Goal: Task Accomplishment & Management: Manage account settings

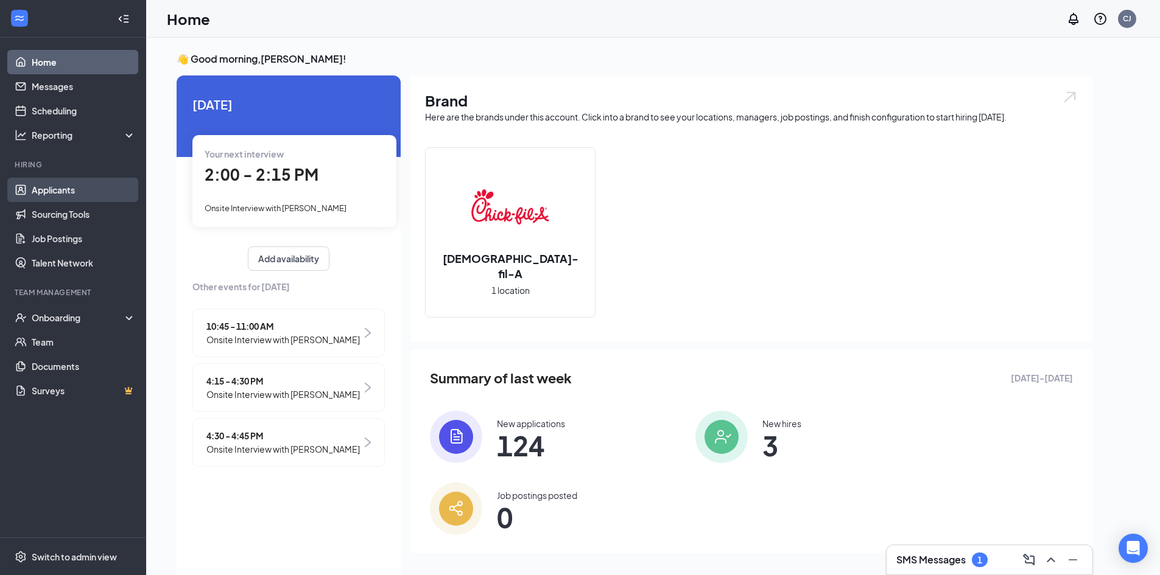
click at [57, 187] on link "Applicants" at bounding box center [84, 190] width 104 height 24
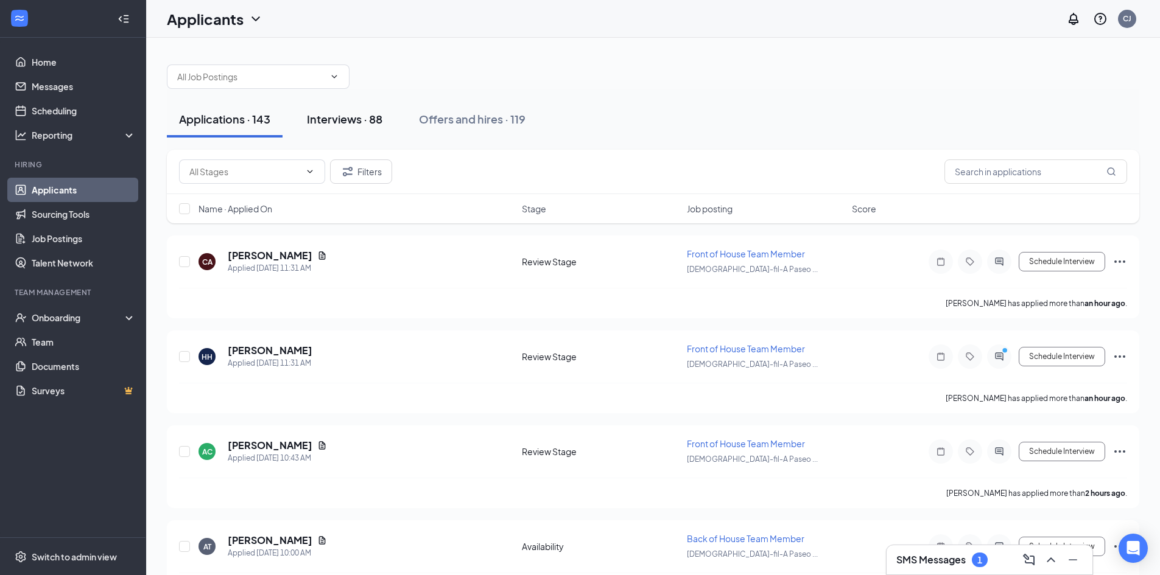
click at [338, 117] on div "Interviews · 88" at bounding box center [344, 118] width 75 height 15
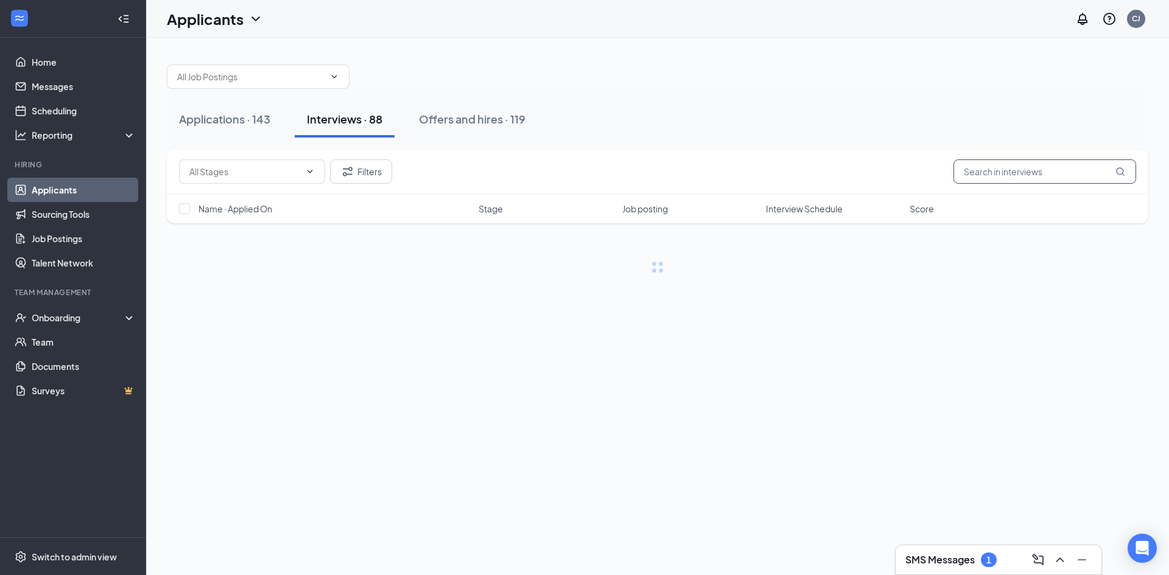
click at [998, 169] on input "text" at bounding box center [1044, 171] width 183 height 24
type input "[PERSON_NAME]"
click at [523, 120] on div "Offers and hires · 2 / 119" at bounding box center [514, 118] width 122 height 15
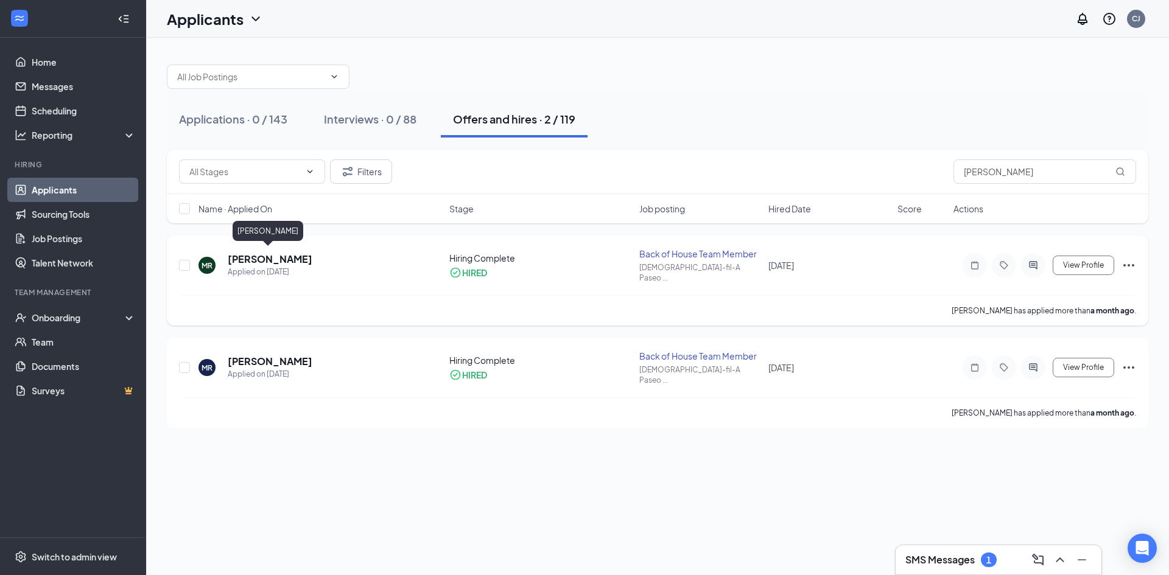
click at [250, 258] on h5 "[PERSON_NAME]" at bounding box center [270, 259] width 85 height 13
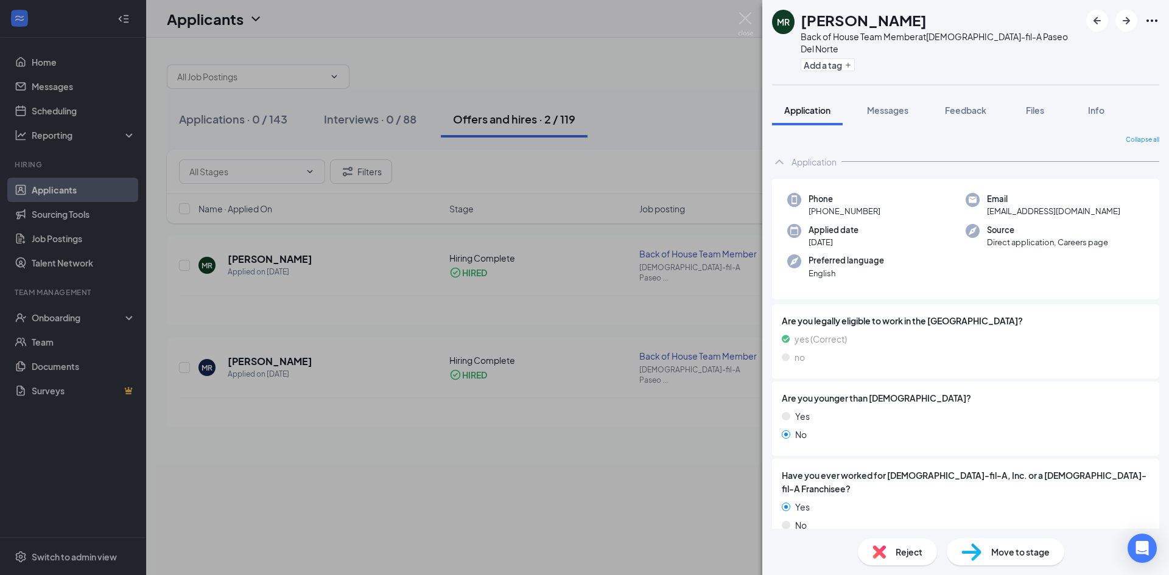
click at [1005, 547] on span "Move to stage" at bounding box center [1020, 551] width 58 height 13
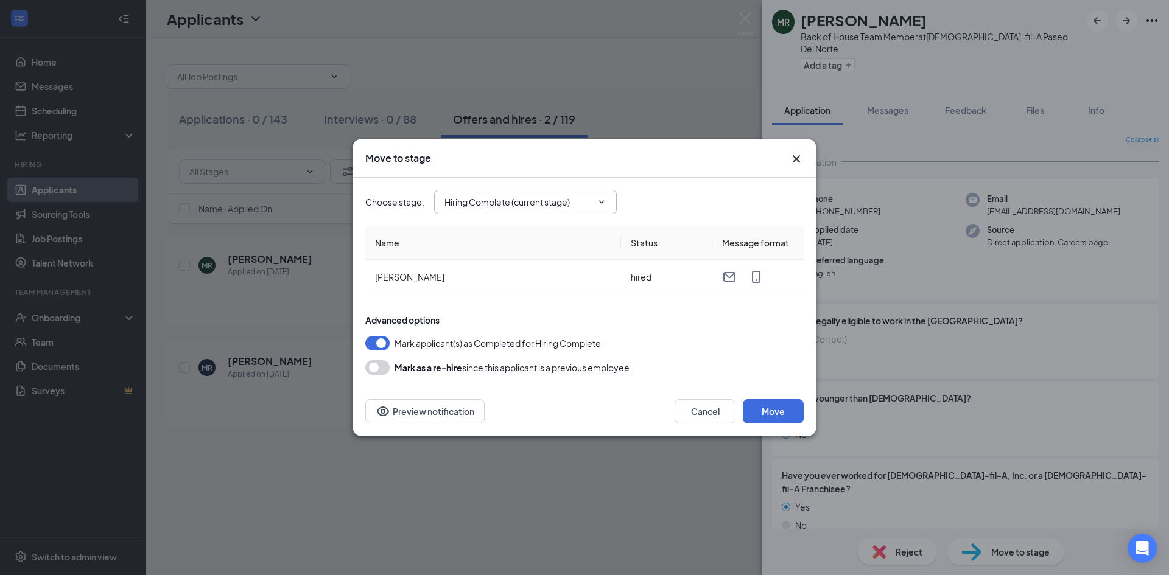
click at [592, 201] on span "Hiring Complete (current stage)" at bounding box center [525, 202] width 183 height 24
click at [601, 201] on icon "ChevronDown" at bounding box center [602, 202] width 10 height 10
click at [496, 310] on div "Onsite Interview" at bounding box center [486, 309] width 65 height 13
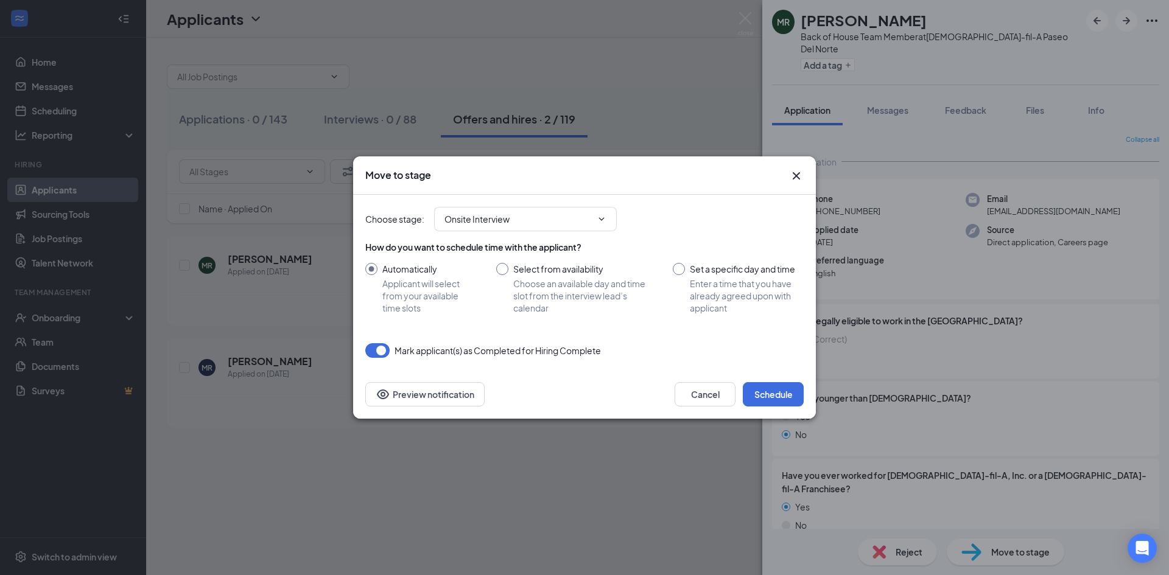
click at [604, 221] on icon "ChevronDown" at bounding box center [602, 219] width 10 height 10
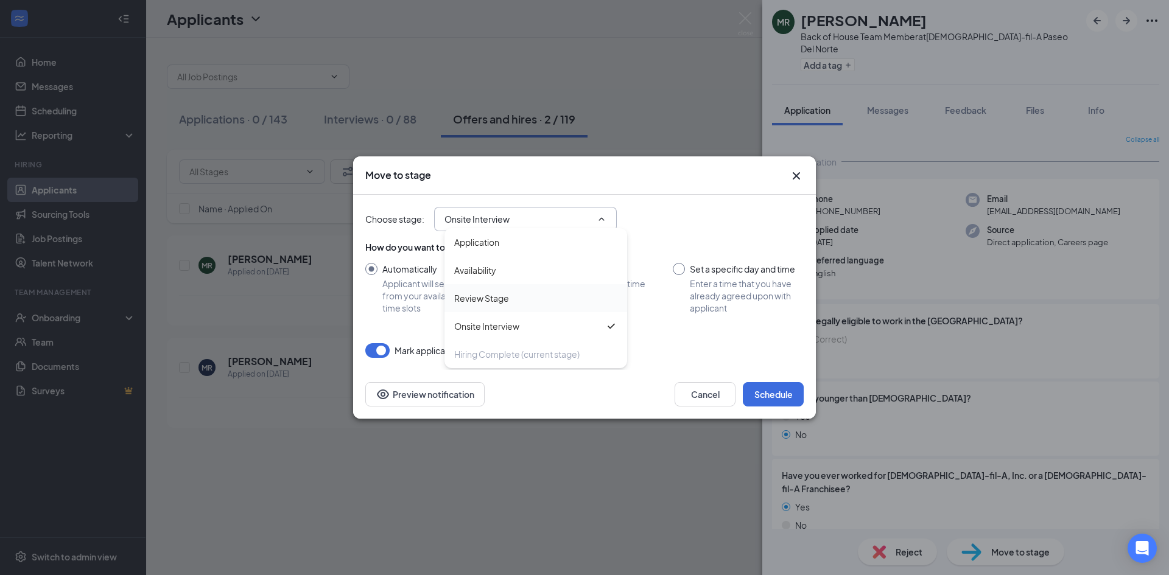
click at [486, 299] on div "Review Stage" at bounding box center [481, 298] width 55 height 13
type input "Review Stage"
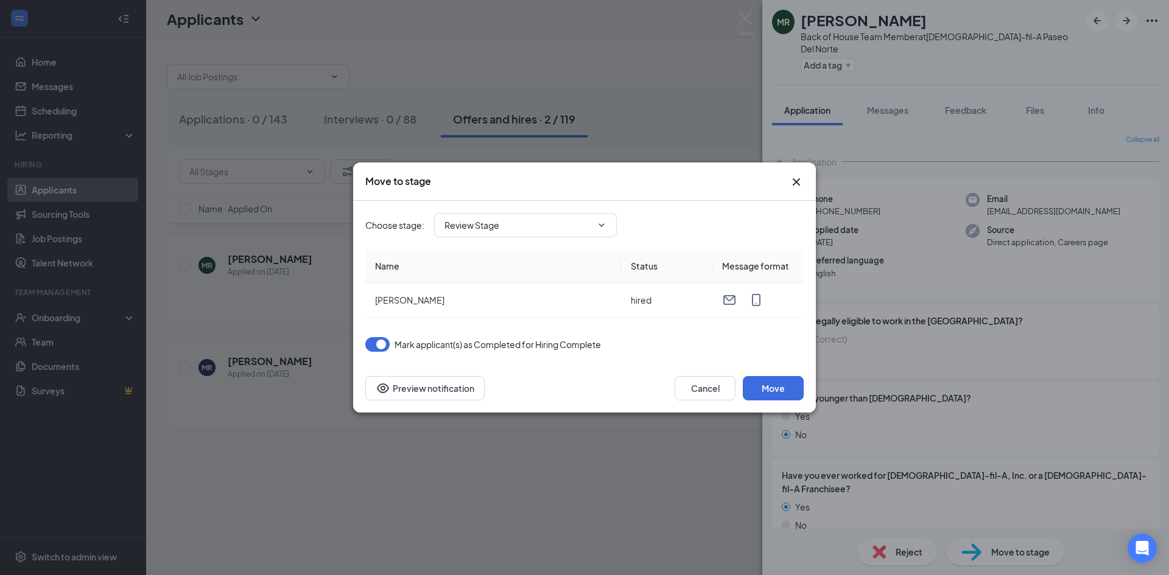
click at [593, 174] on div "Move to stage" at bounding box center [584, 182] width 463 height 38
click at [780, 385] on button "Move" at bounding box center [773, 388] width 61 height 24
click at [379, 344] on button "button" at bounding box center [377, 344] width 24 height 15
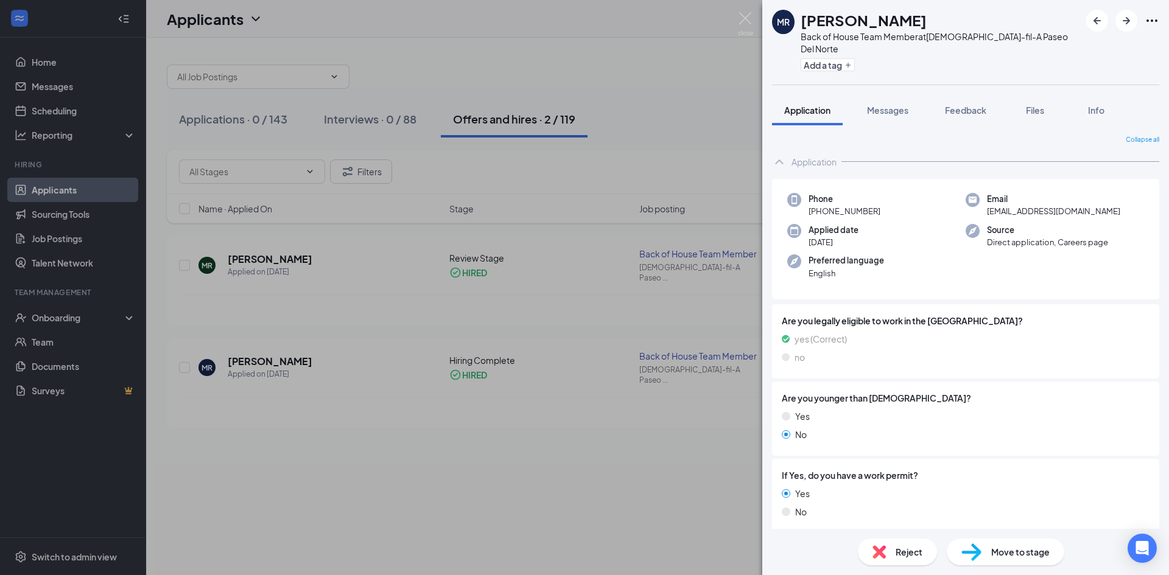
click at [252, 254] on div "[PERSON_NAME] Back of House Team Member at [DEMOGRAPHIC_DATA]-fil-A Paseo Del N…" at bounding box center [584, 287] width 1169 height 575
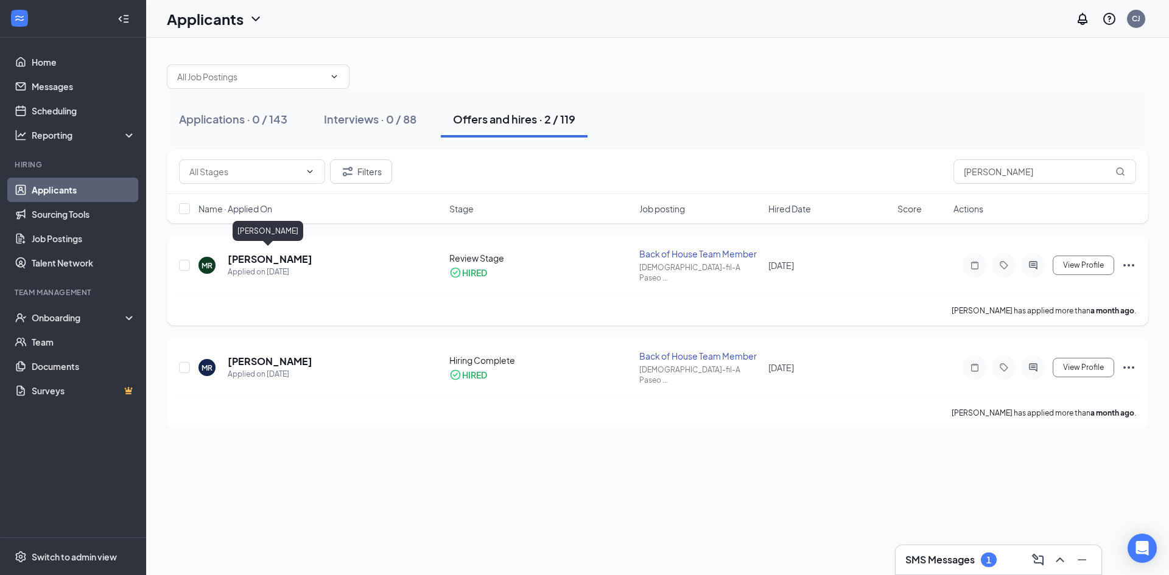
click at [267, 253] on h5 "[PERSON_NAME]" at bounding box center [270, 259] width 85 height 13
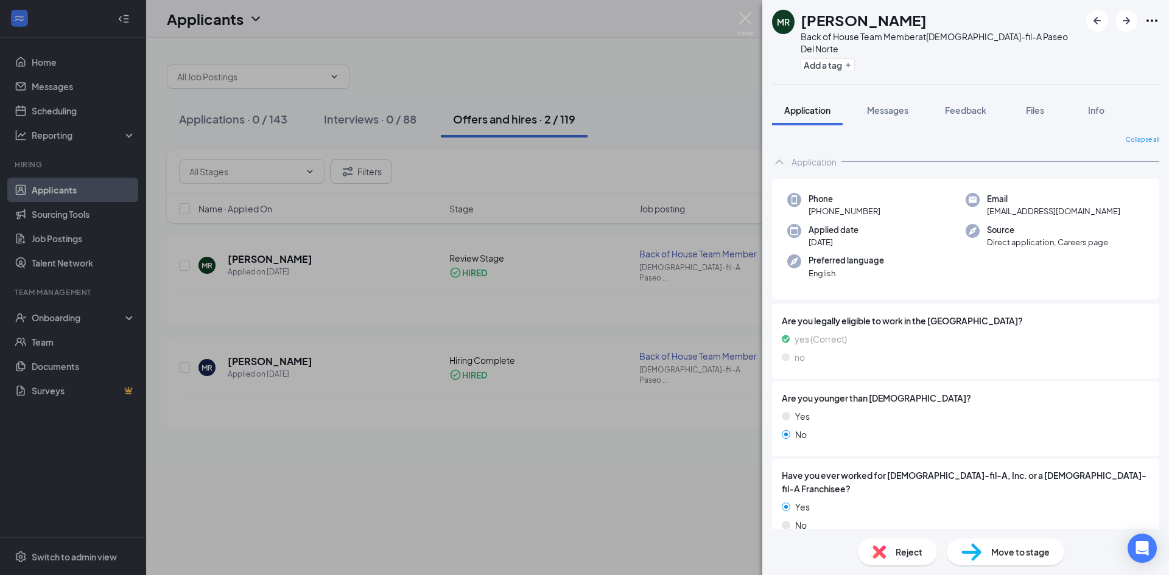
click at [1012, 555] on span "Move to stage" at bounding box center [1020, 551] width 58 height 13
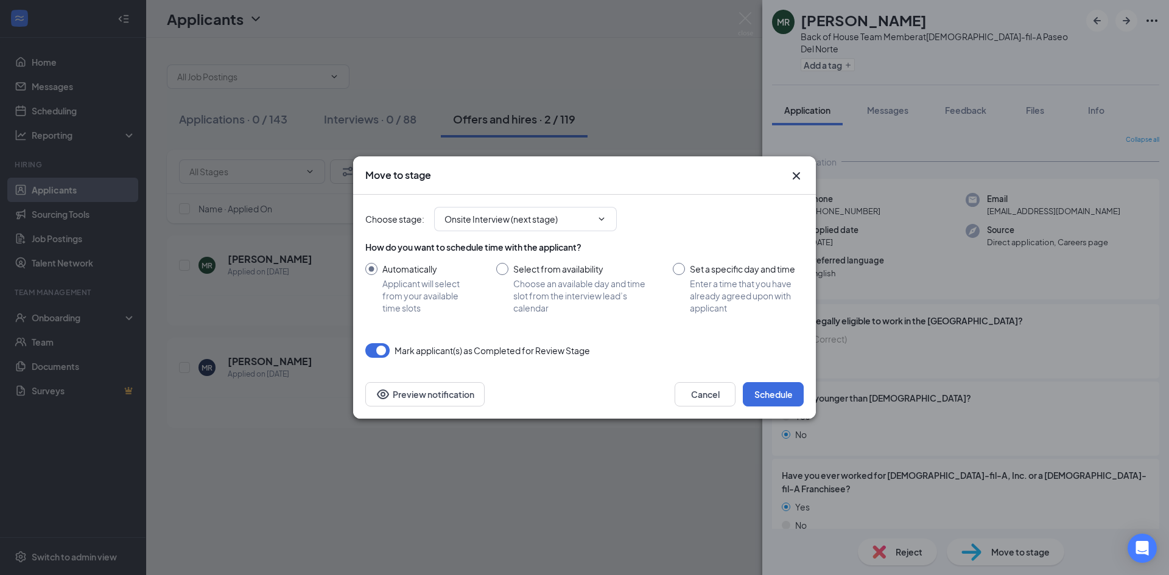
click at [379, 352] on button "button" at bounding box center [377, 350] width 24 height 15
click at [600, 222] on icon "ChevronDown" at bounding box center [602, 219] width 10 height 10
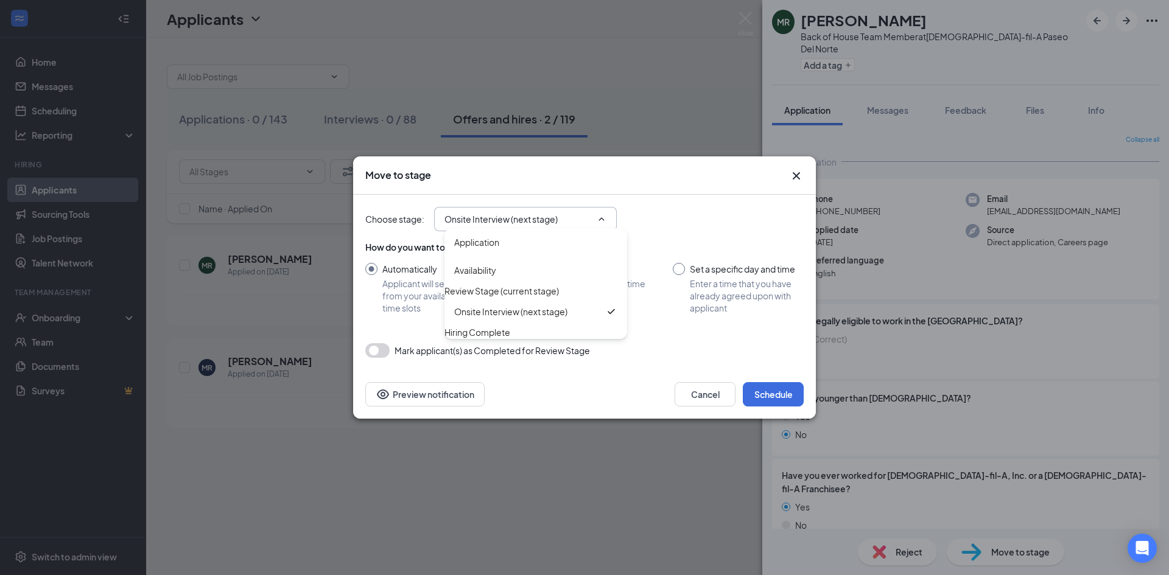
click at [688, 196] on div "Choose stage : Onsite Interview (next stage) Application Availability Review St…" at bounding box center [584, 219] width 438 height 49
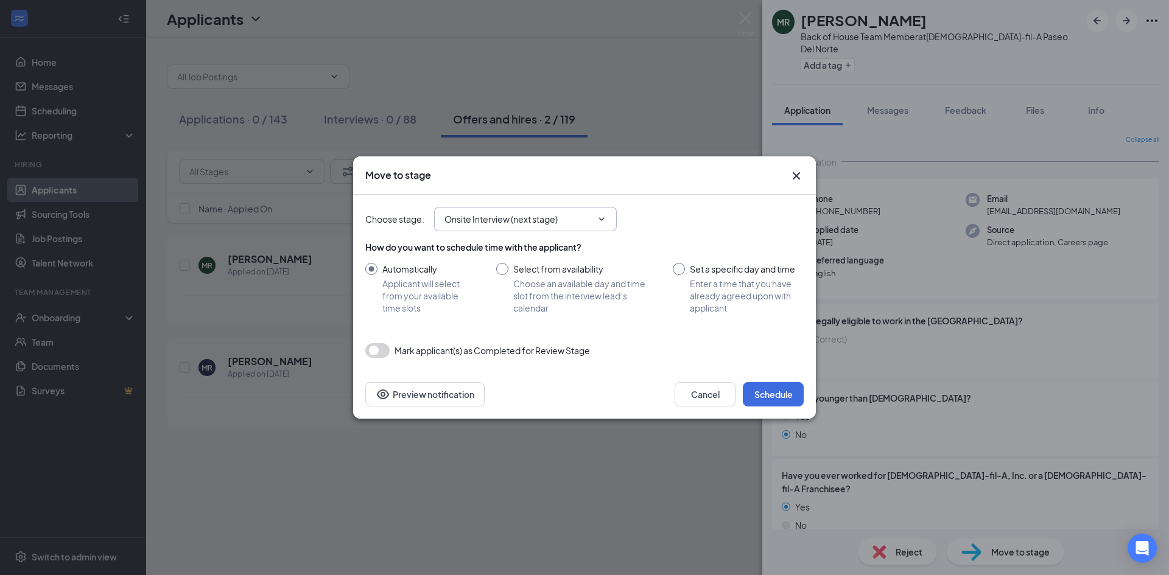
click at [373, 352] on button "button" at bounding box center [377, 350] width 24 height 15
click at [772, 395] on button "Schedule" at bounding box center [773, 394] width 61 height 24
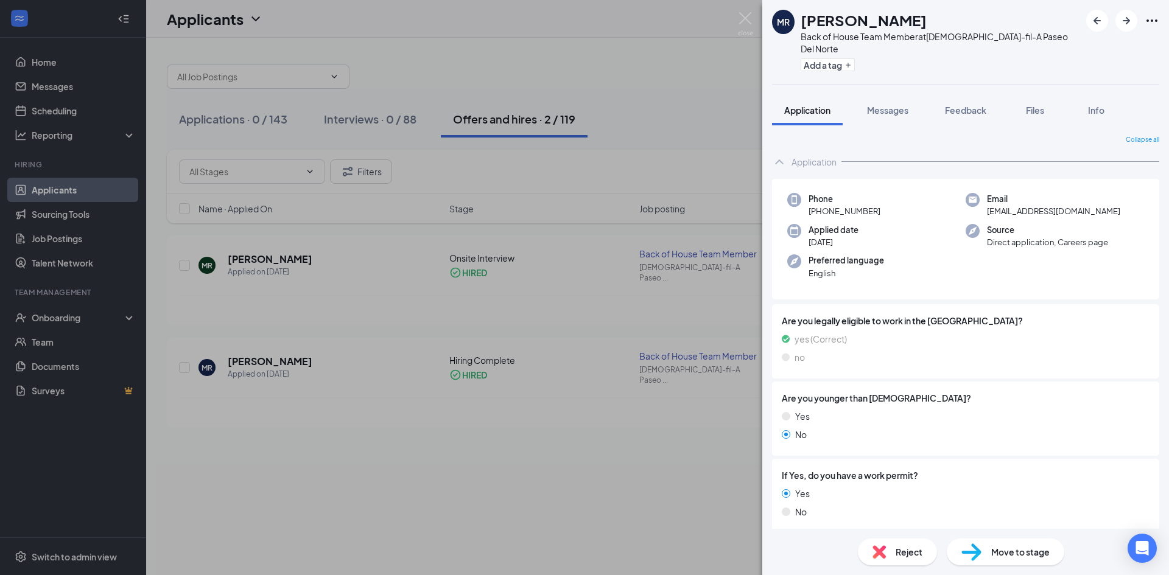
click at [1012, 553] on span "Move to stage" at bounding box center [1020, 551] width 58 height 13
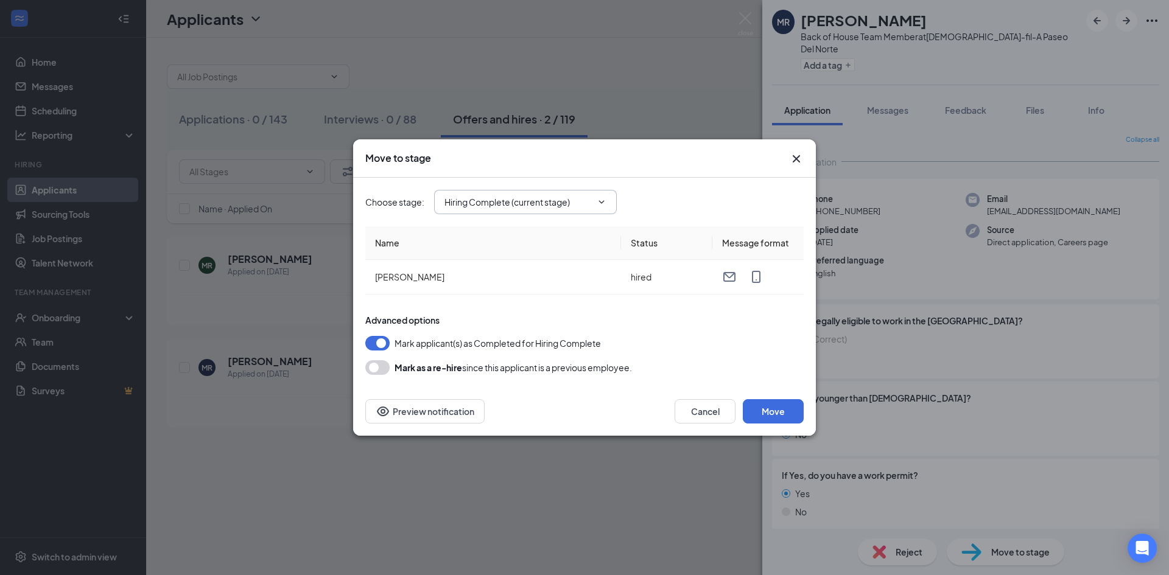
click at [603, 209] on span "Hiring Complete (current stage)" at bounding box center [525, 202] width 183 height 24
click at [585, 198] on input "Hiring Complete (current stage)" at bounding box center [517, 201] width 147 height 13
click at [798, 161] on icon "Cross" at bounding box center [796, 158] width 7 height 7
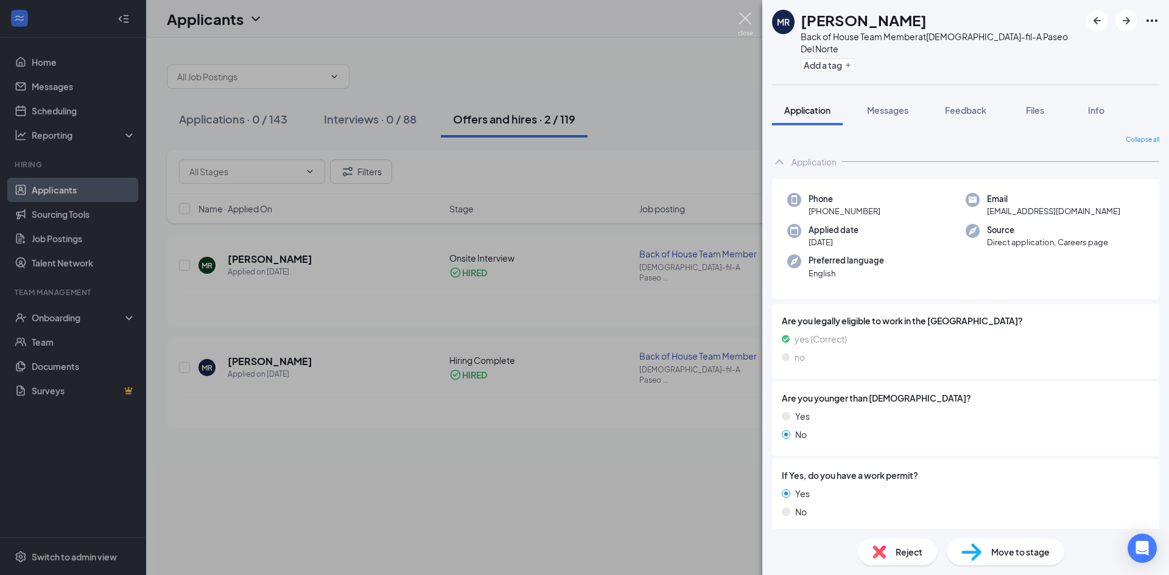
click at [749, 22] on img at bounding box center [745, 24] width 15 height 24
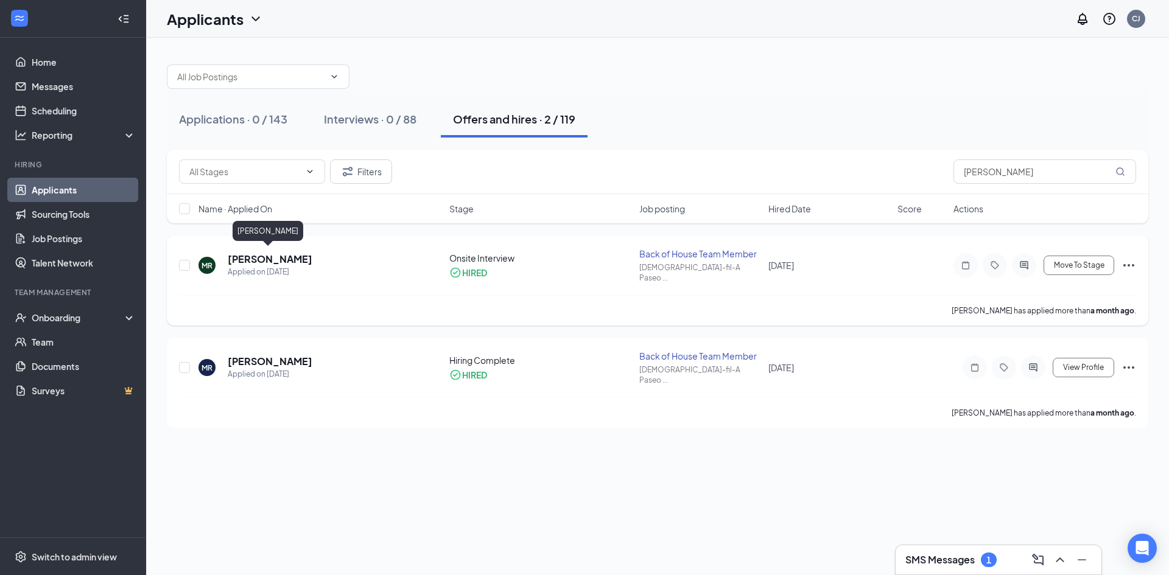
click at [261, 255] on h5 "[PERSON_NAME]" at bounding box center [270, 259] width 85 height 13
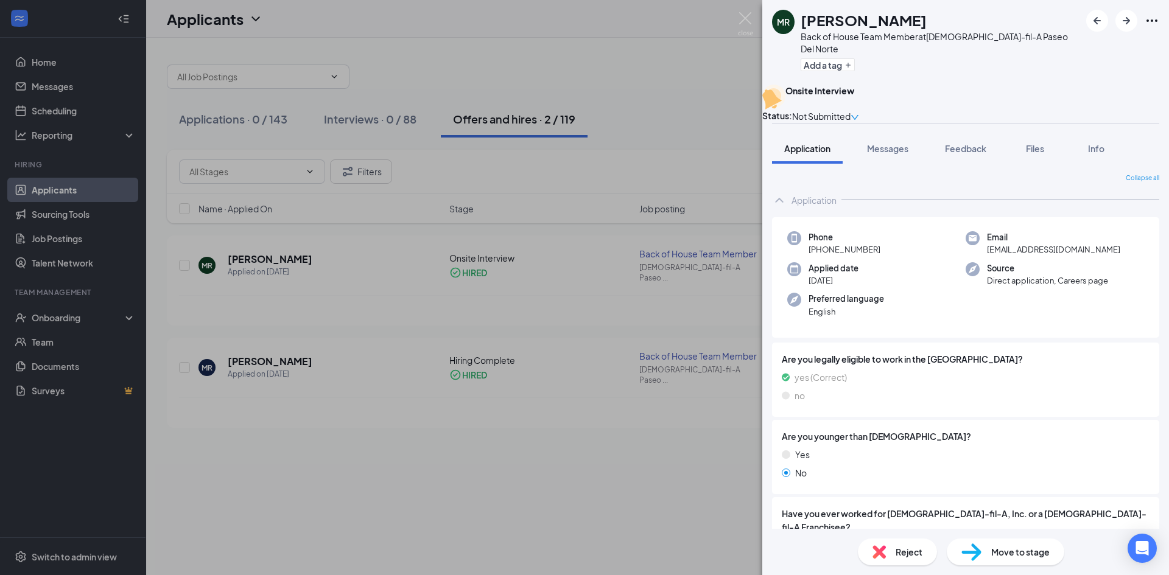
click at [1004, 547] on span "Move to stage" at bounding box center [1020, 551] width 58 height 13
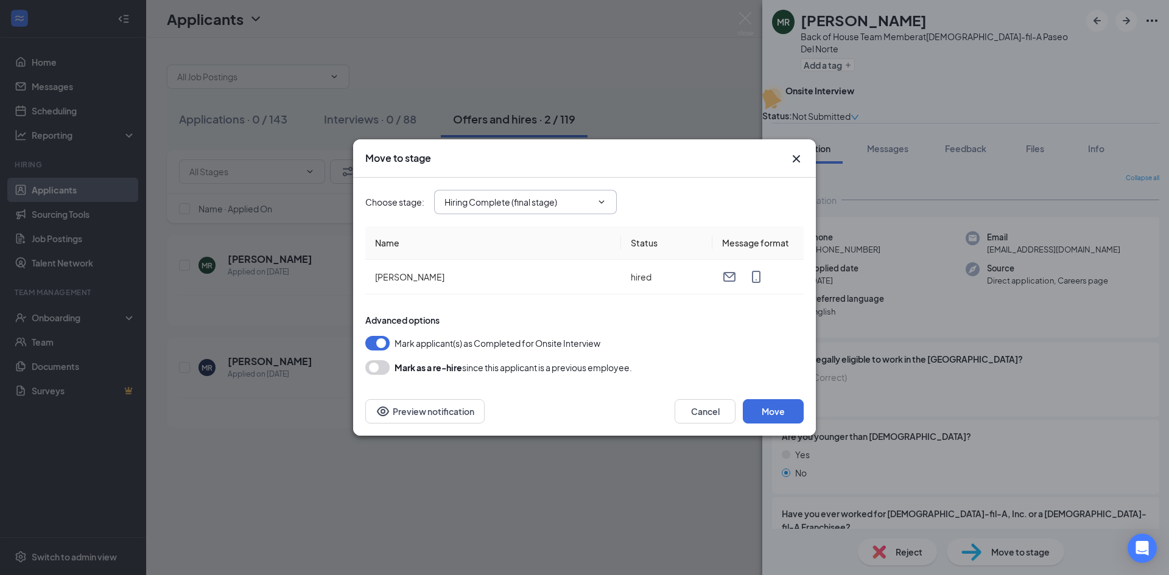
click at [573, 200] on input "Hiring Complete (final stage)" at bounding box center [517, 201] width 147 height 13
click at [484, 278] on div "Review Stage" at bounding box center [481, 281] width 55 height 13
type input "Review Stage"
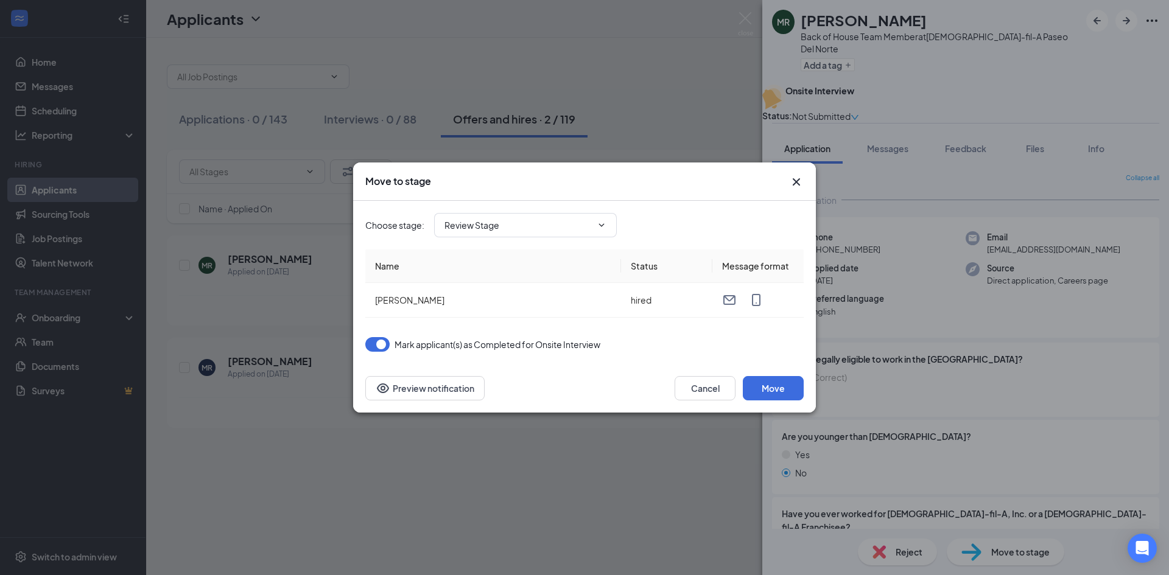
click at [376, 343] on button "button" at bounding box center [377, 344] width 24 height 15
click at [679, 300] on td "hired" at bounding box center [666, 300] width 91 height 35
click at [655, 302] on td "hired" at bounding box center [666, 300] width 91 height 35
click at [786, 391] on button "Move" at bounding box center [773, 388] width 61 height 24
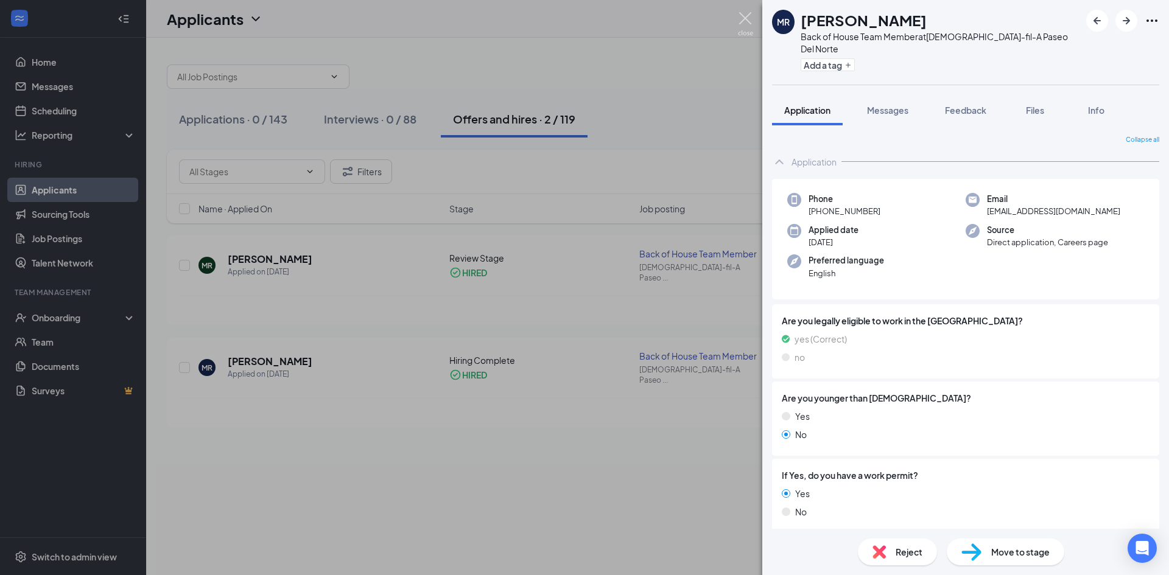
click at [742, 20] on img at bounding box center [745, 24] width 15 height 24
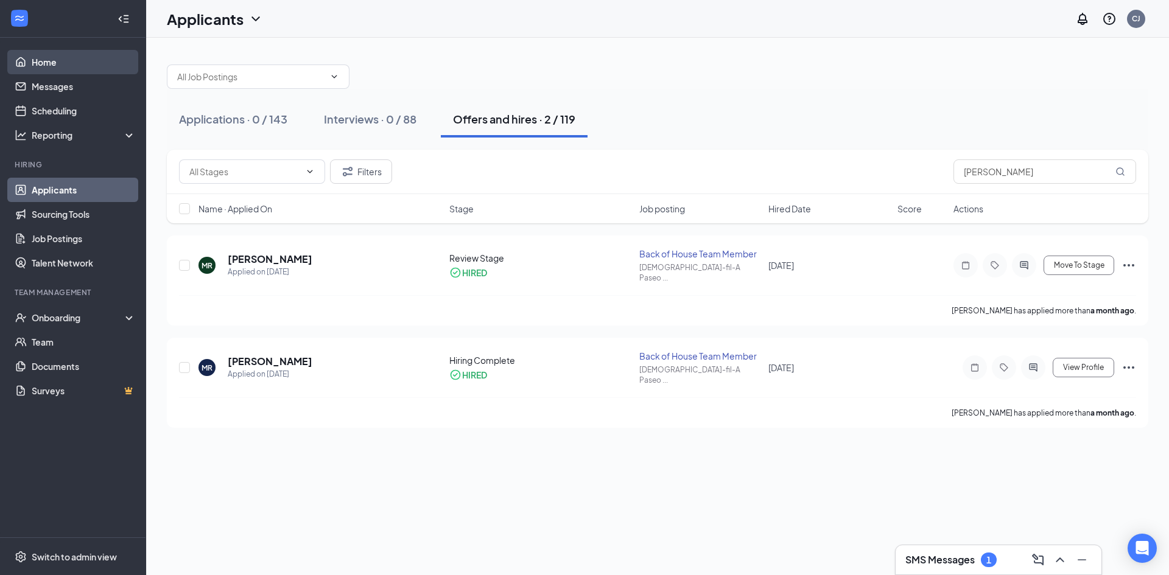
click at [51, 55] on link "Home" at bounding box center [84, 62] width 104 height 24
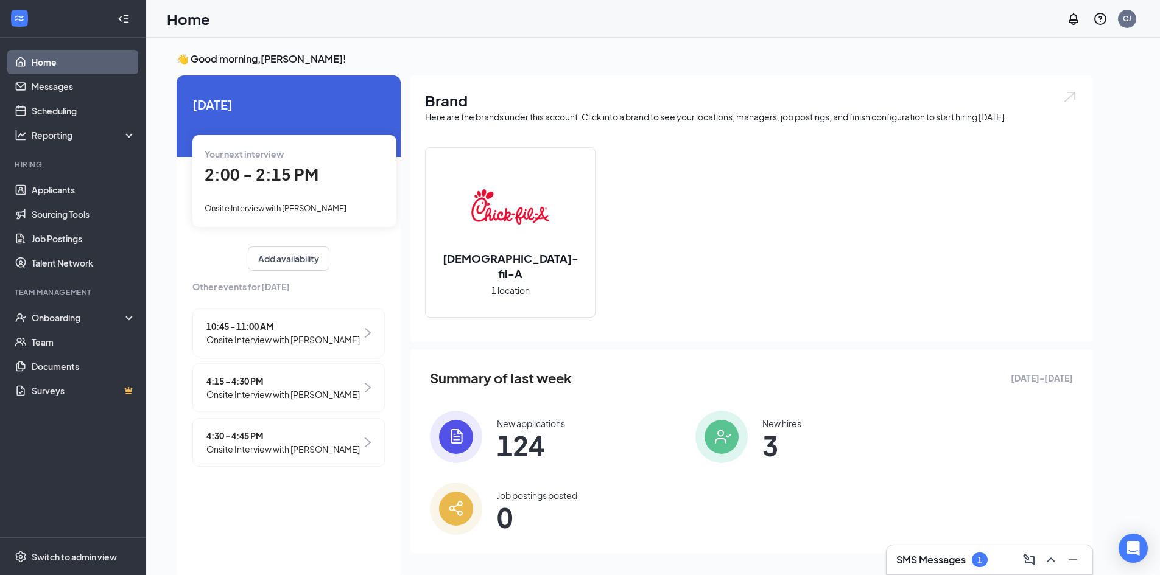
click at [942, 552] on div "SMS Messages 1" at bounding box center [989, 559] width 186 height 19
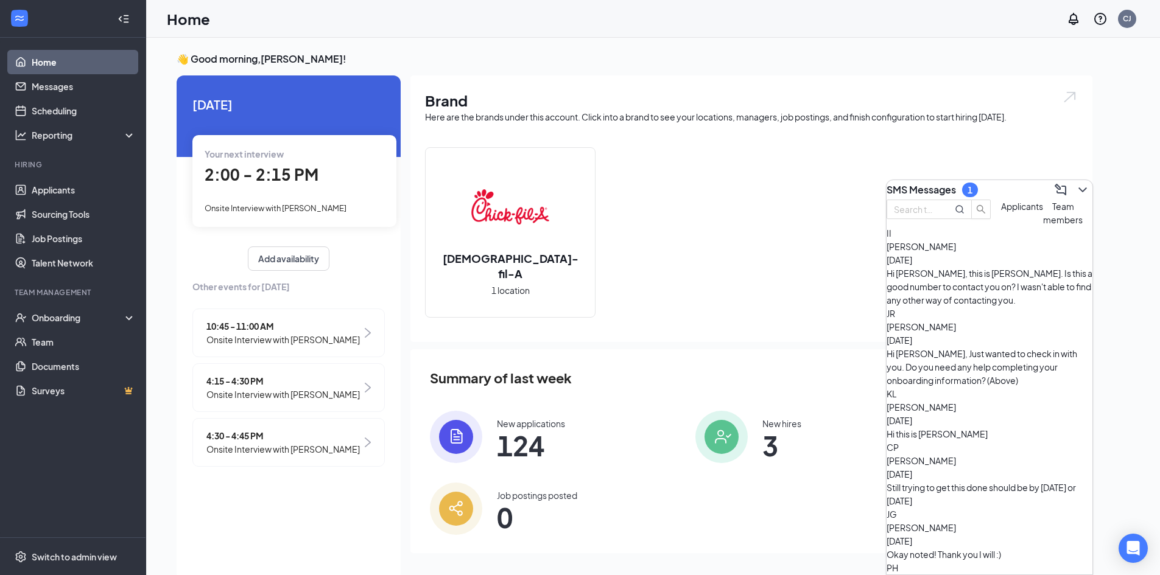
click at [1001, 212] on span "Applicants" at bounding box center [1022, 206] width 42 height 11
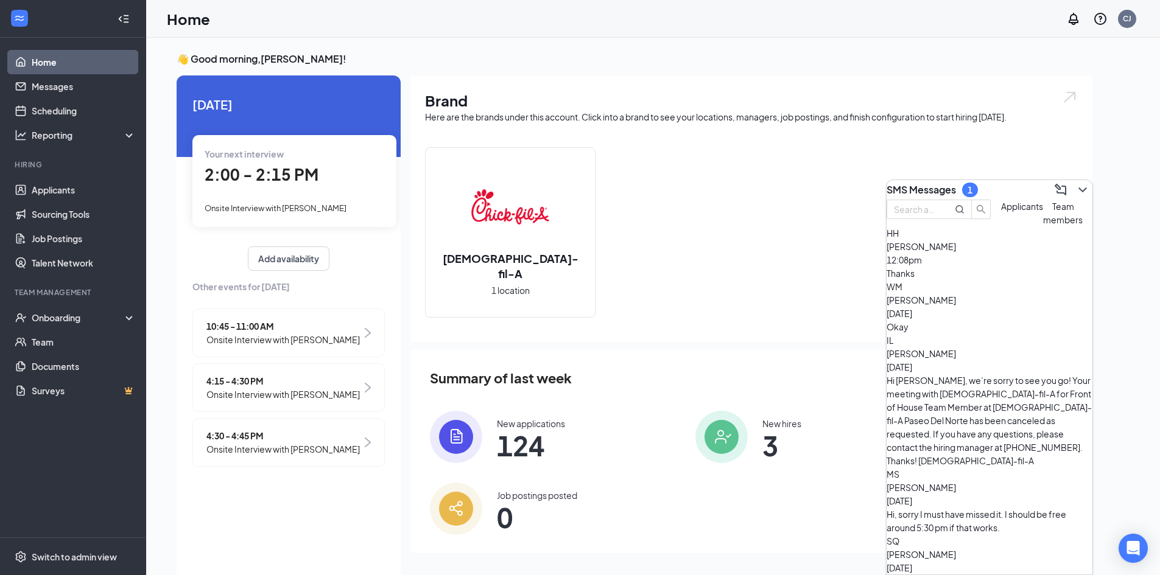
click at [956, 252] on span "[PERSON_NAME]" at bounding box center [920, 246] width 69 height 11
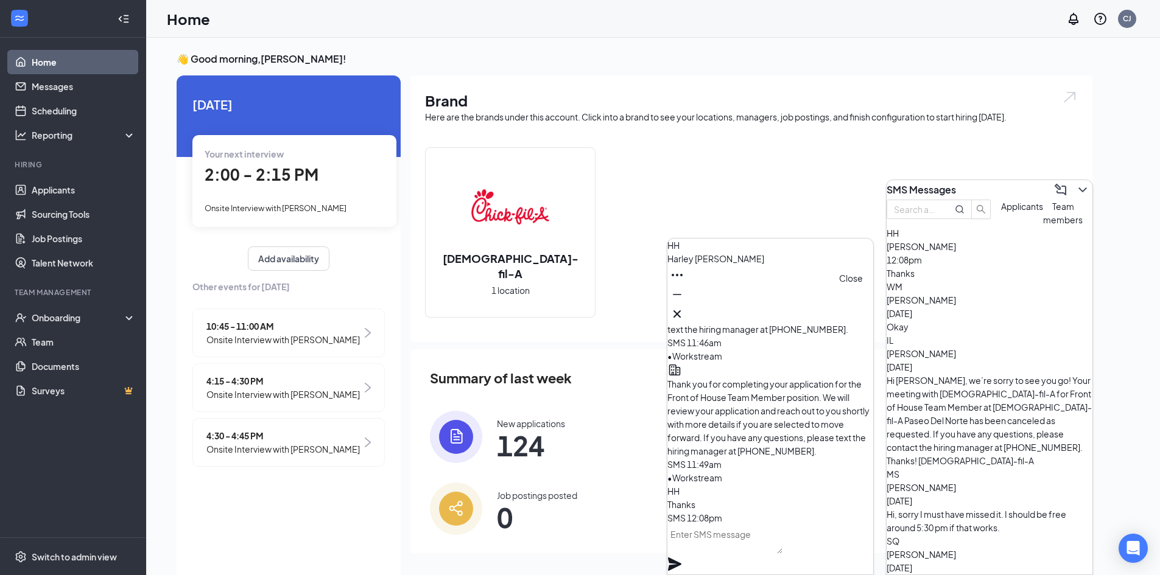
click at [684, 307] on icon "Cross" at bounding box center [677, 314] width 15 height 15
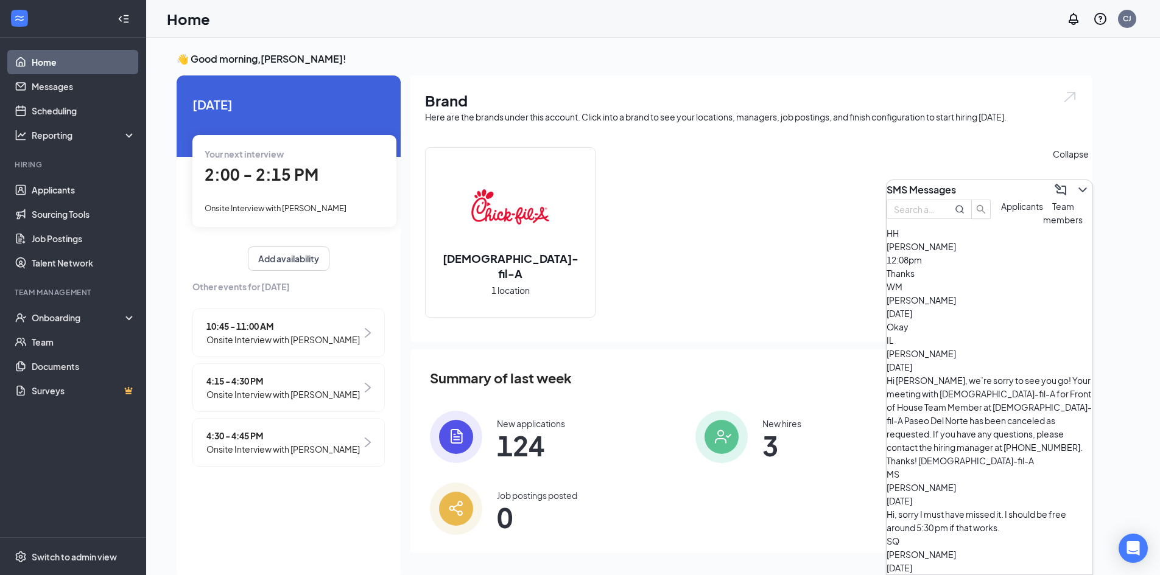
click at [1075, 187] on icon "ChevronDown" at bounding box center [1082, 190] width 15 height 15
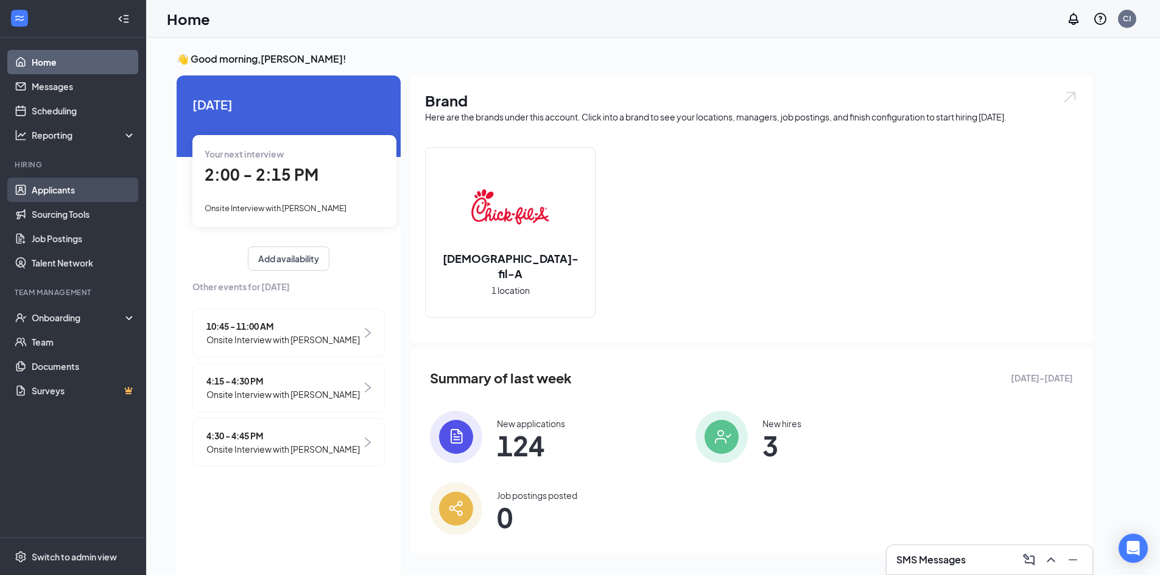
click at [58, 192] on link "Applicants" at bounding box center [84, 190] width 104 height 24
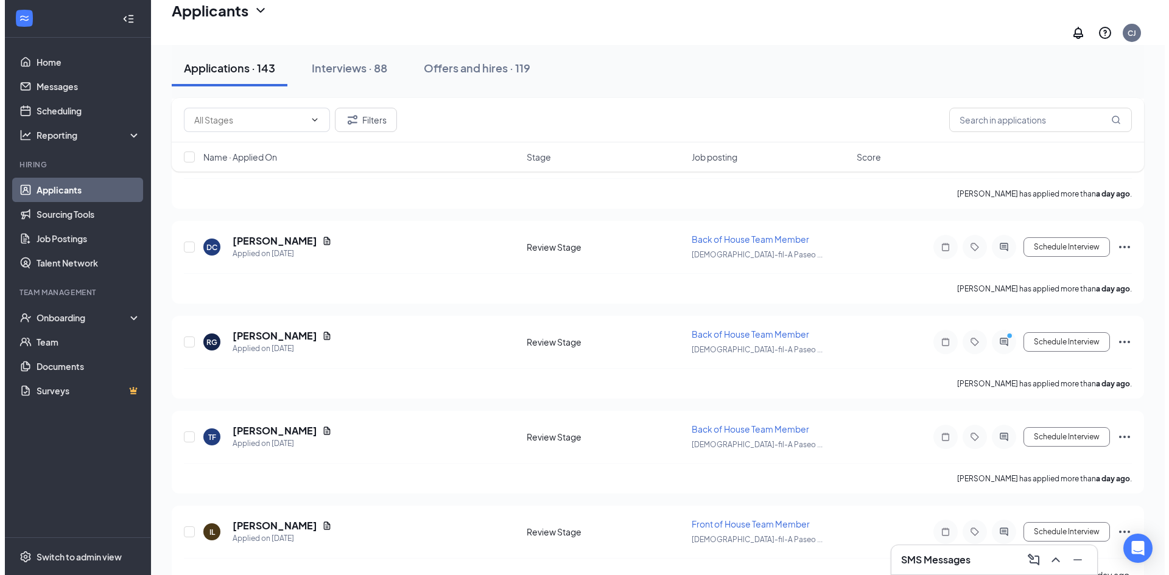
scroll to position [1241, 0]
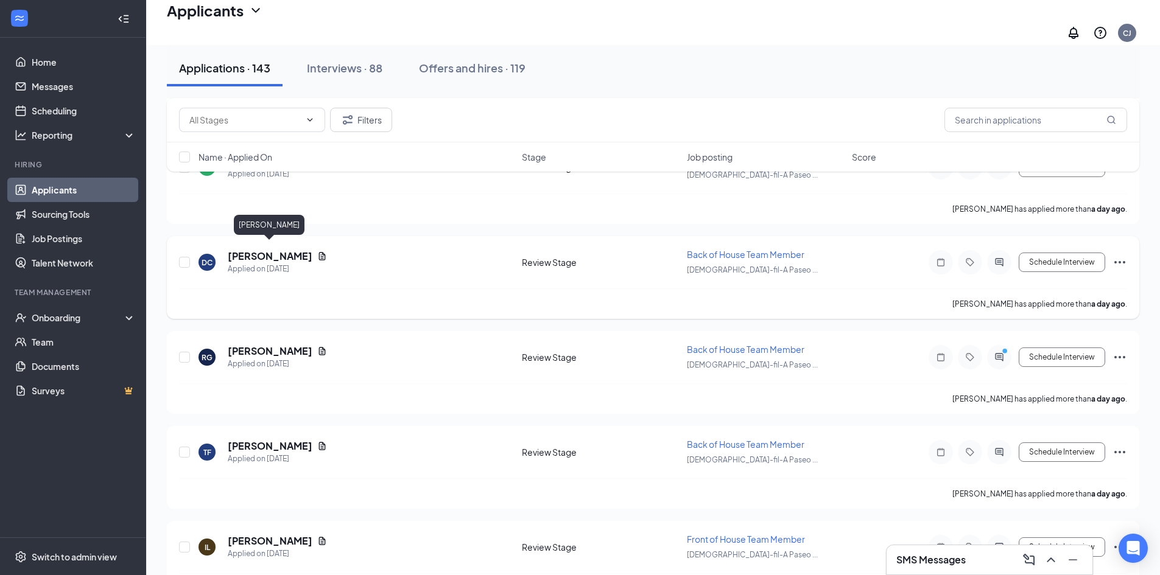
click at [269, 250] on h5 "[PERSON_NAME]" at bounding box center [270, 256] width 85 height 13
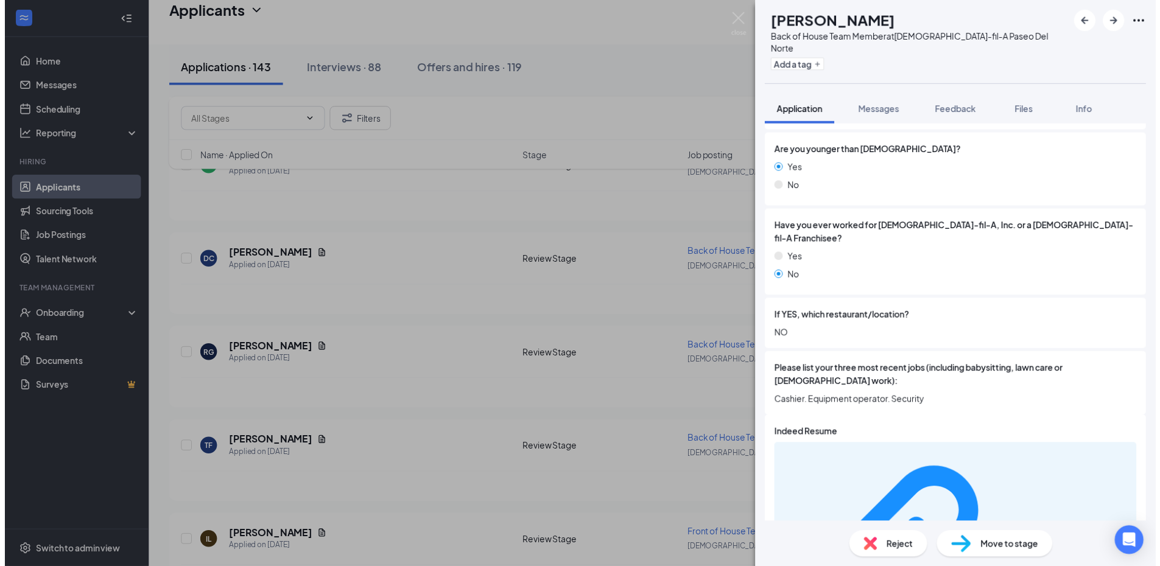
scroll to position [254, 0]
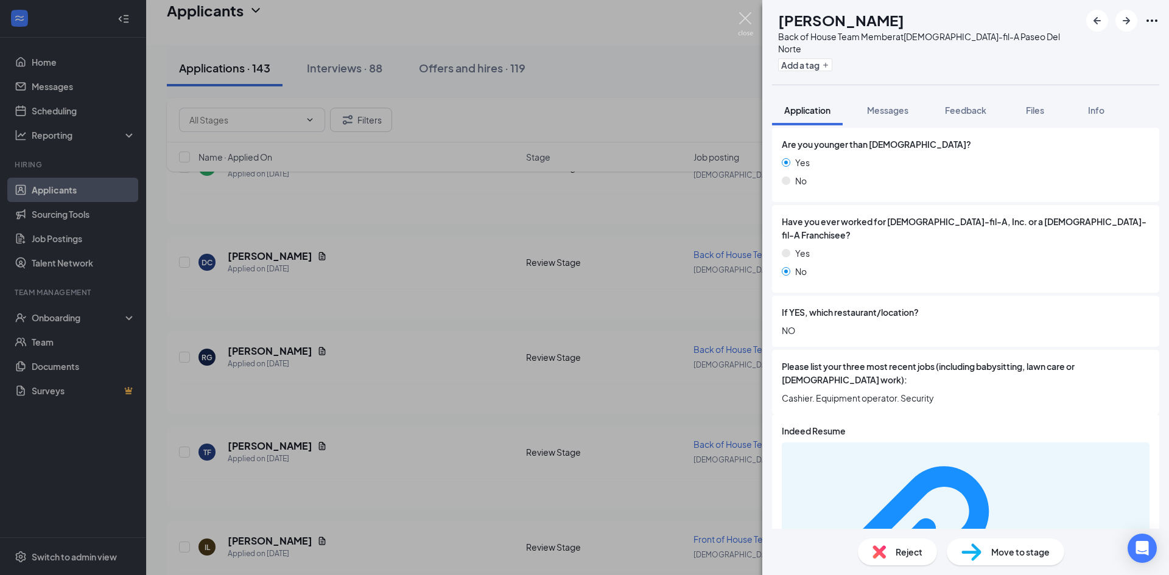
click at [743, 20] on img at bounding box center [745, 24] width 15 height 24
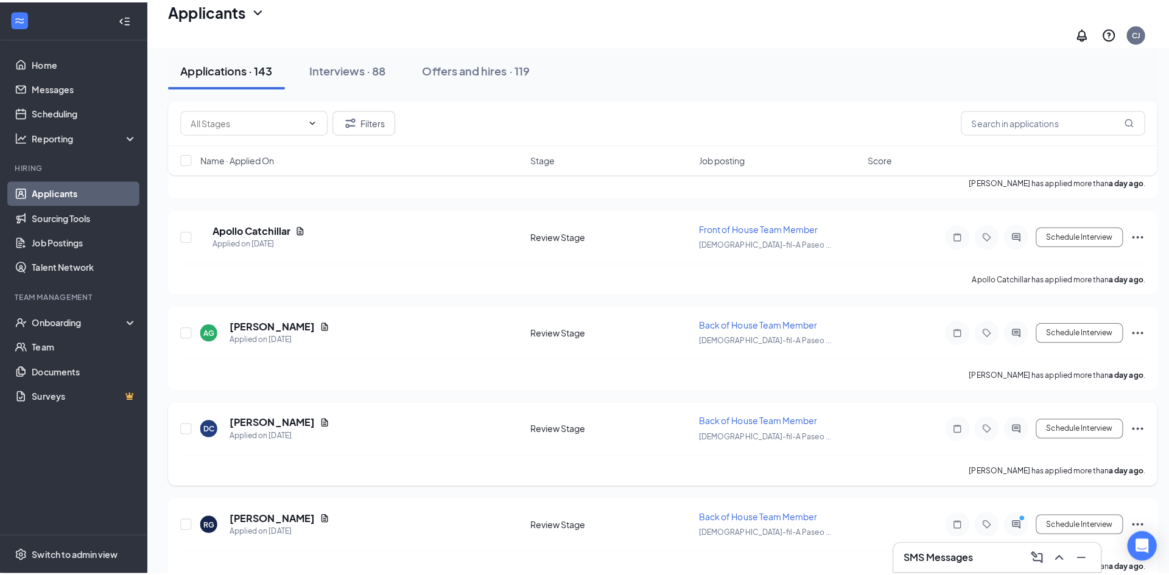
scroll to position [1066, 0]
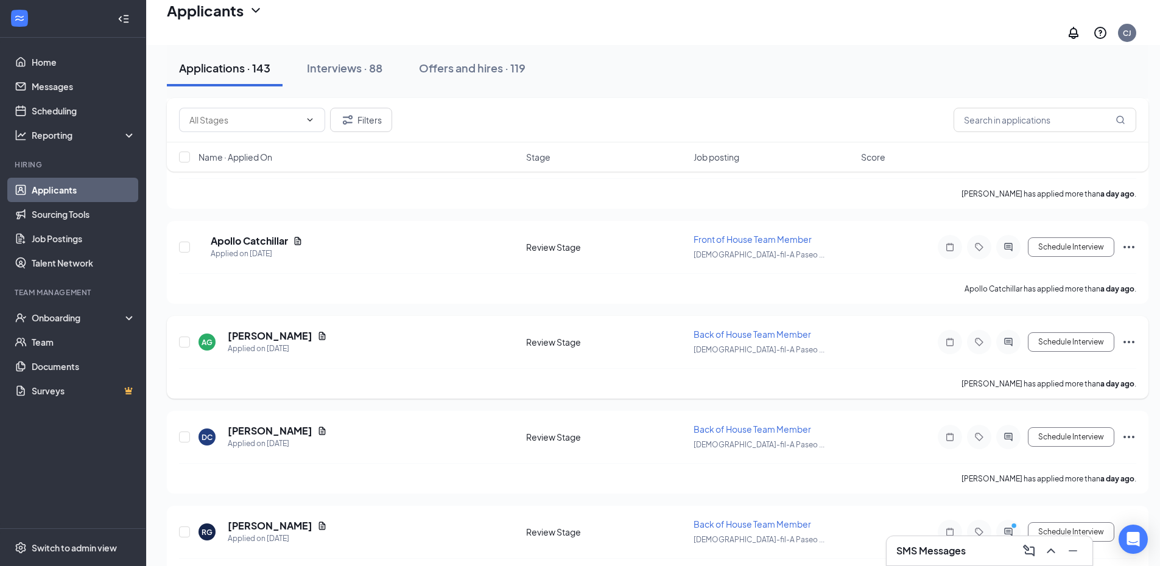
click at [245, 329] on h5 "[PERSON_NAME]" at bounding box center [270, 335] width 85 height 13
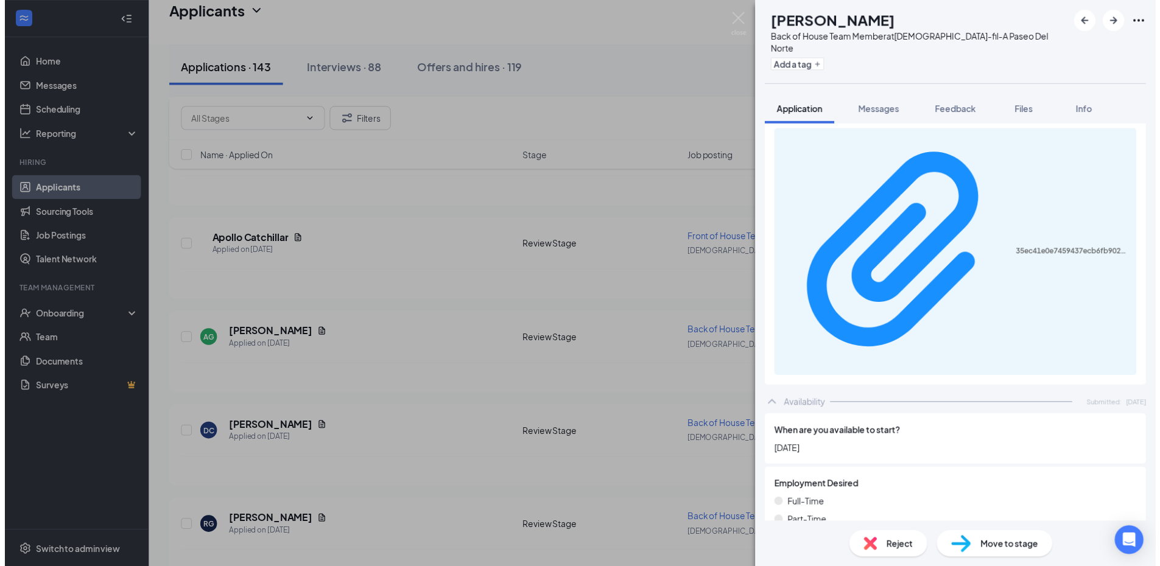
scroll to position [580, 0]
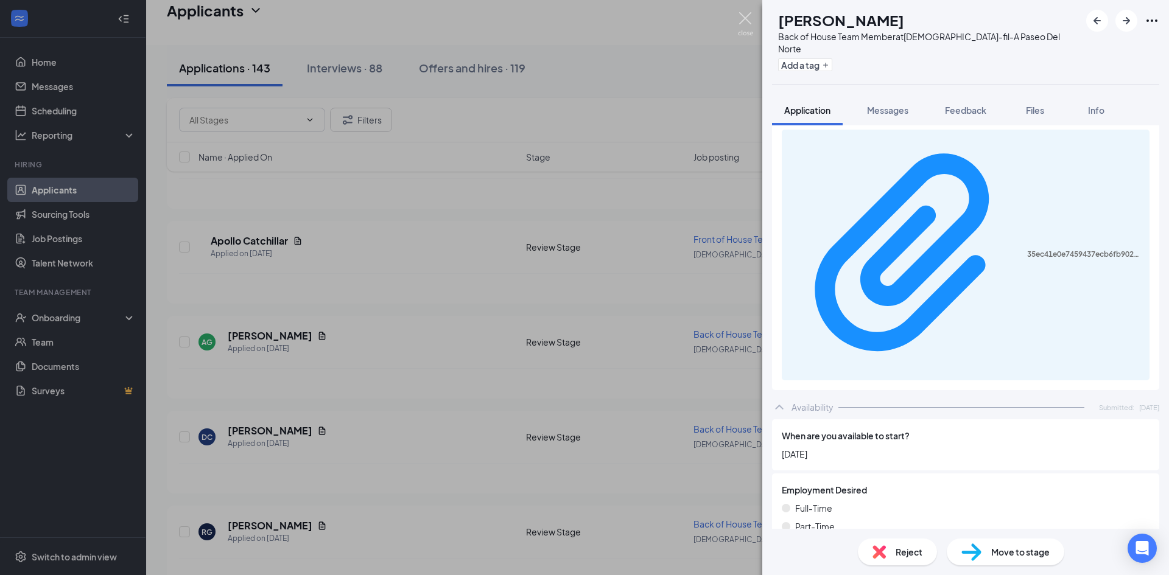
click at [747, 22] on img at bounding box center [745, 24] width 15 height 24
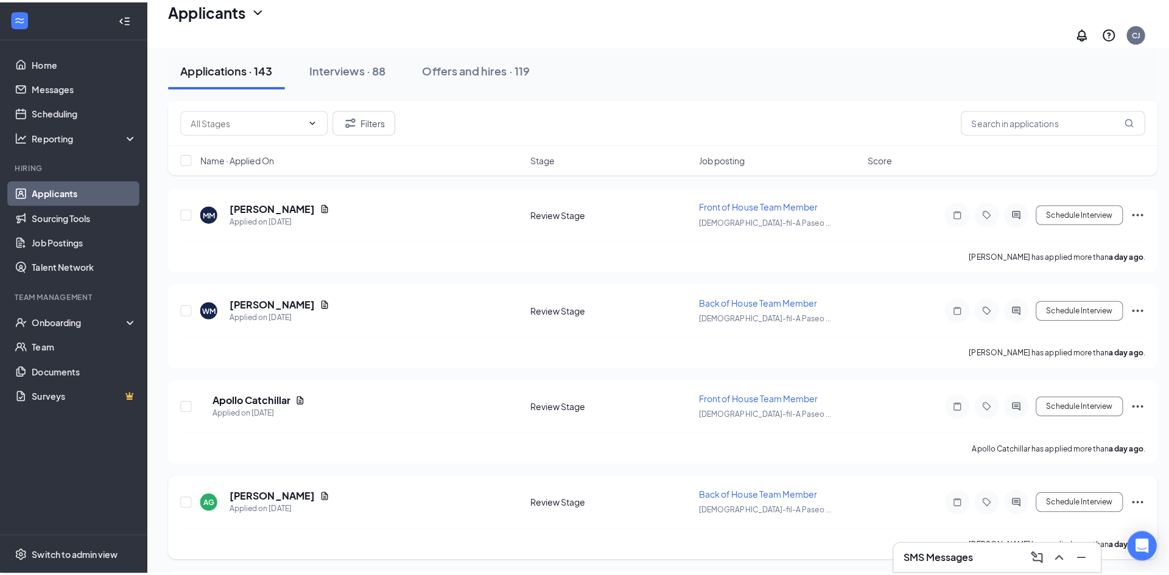
scroll to position [912, 0]
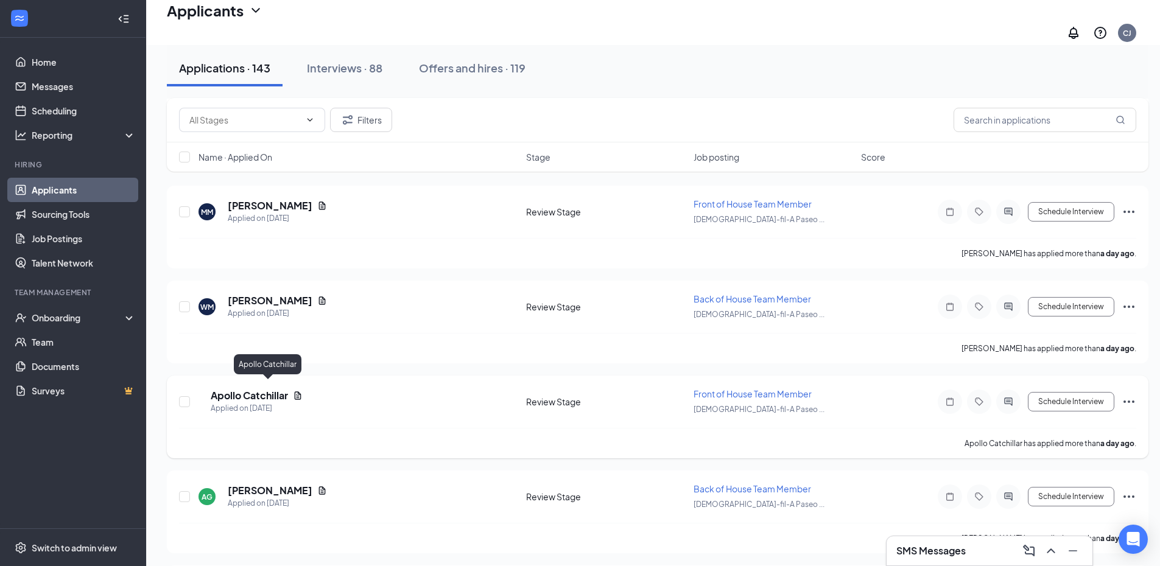
click at [261, 389] on h5 "Apollo Catchillar" at bounding box center [249, 395] width 77 height 13
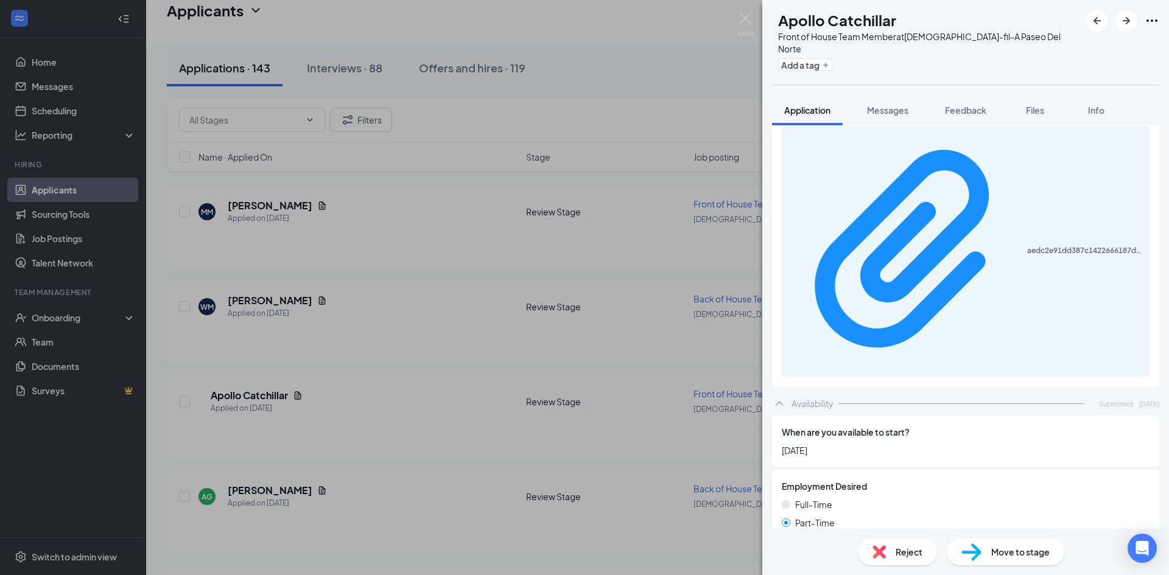
scroll to position [584, 0]
click at [744, 19] on img at bounding box center [745, 24] width 15 height 24
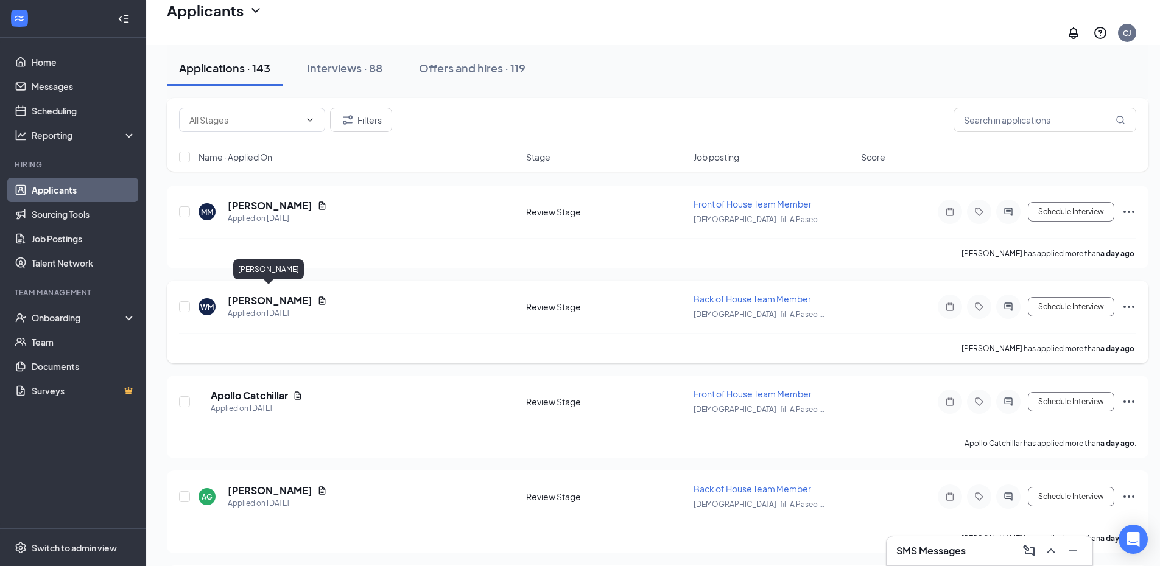
click at [265, 294] on h5 "[PERSON_NAME]" at bounding box center [270, 300] width 85 height 13
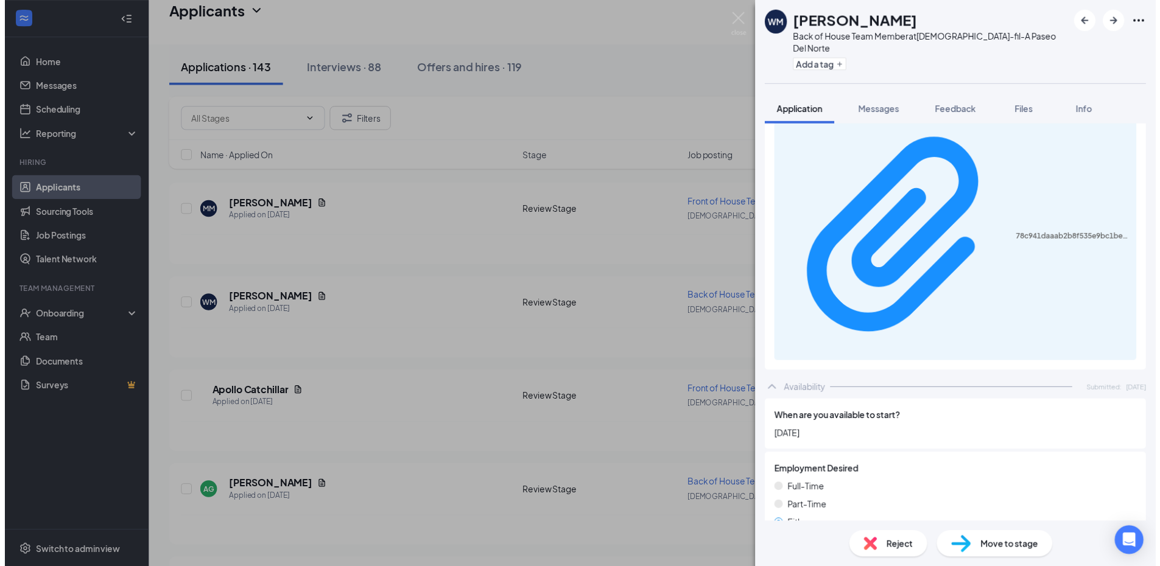
scroll to position [583, 0]
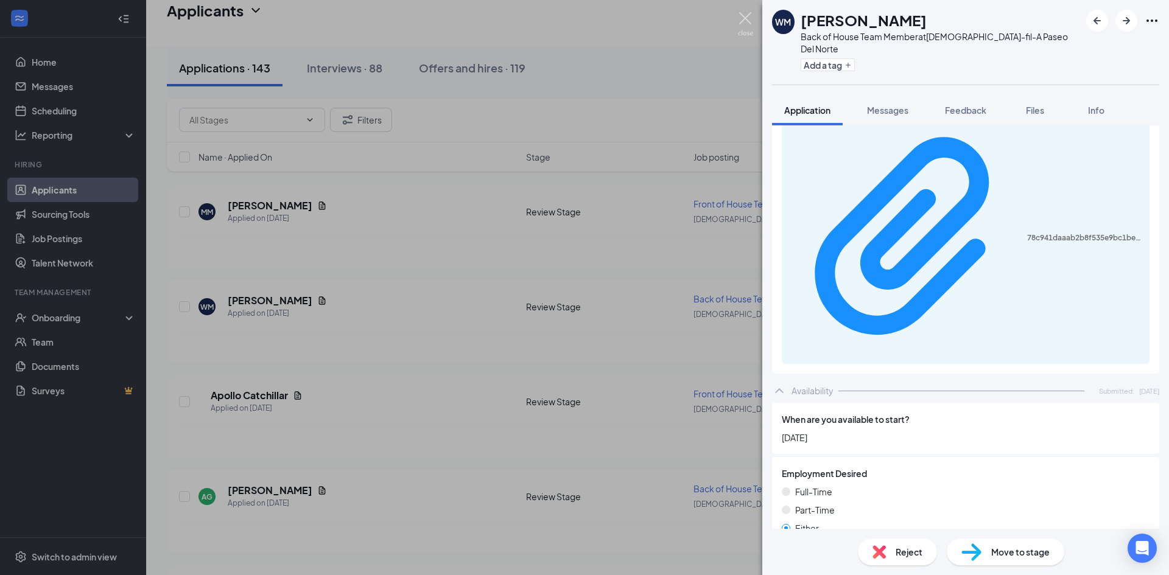
click at [748, 18] on img at bounding box center [745, 24] width 15 height 24
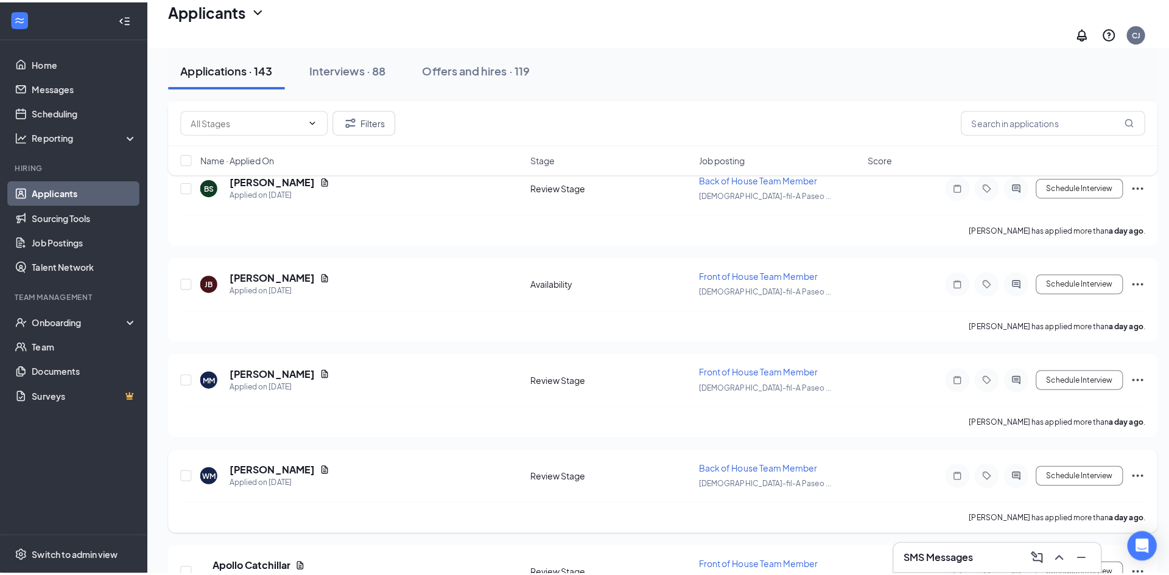
scroll to position [746, 0]
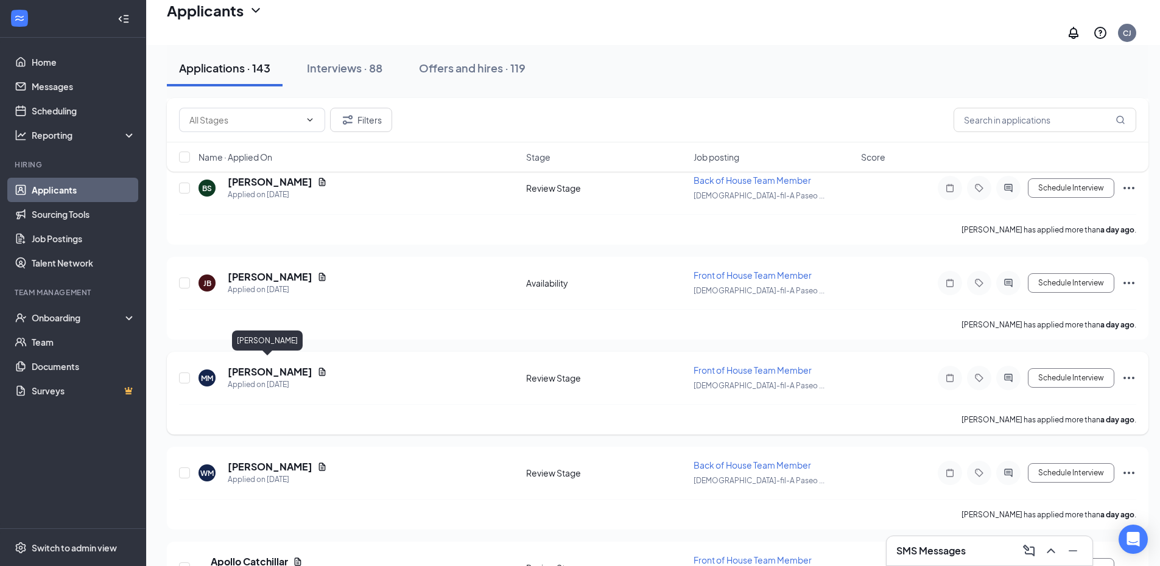
click at [245, 365] on h5 "[PERSON_NAME]" at bounding box center [270, 371] width 85 height 13
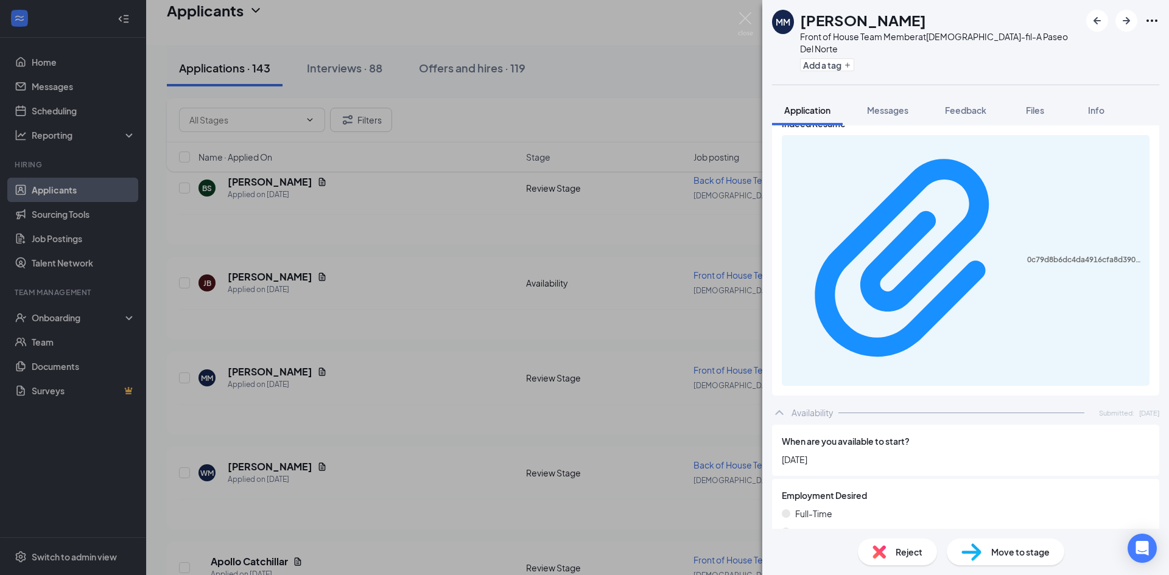
scroll to position [621, 0]
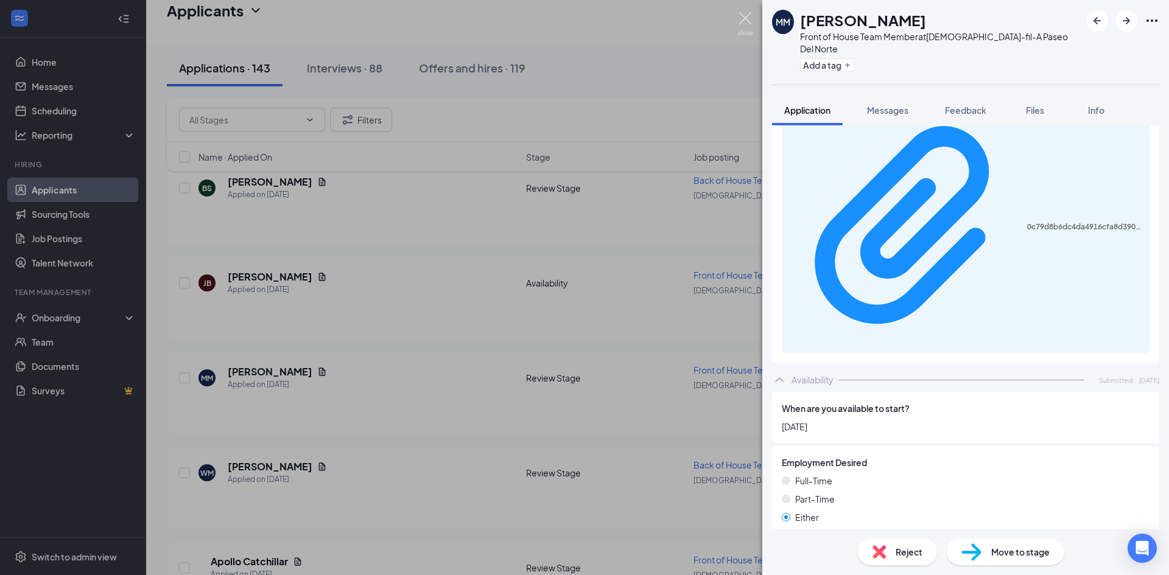
click at [741, 17] on img at bounding box center [745, 24] width 15 height 24
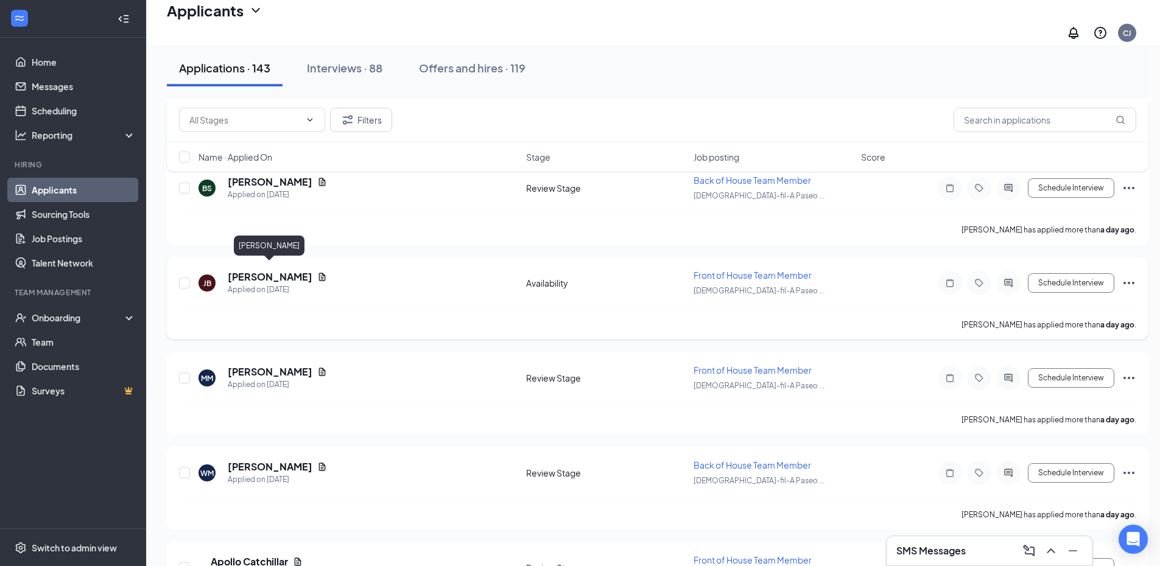
click at [251, 270] on h5 "[PERSON_NAME]" at bounding box center [270, 276] width 85 height 13
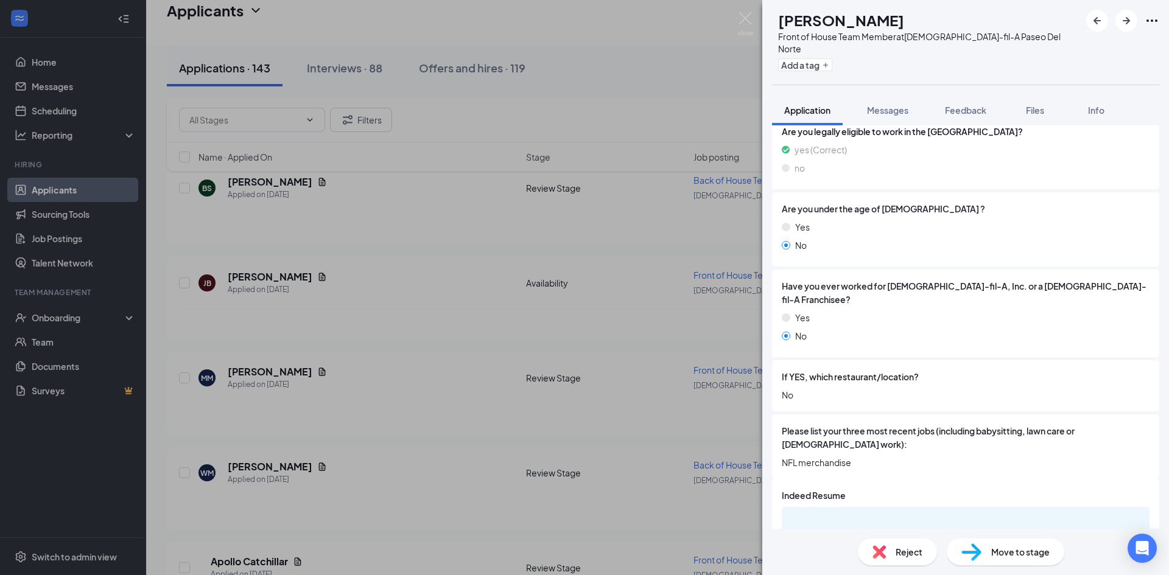
scroll to position [240, 0]
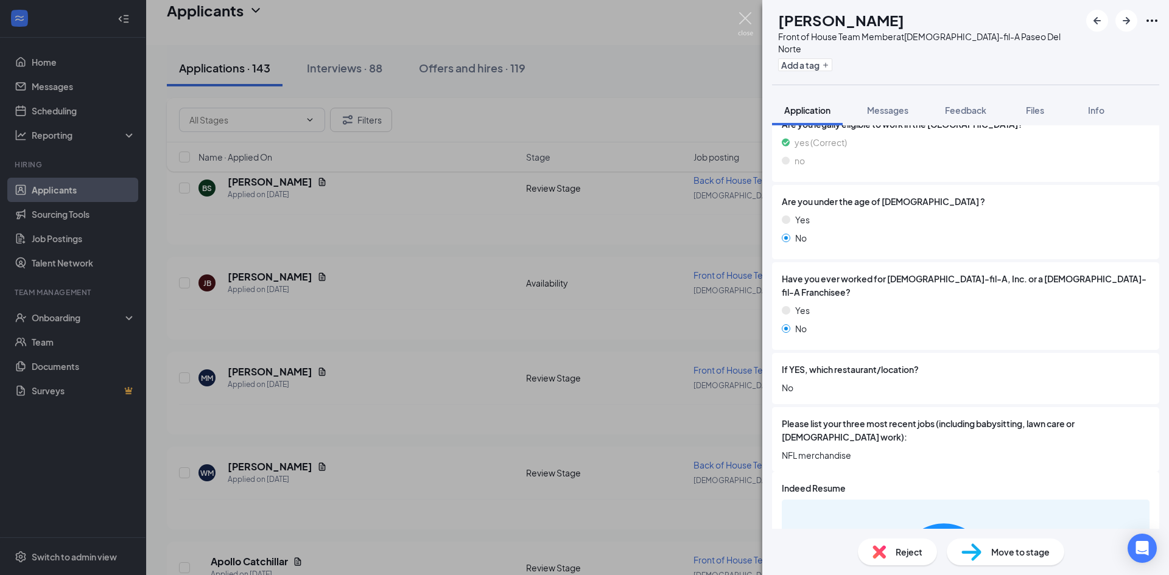
click at [741, 13] on img at bounding box center [745, 24] width 15 height 24
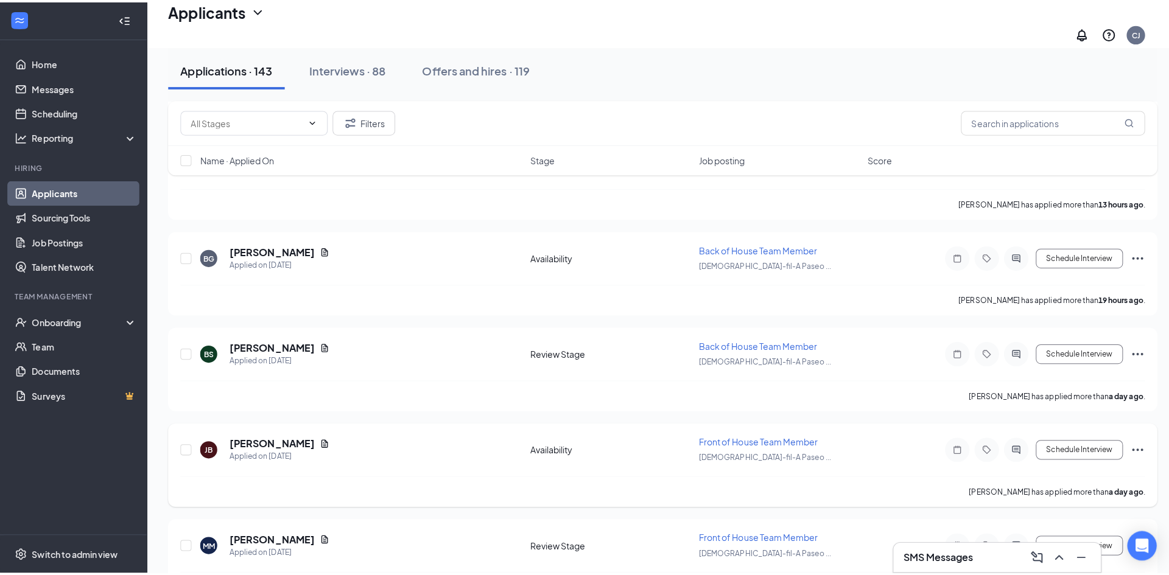
scroll to position [572, 0]
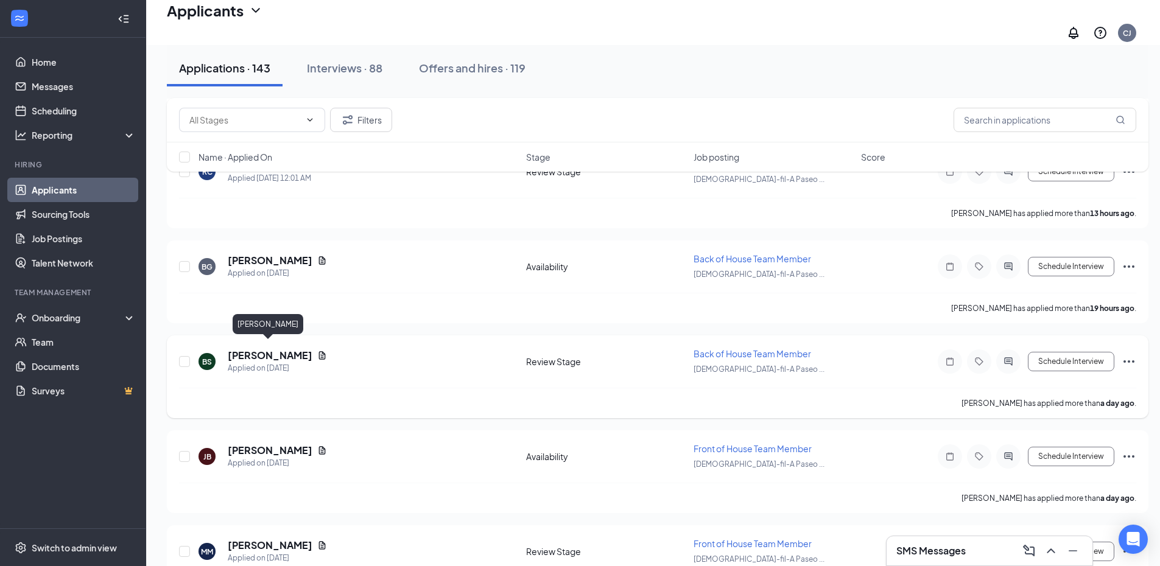
click at [260, 349] on h5 "[PERSON_NAME]" at bounding box center [270, 355] width 85 height 13
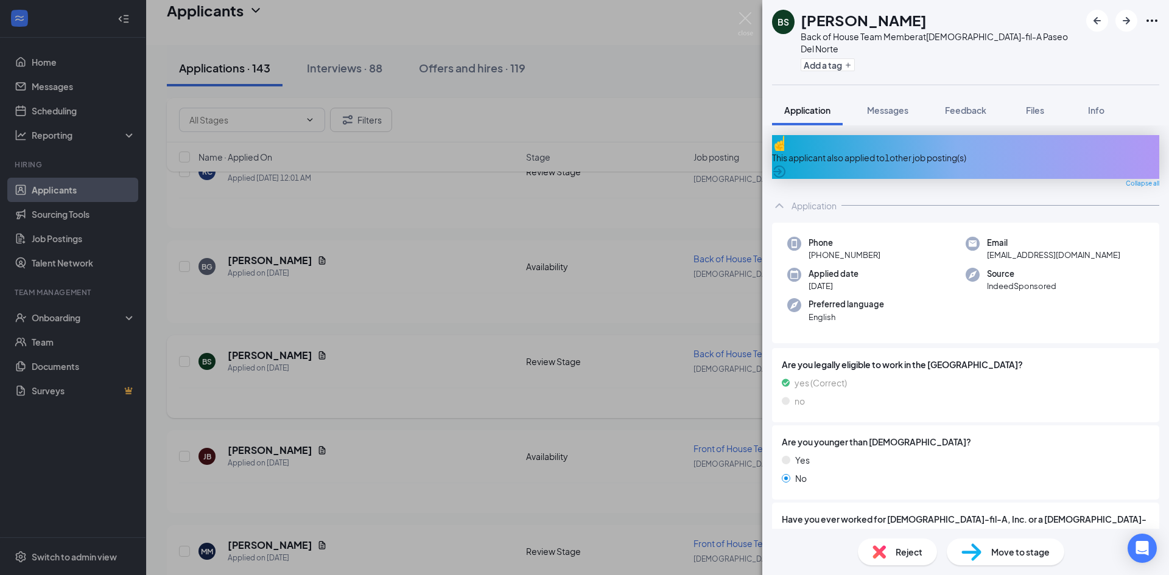
click at [260, 347] on div "BS [PERSON_NAME] Back of House Team Member at [DEMOGRAPHIC_DATA]-fil-A Paseo De…" at bounding box center [584, 287] width 1169 height 575
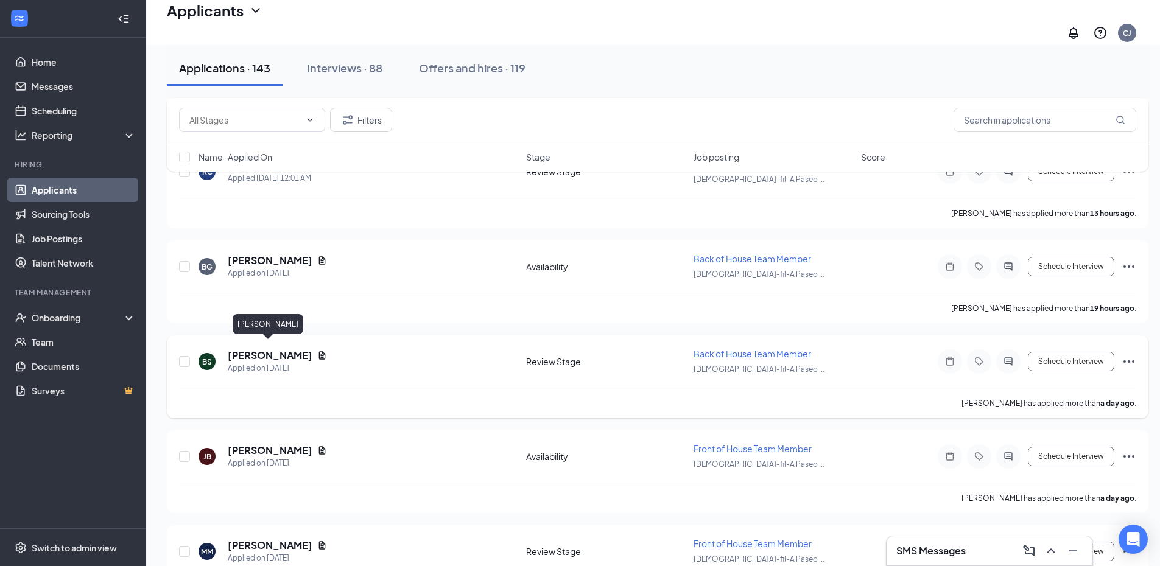
click at [260, 349] on h5 "[PERSON_NAME]" at bounding box center [270, 355] width 85 height 13
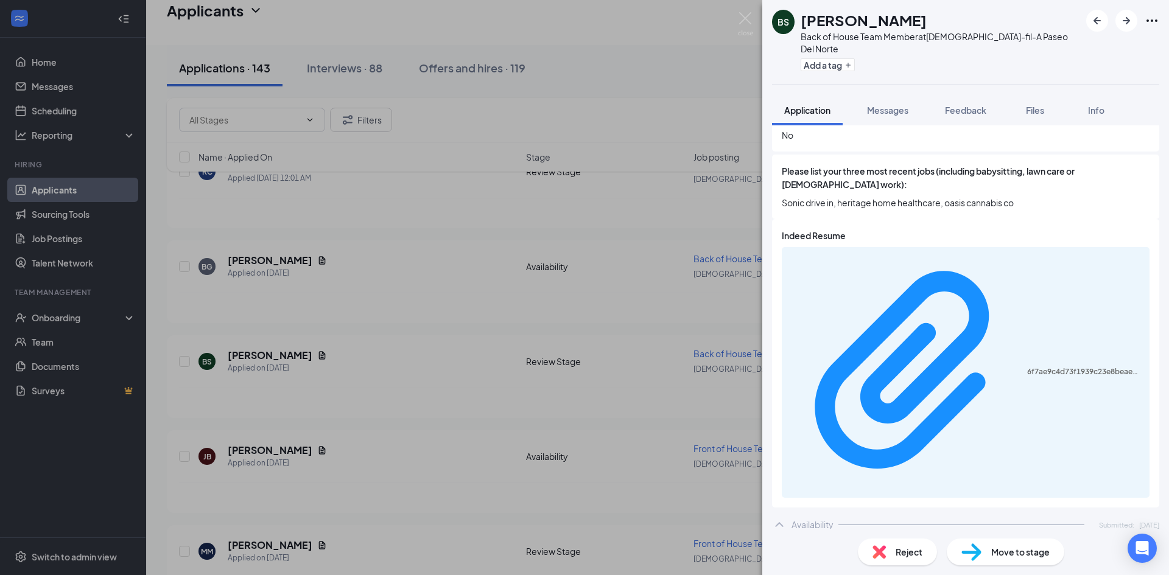
scroll to position [494, 0]
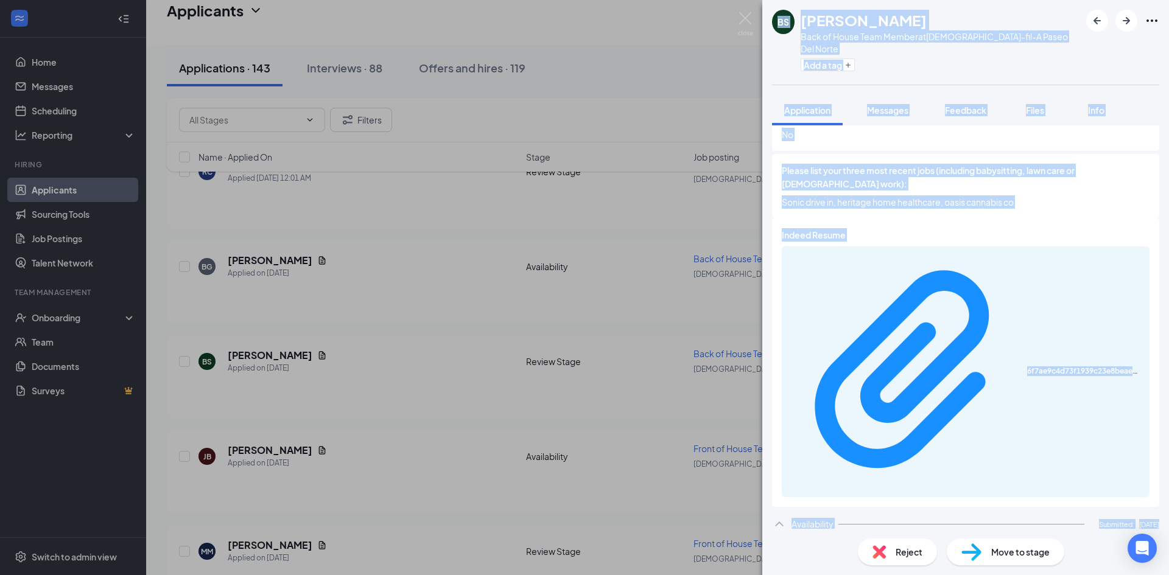
drag, startPoint x: 1062, startPoint y: 362, endPoint x: 738, endPoint y: 3, distance: 483.6
click at [738, 3] on div "BS [PERSON_NAME] Back of House Team Member at [DEMOGRAPHIC_DATA]-fil-A Paseo De…" at bounding box center [584, 287] width 1169 height 575
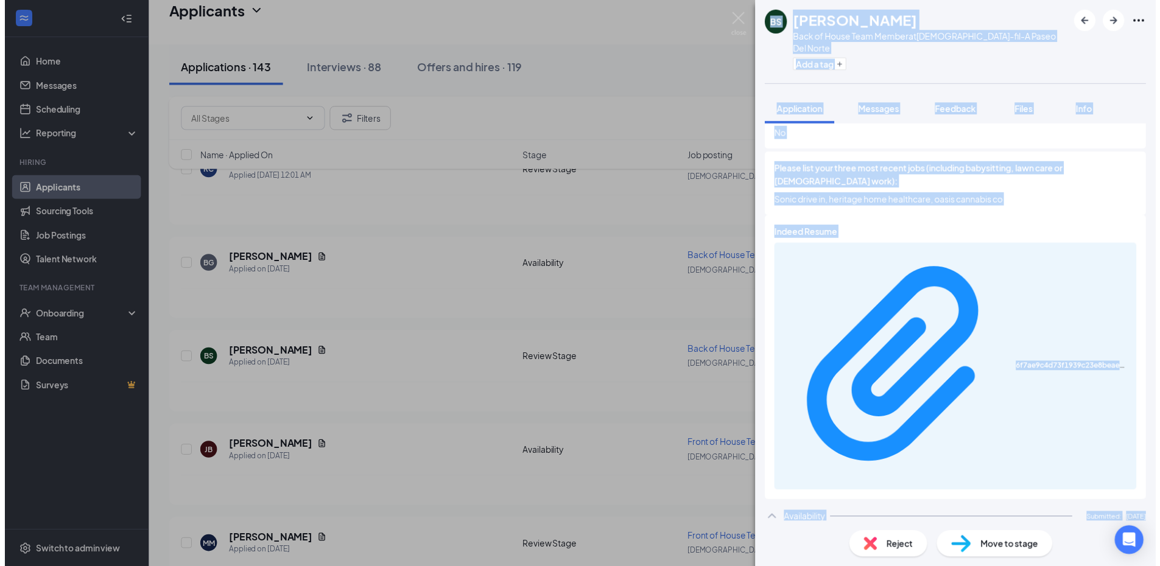
scroll to position [0, 0]
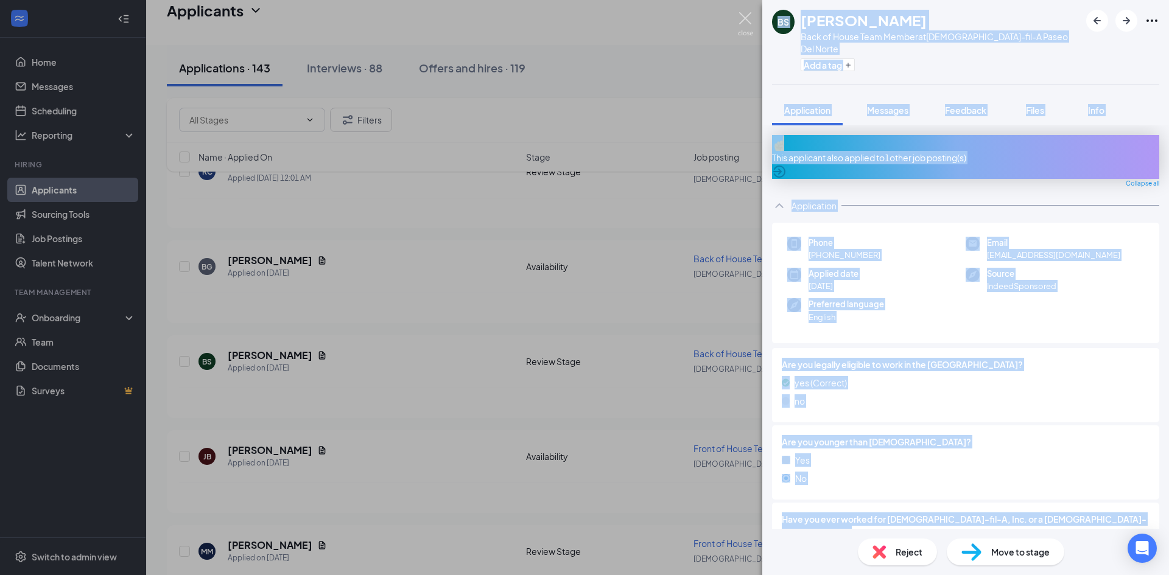
click at [746, 16] on img at bounding box center [745, 24] width 15 height 24
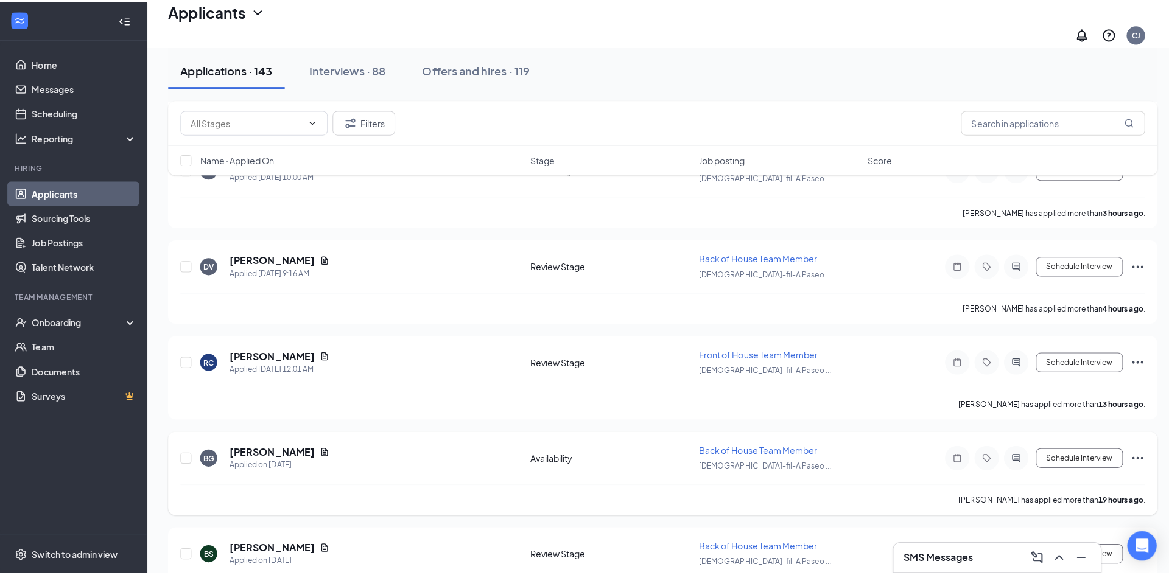
scroll to position [386, 0]
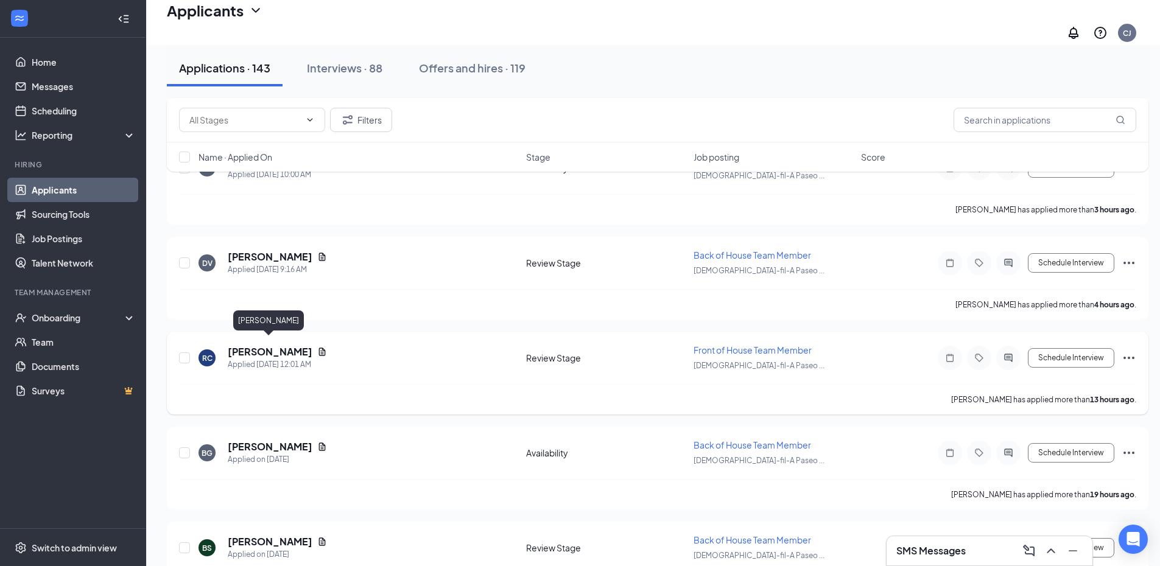
click at [259, 346] on h5 "[PERSON_NAME]" at bounding box center [270, 351] width 85 height 13
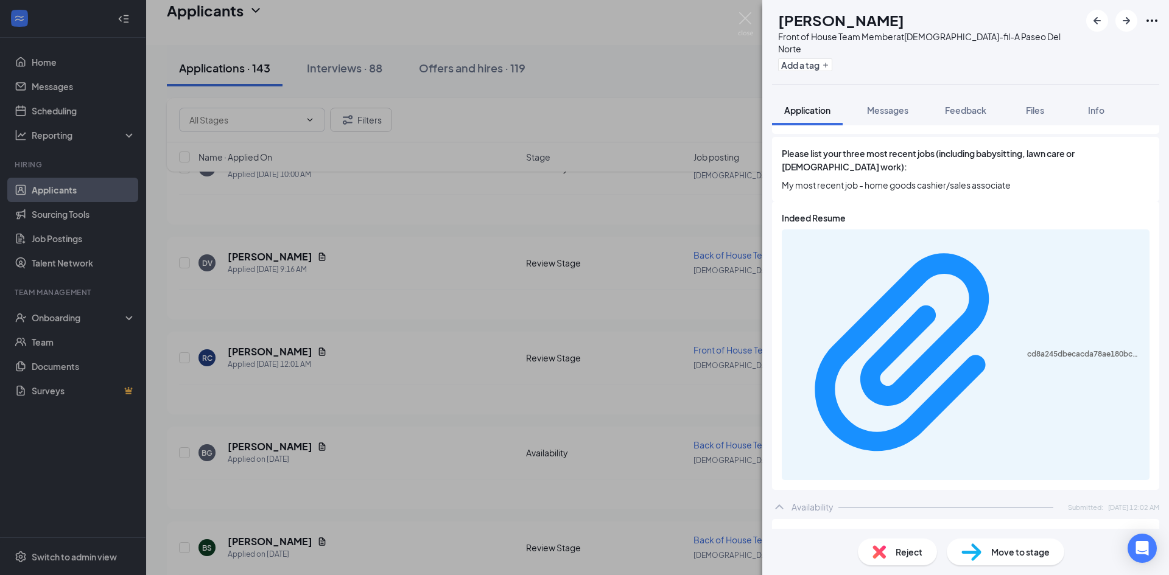
scroll to position [594, 0]
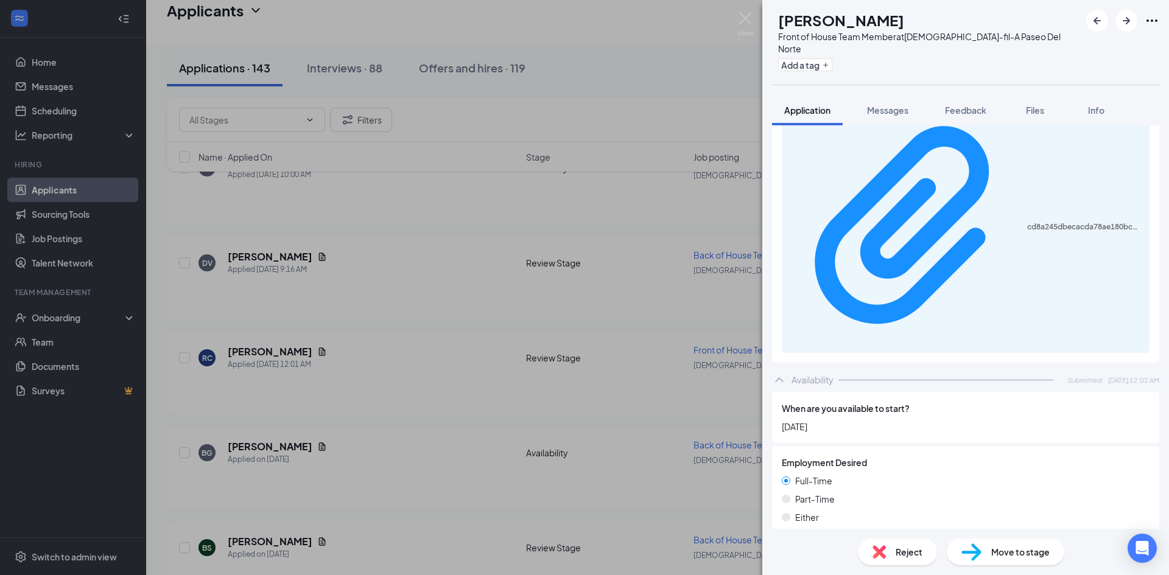
click at [1004, 554] on span "Move to stage" at bounding box center [1020, 551] width 58 height 13
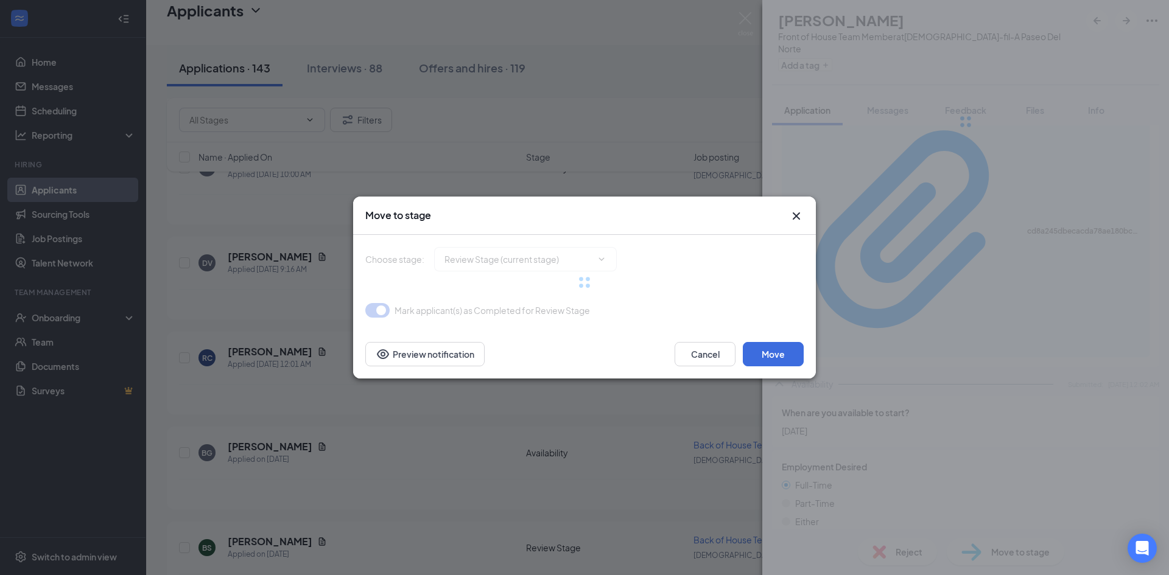
type input "Onsite Interview (next stage)"
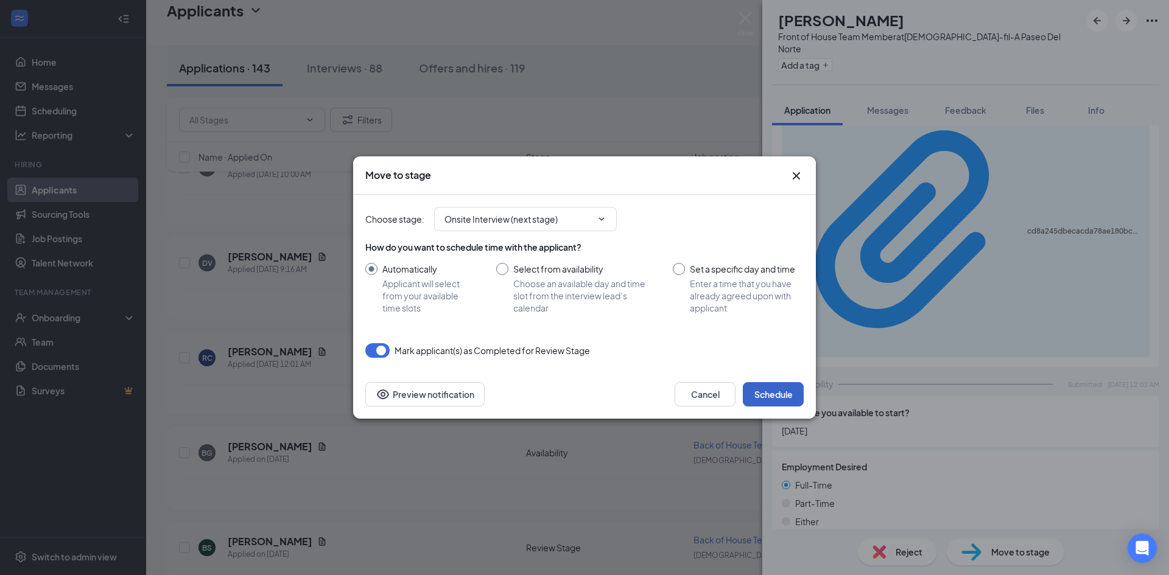
click at [768, 394] on button "Schedule" at bounding box center [773, 394] width 61 height 24
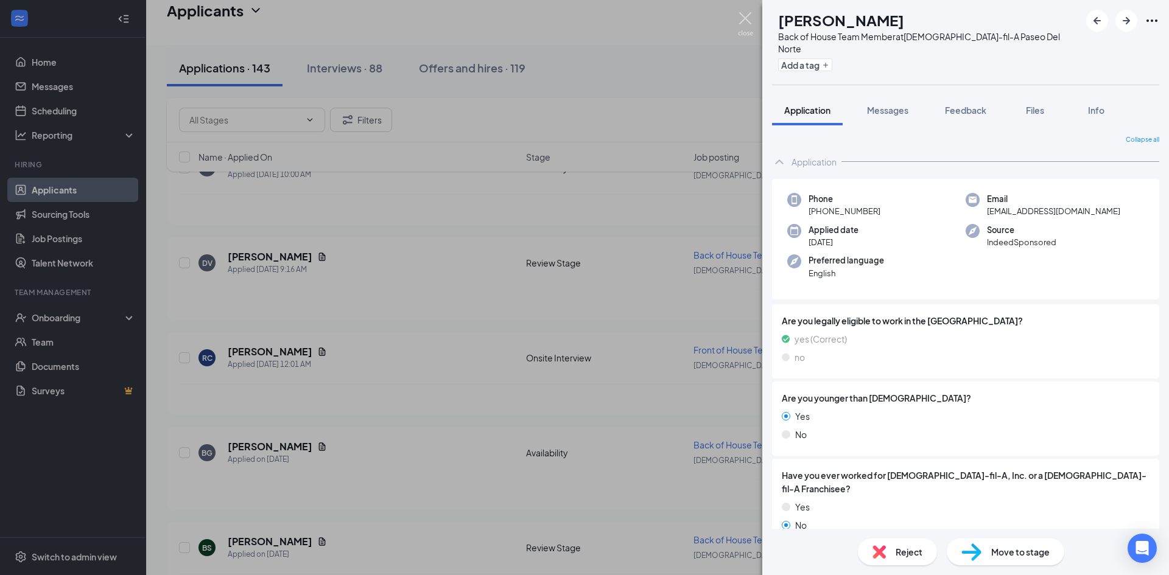
click at [746, 20] on img at bounding box center [745, 24] width 15 height 24
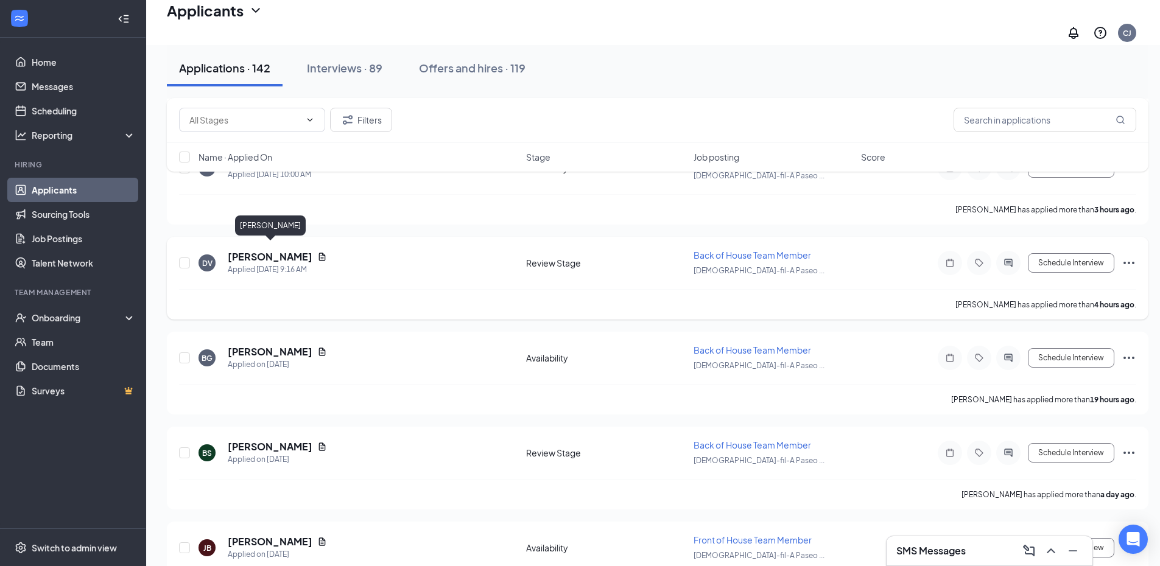
click at [267, 250] on h5 "[PERSON_NAME]" at bounding box center [270, 256] width 85 height 13
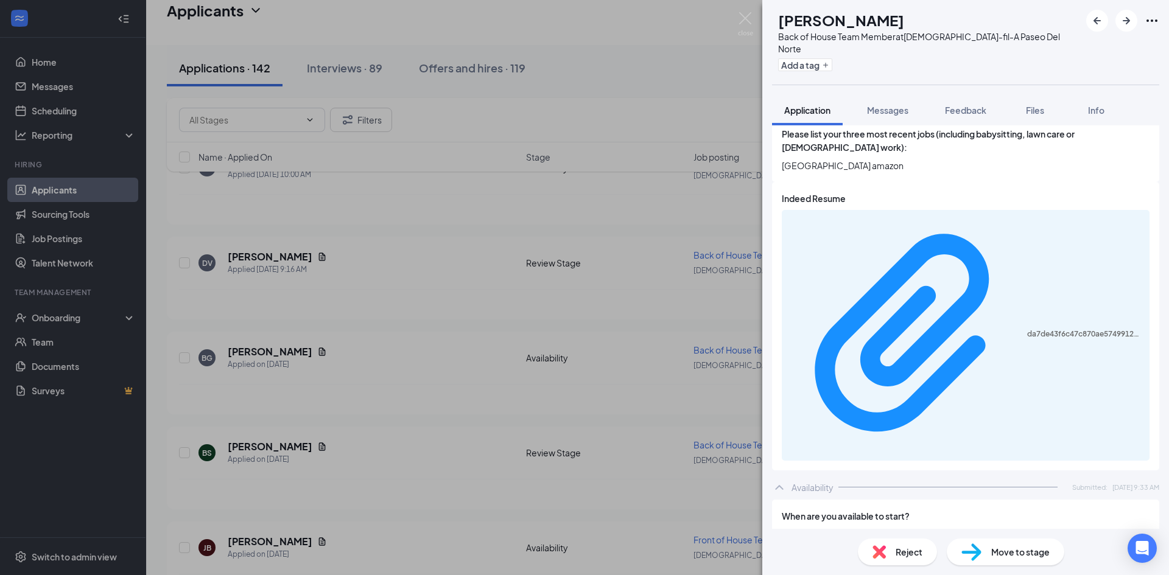
scroll to position [594, 0]
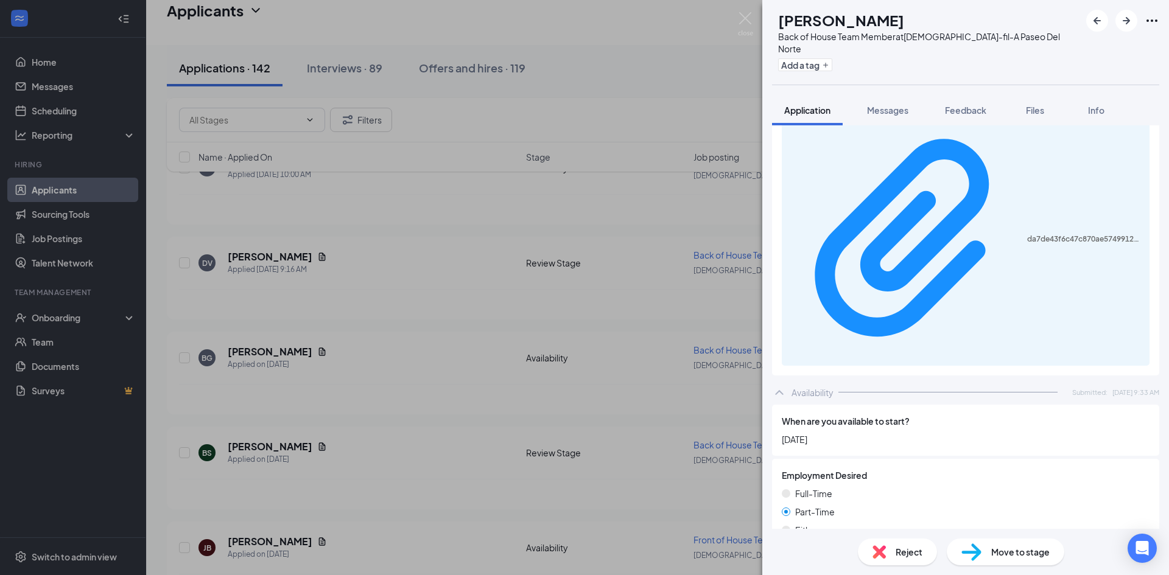
click at [1011, 556] on span "Move to stage" at bounding box center [1020, 551] width 58 height 13
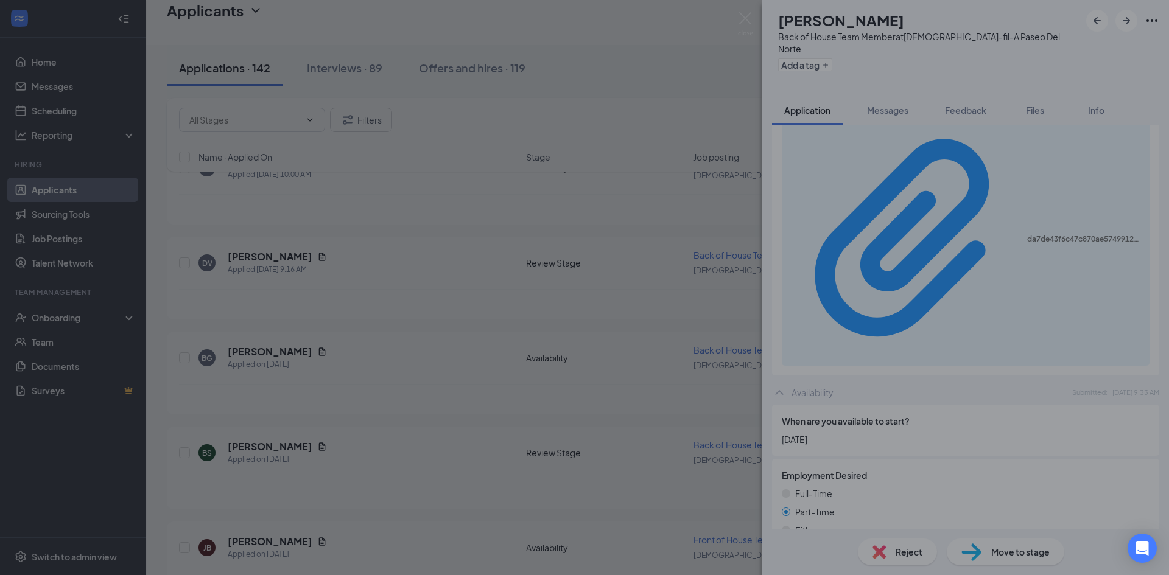
scroll to position [590, 0]
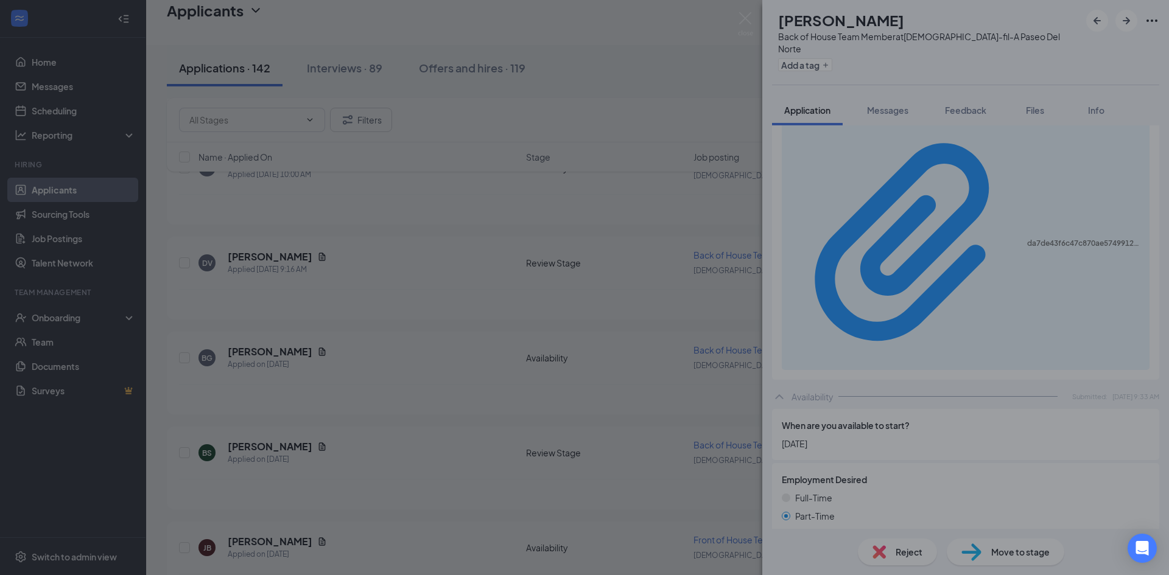
type input "Onsite Interview (next stage)"
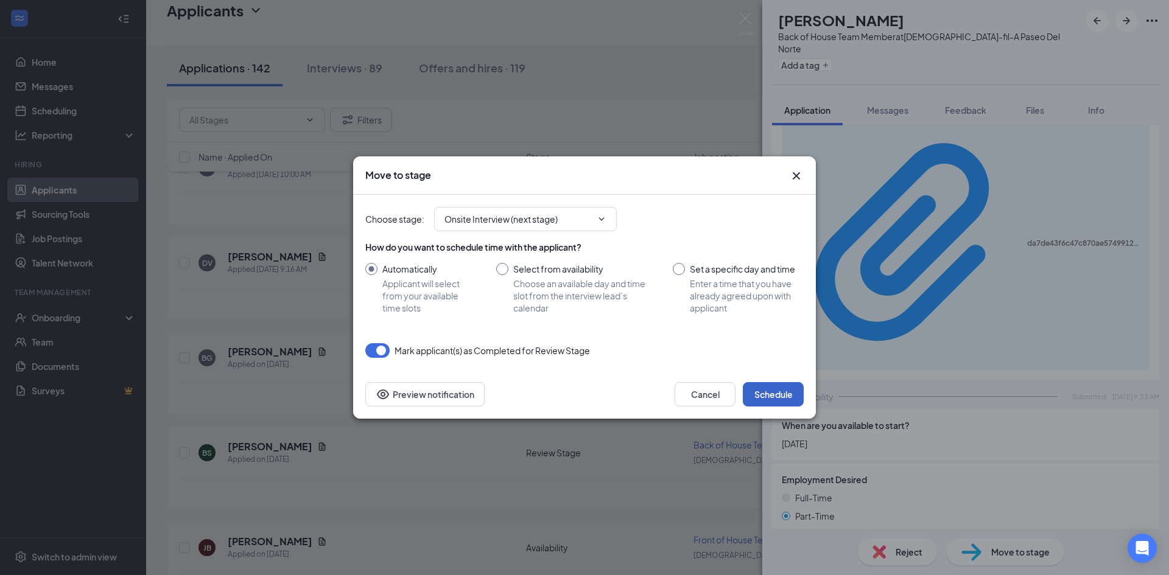
click at [776, 396] on button "Schedule" at bounding box center [773, 394] width 61 height 24
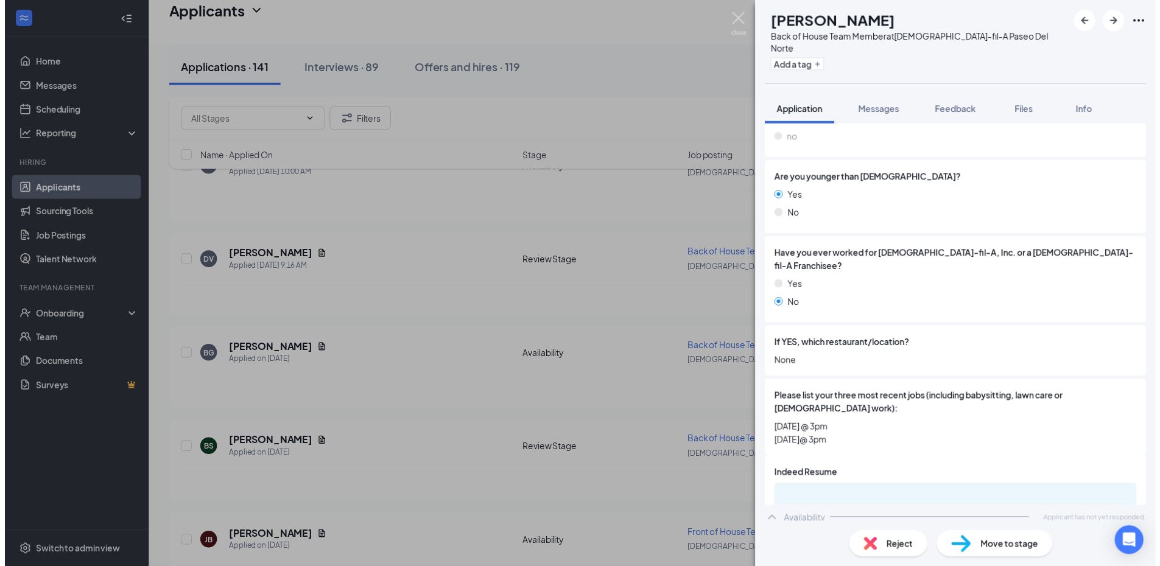
scroll to position [217, 0]
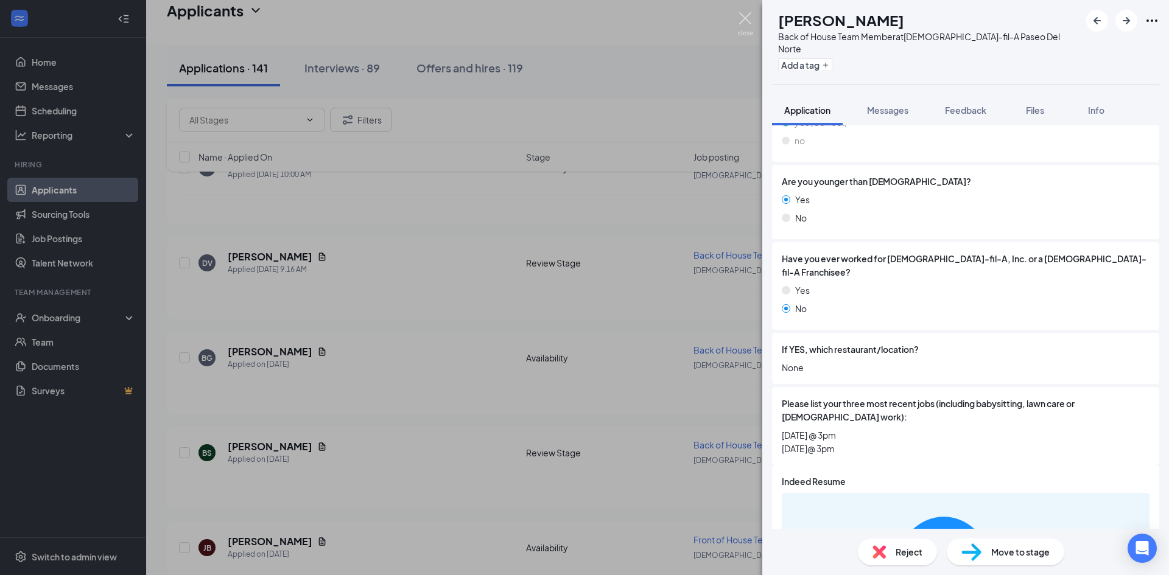
click at [745, 19] on img at bounding box center [745, 24] width 15 height 24
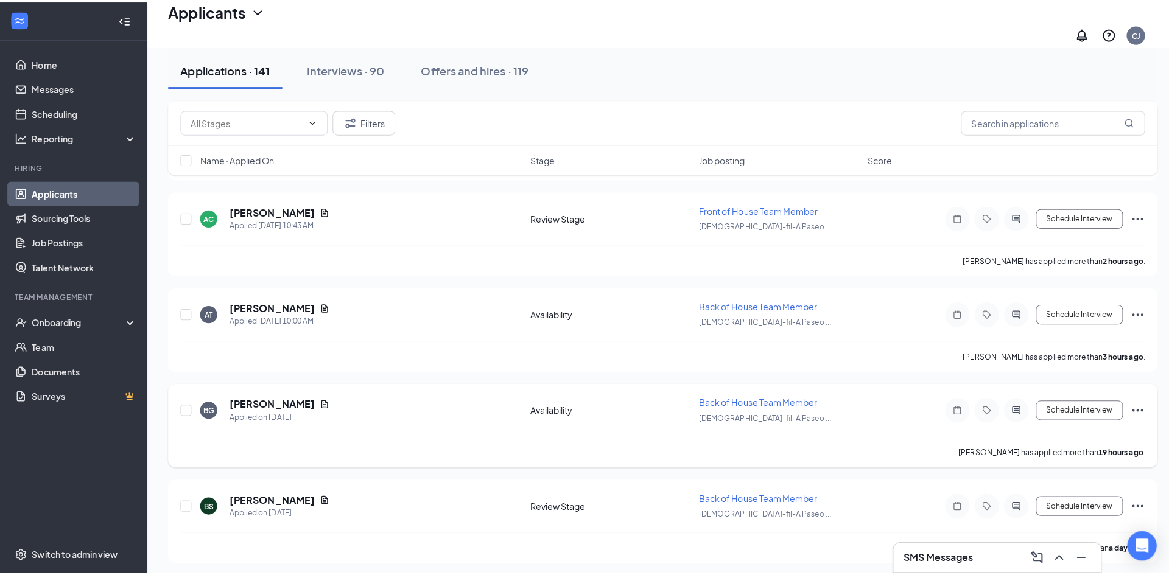
scroll to position [239, 0]
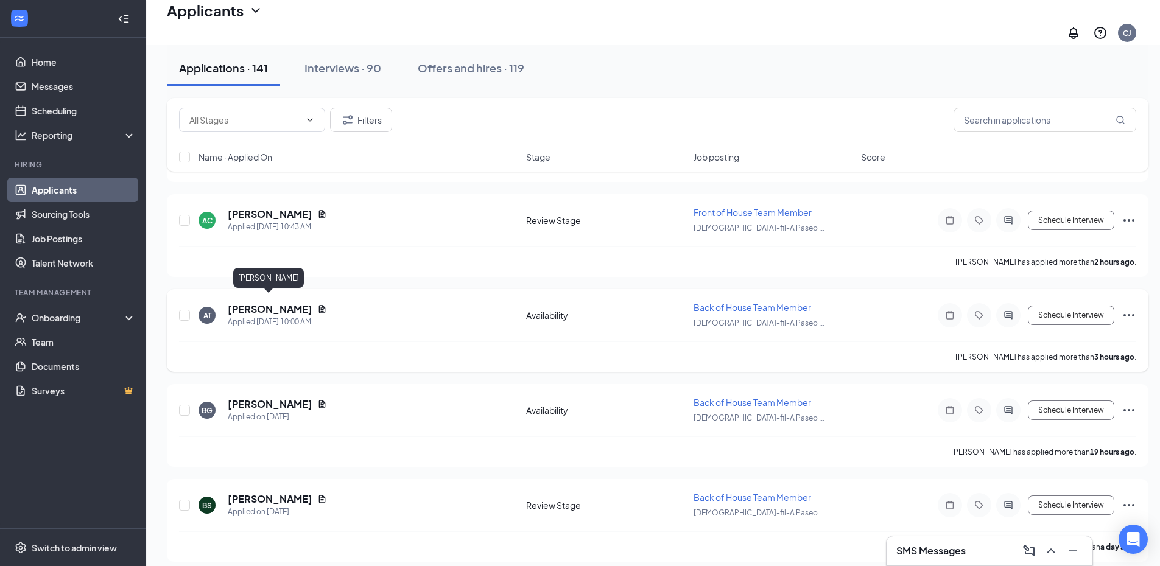
click at [241, 303] on h5 "[PERSON_NAME]" at bounding box center [270, 309] width 85 height 13
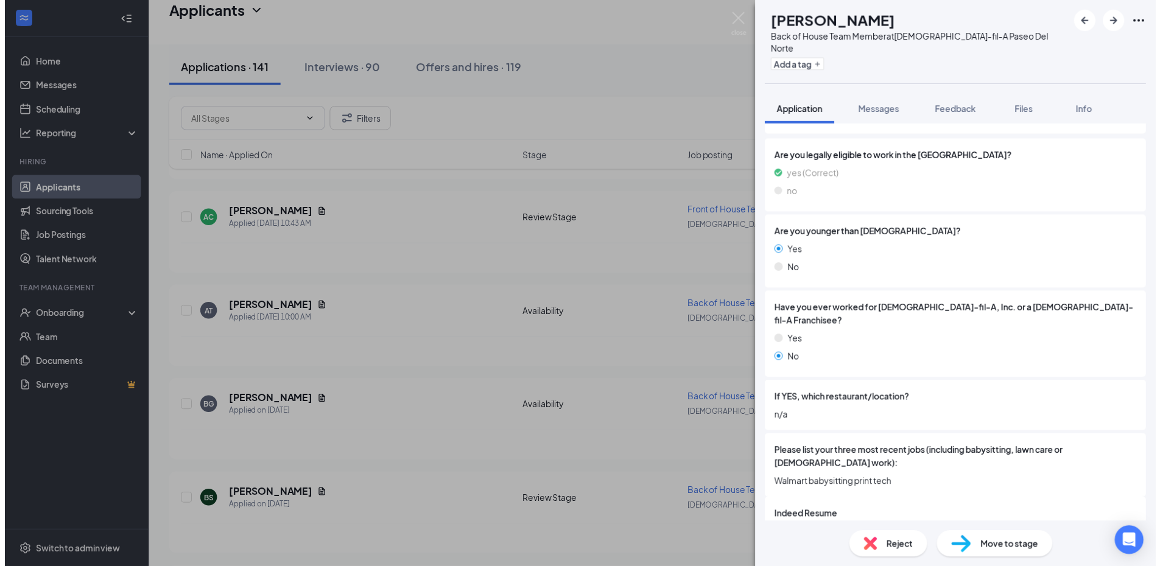
scroll to position [206, 0]
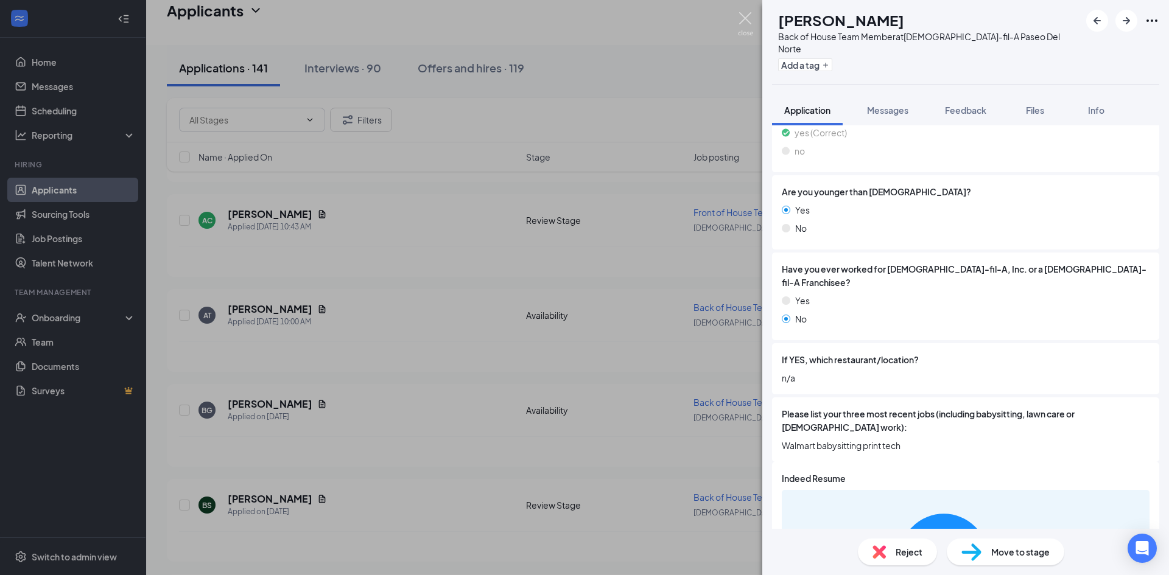
click at [744, 16] on img at bounding box center [745, 24] width 15 height 24
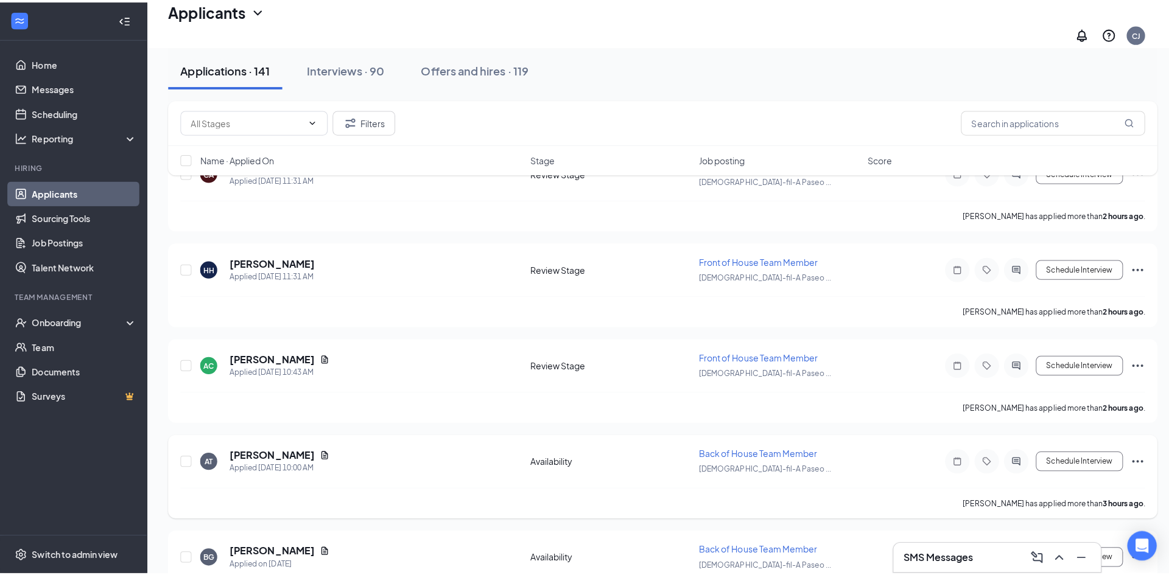
scroll to position [98, 0]
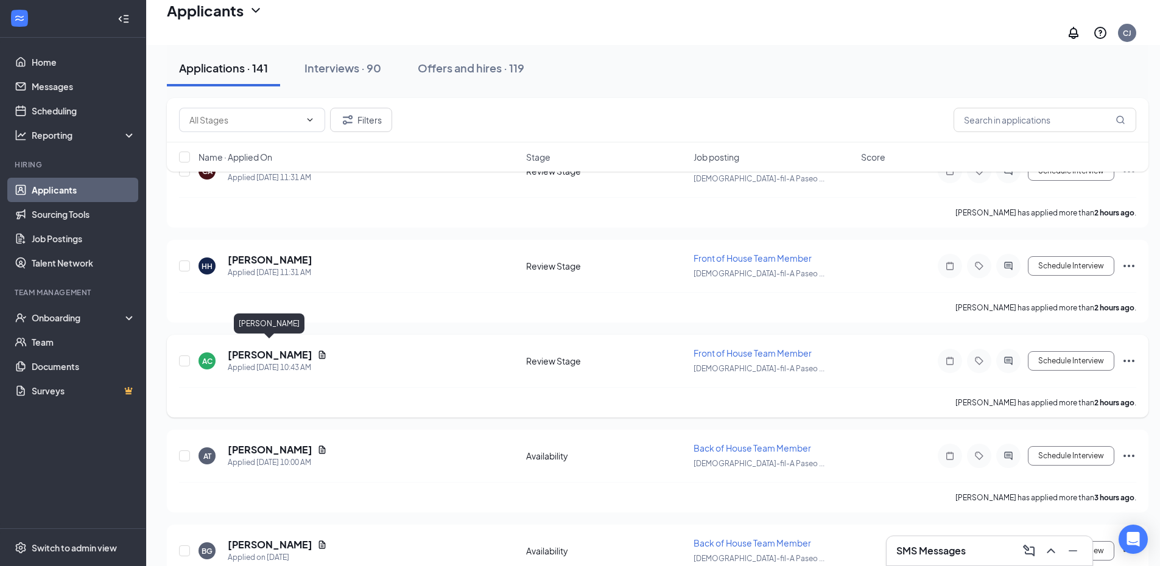
click at [253, 349] on h5 "[PERSON_NAME]" at bounding box center [270, 354] width 85 height 13
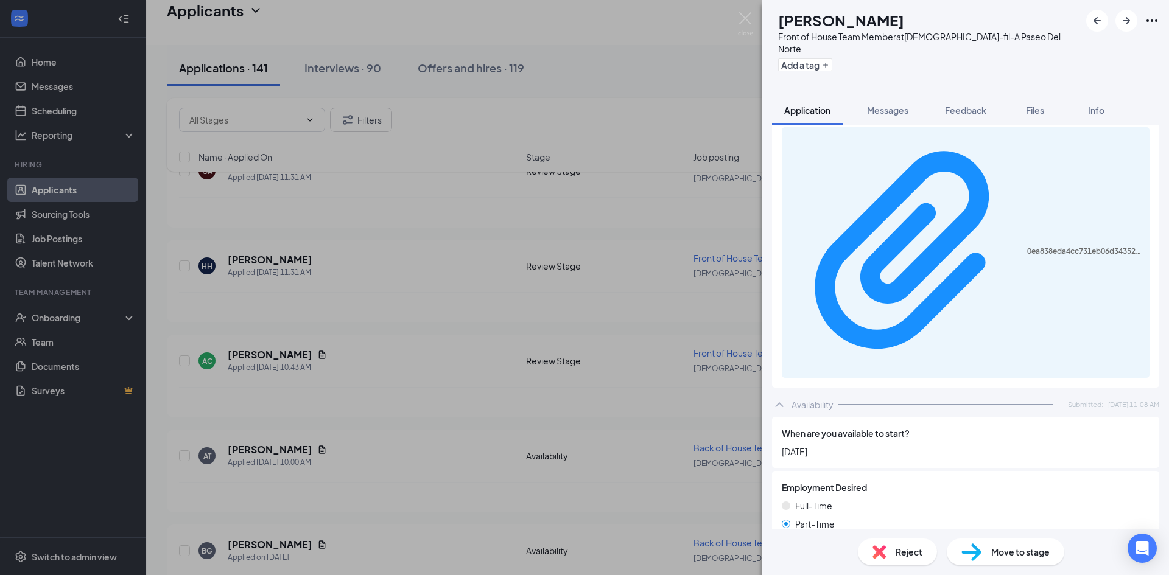
scroll to position [594, 0]
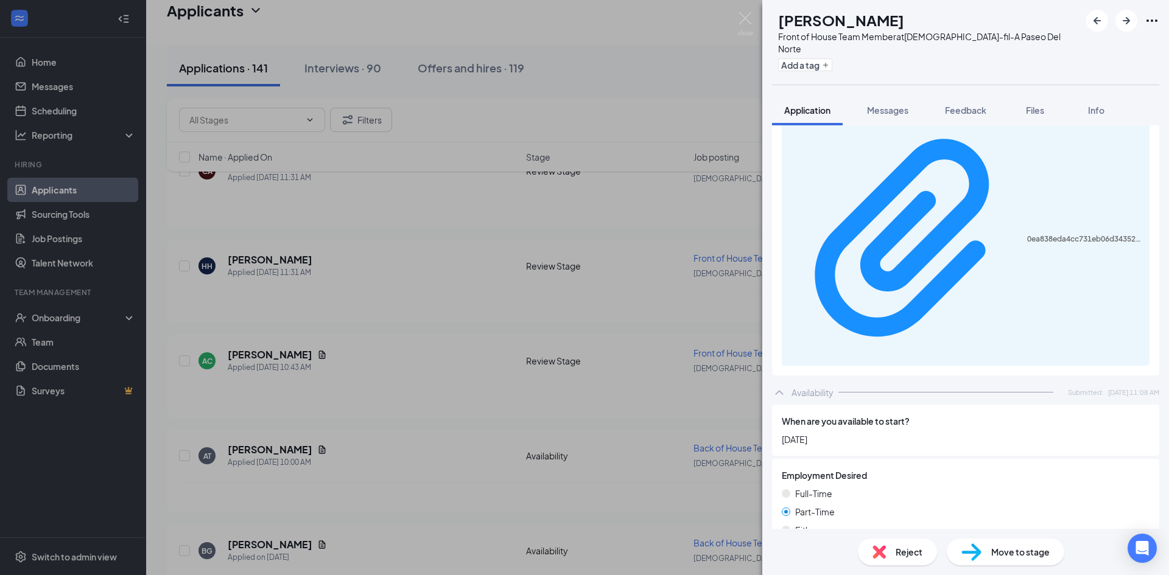
click at [1008, 552] on span "Move to stage" at bounding box center [1020, 551] width 58 height 13
type input "Onsite Interview (next stage)"
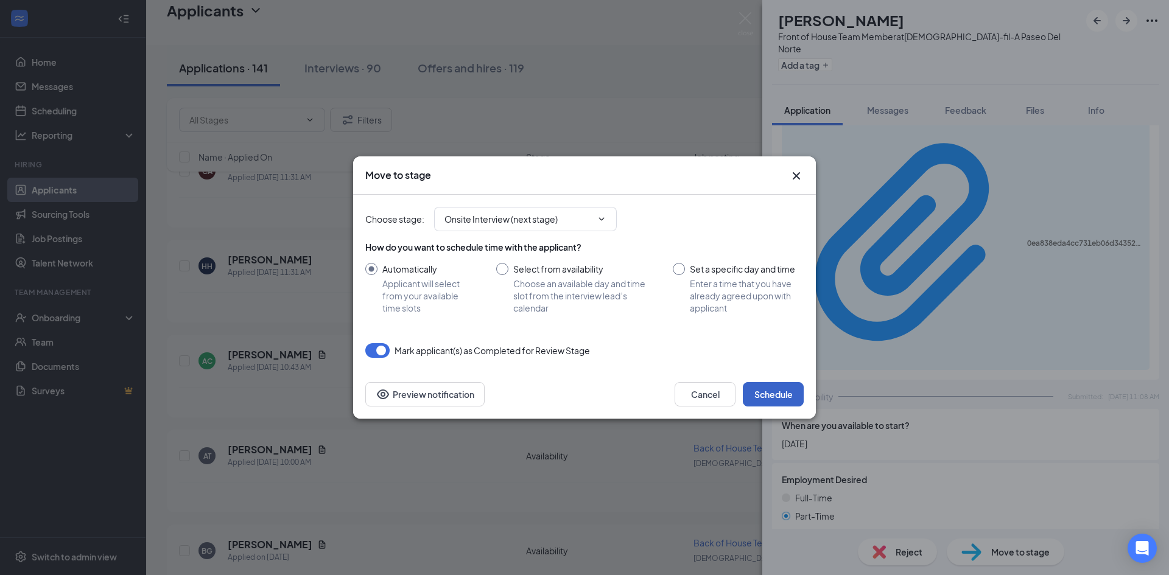
click at [779, 394] on button "Schedule" at bounding box center [773, 394] width 61 height 24
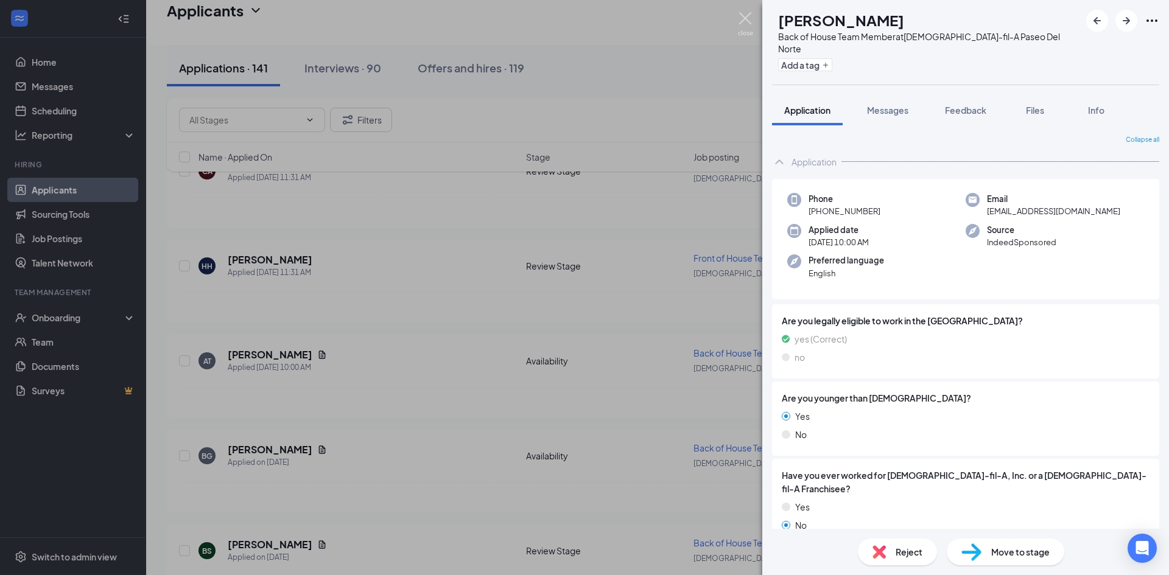
click at [747, 18] on img at bounding box center [745, 24] width 15 height 24
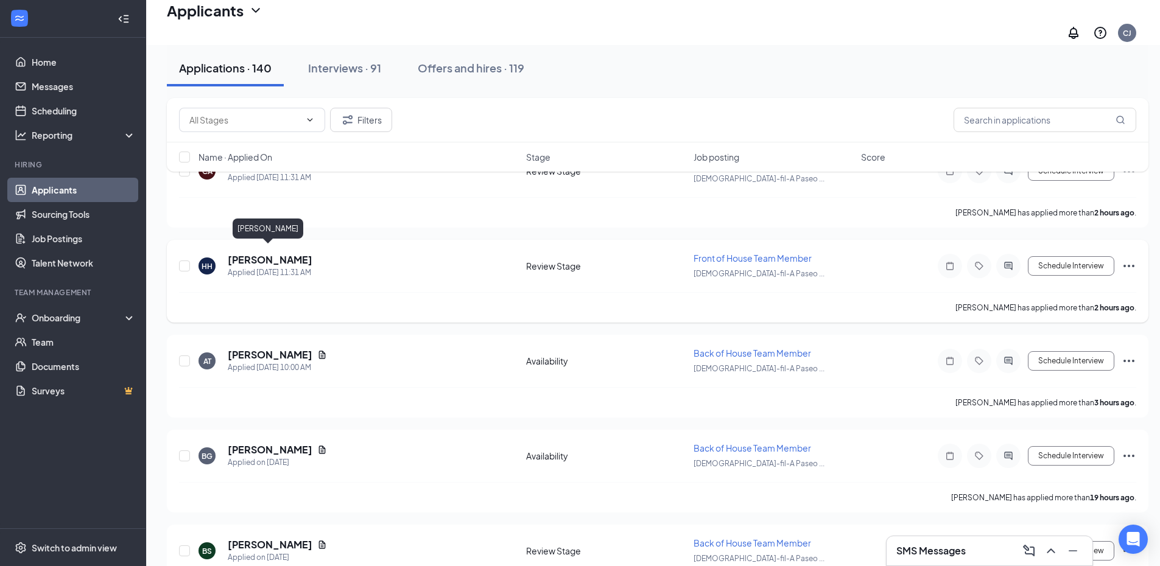
click at [256, 253] on h5 "[PERSON_NAME]" at bounding box center [270, 259] width 85 height 13
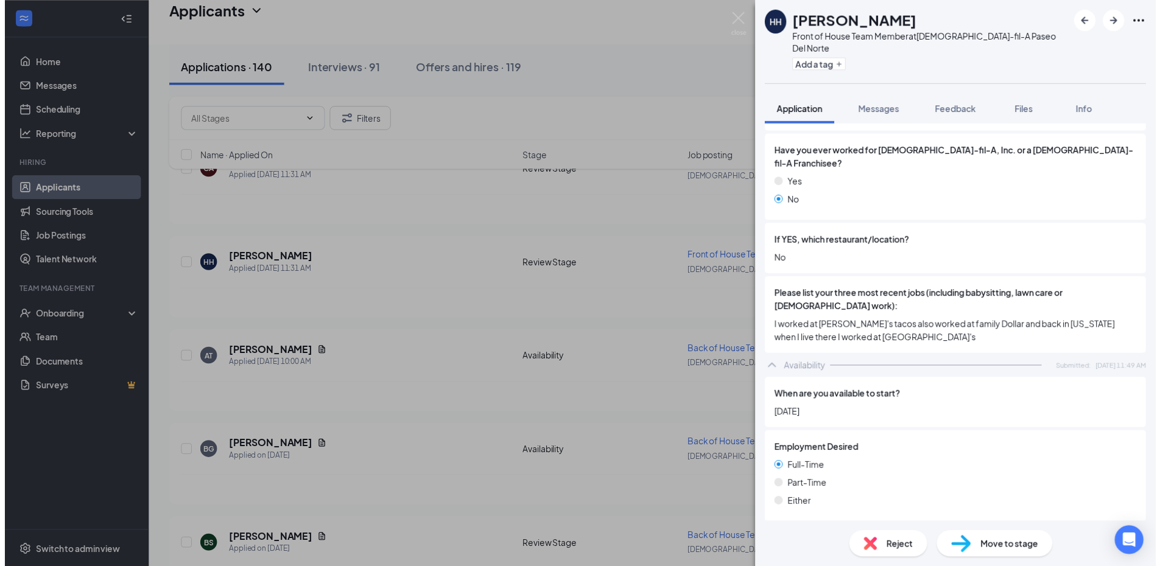
scroll to position [322, 0]
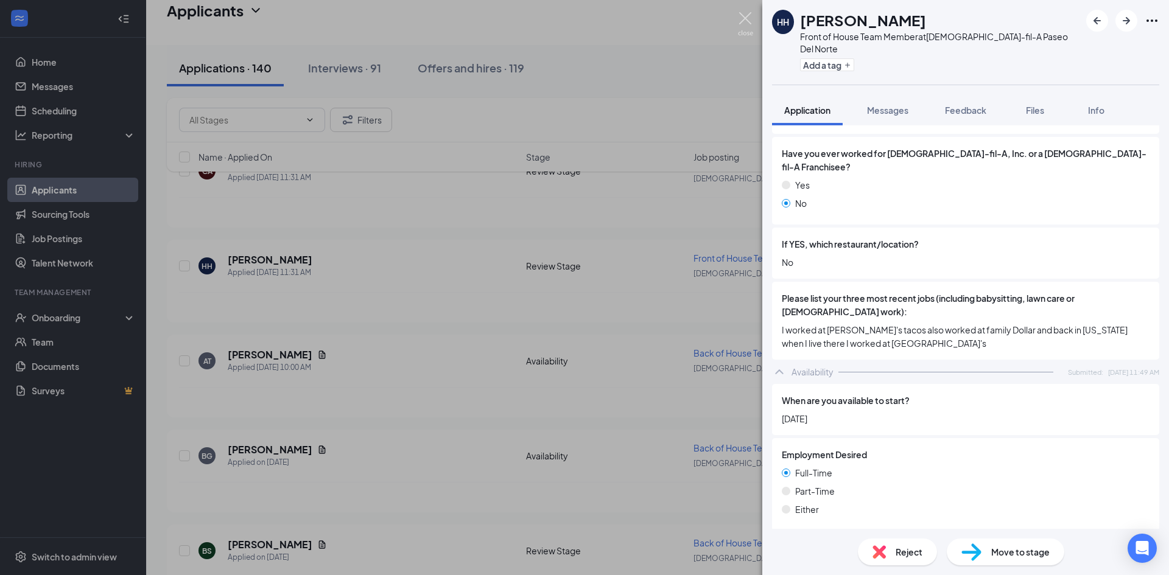
click at [746, 16] on img at bounding box center [745, 24] width 15 height 24
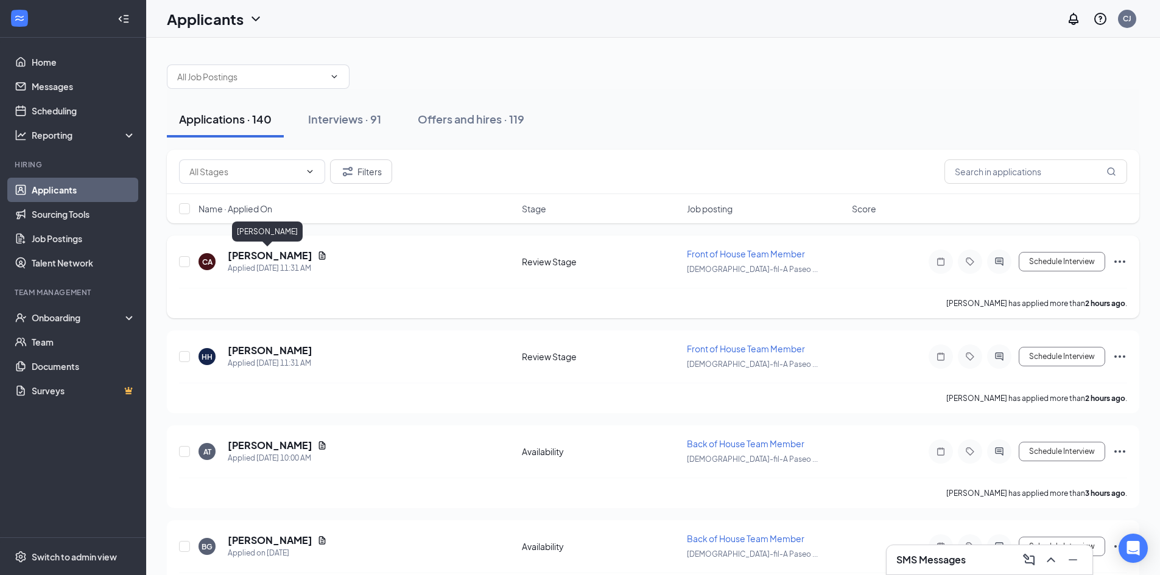
click at [255, 257] on h5 "[PERSON_NAME]" at bounding box center [270, 255] width 85 height 13
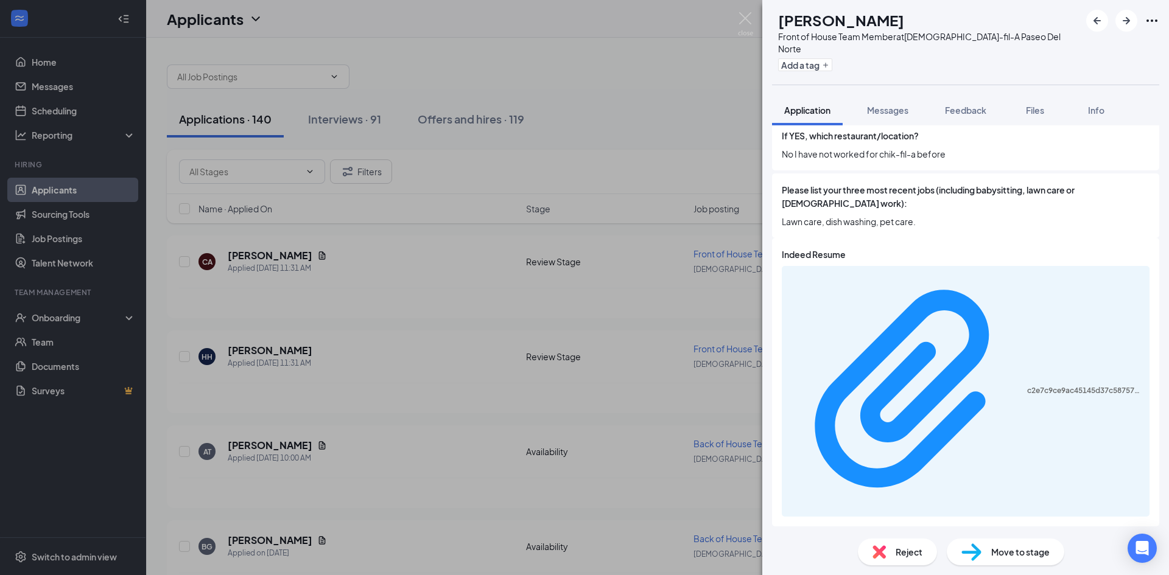
scroll to position [429, 0]
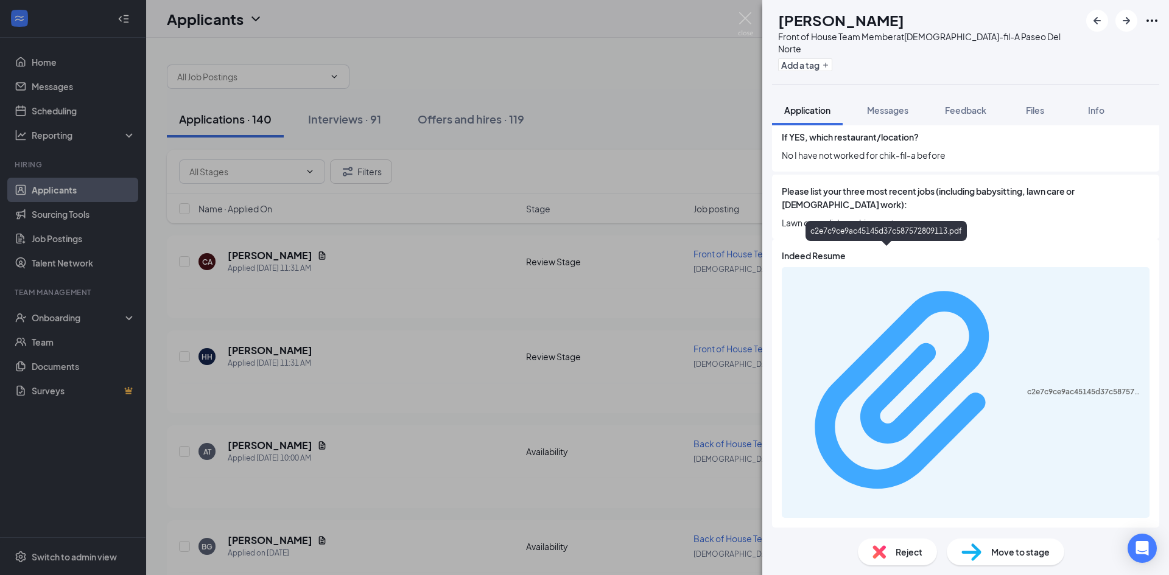
click at [1027, 387] on div "c2e7c9ce9ac45145d37c587572809113.pdf" at bounding box center [1084, 392] width 115 height 10
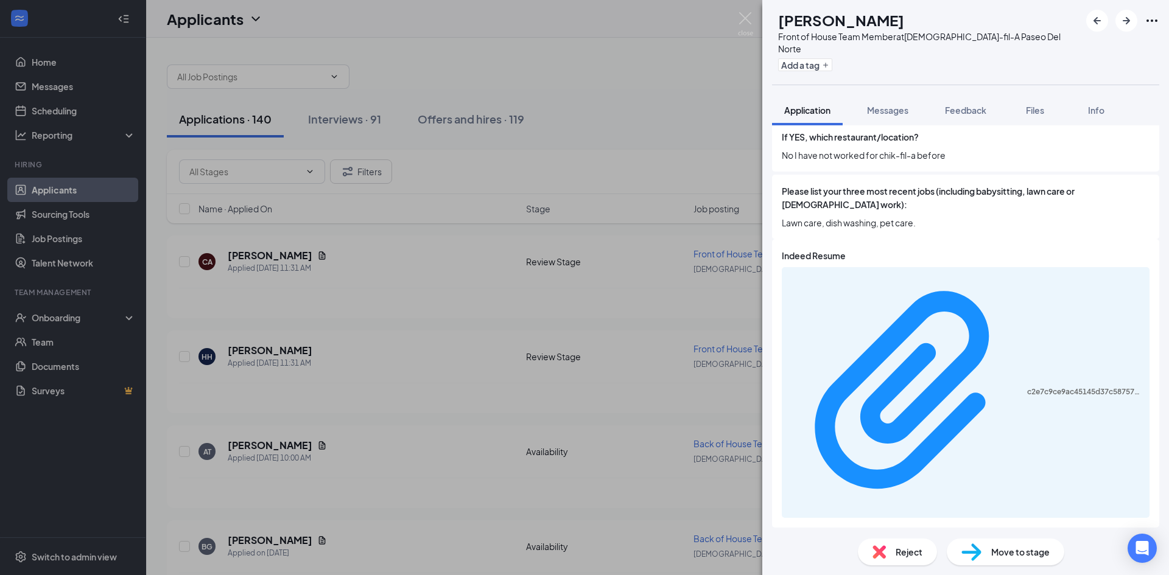
click at [736, 22] on div "CA [PERSON_NAME] Front of House Team Member at [DEMOGRAPHIC_DATA]-fil-A Paseo D…" at bounding box center [584, 287] width 1169 height 575
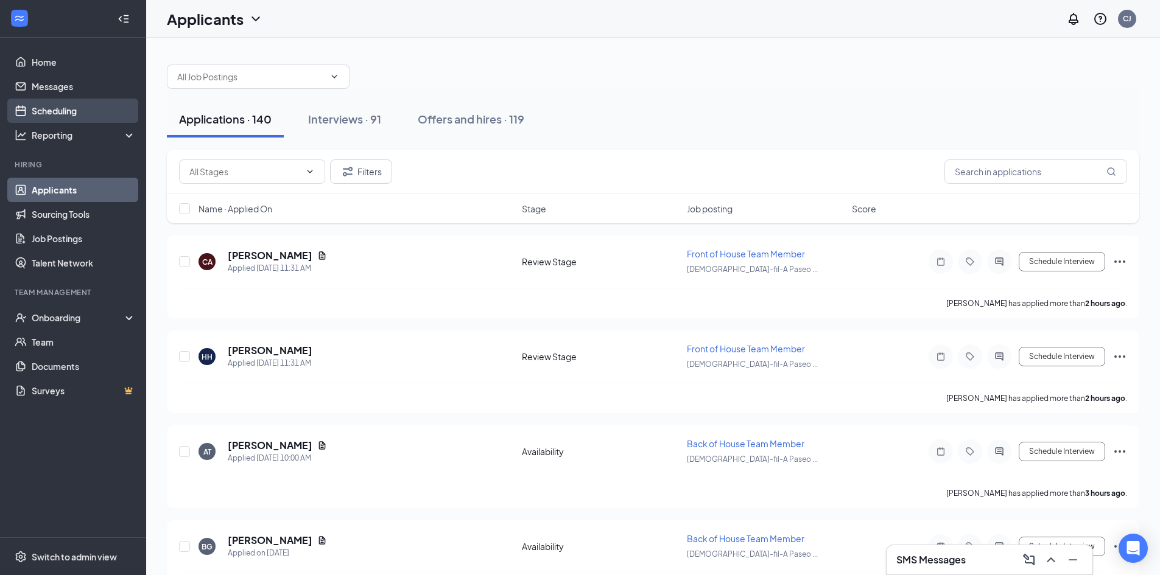
click at [59, 107] on link "Scheduling" at bounding box center [84, 111] width 104 height 24
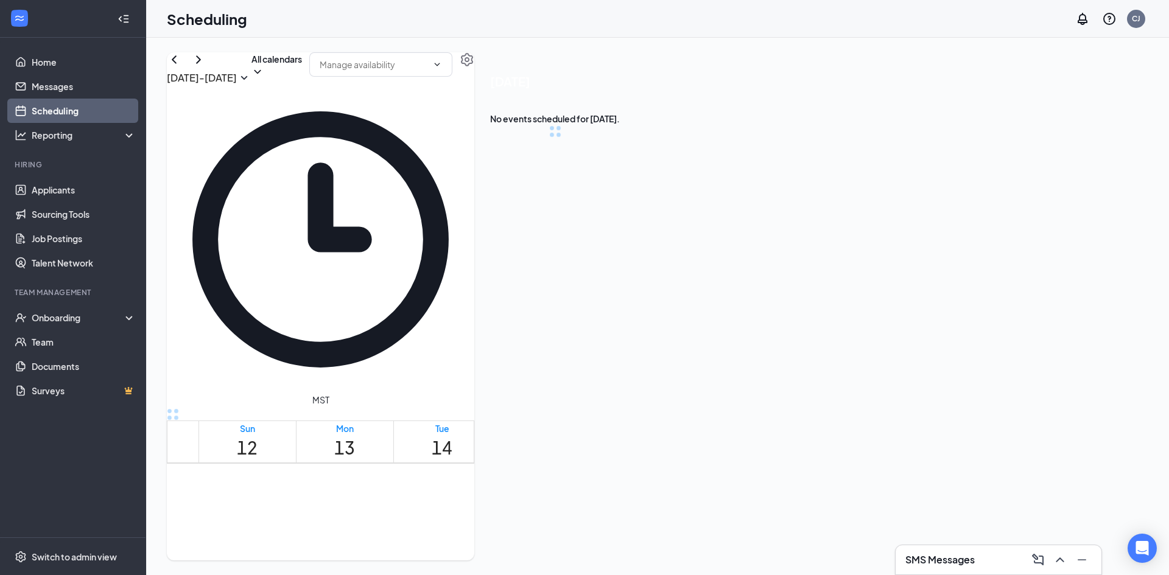
scroll to position [598, 0]
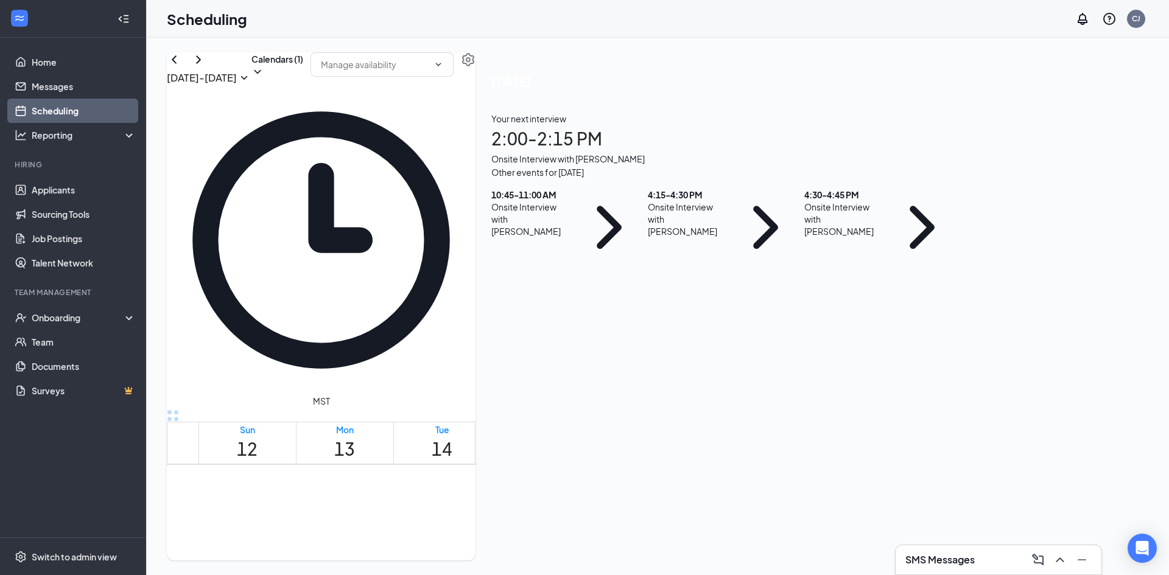
click at [545, 567] on span "10:45-11:00 AM" at bounding box center [558, 579] width 44 height 24
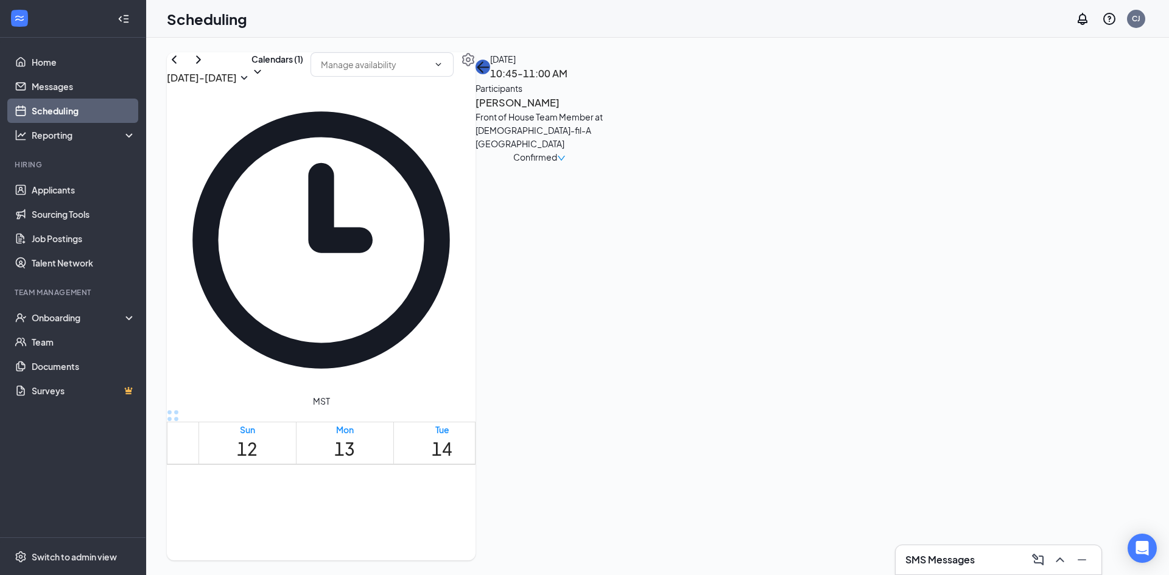
click at [489, 68] on icon "ArrowLeft" at bounding box center [484, 66] width 12 height 1
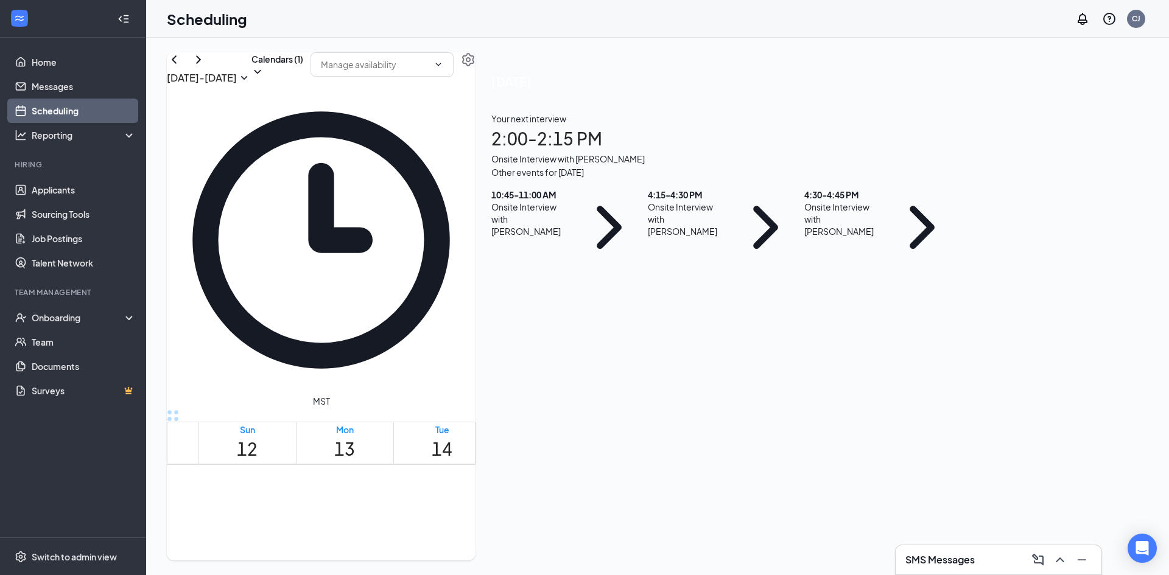
scroll to position [658, 0]
click at [452, 436] on h1 "14" at bounding box center [442, 449] width 21 height 27
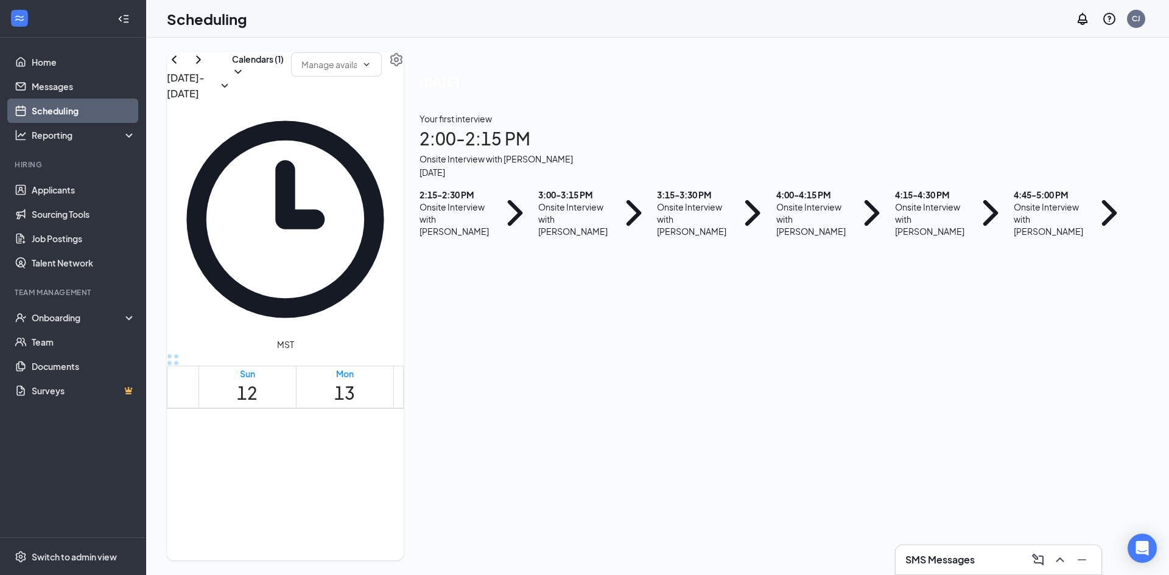
scroll to position [114, 0]
click at [1013, 237] on div "Onsite Interview with [PERSON_NAME]" at bounding box center [1047, 219] width 69 height 37
click at [531, 299] on h3 "[PERSON_NAME]" at bounding box center [468, 307] width 128 height 16
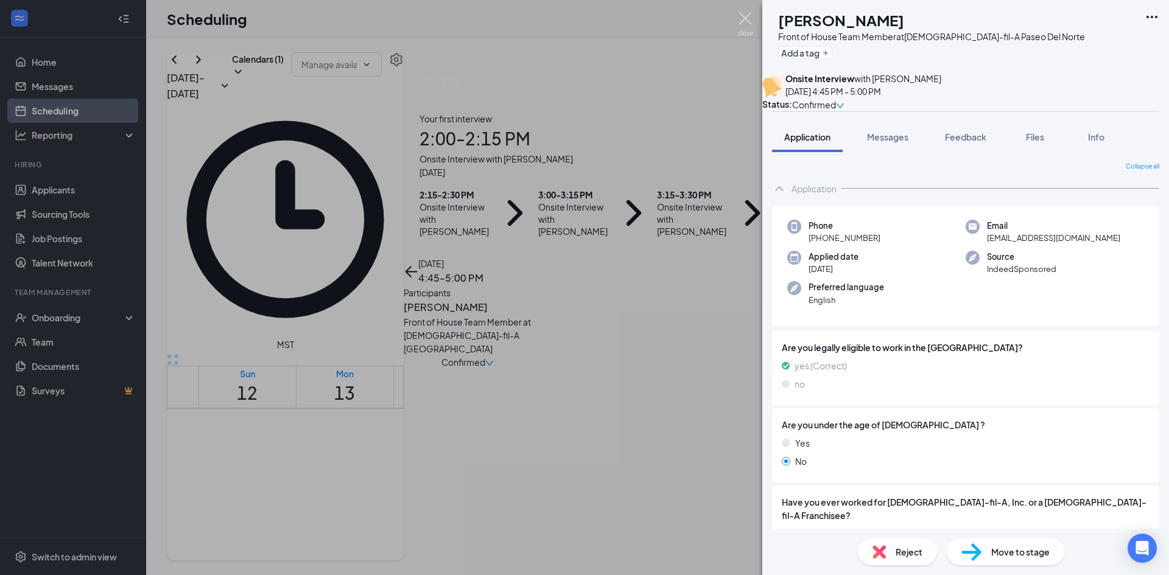
click at [743, 12] on img at bounding box center [745, 24] width 15 height 24
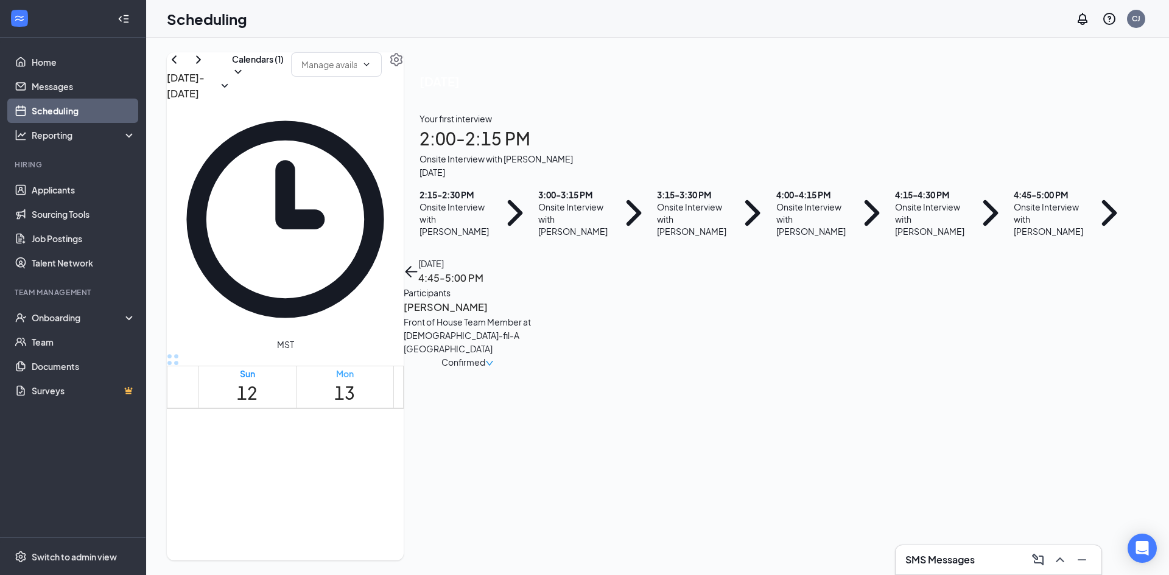
click at [355, 380] on h1 "13" at bounding box center [344, 393] width 21 height 27
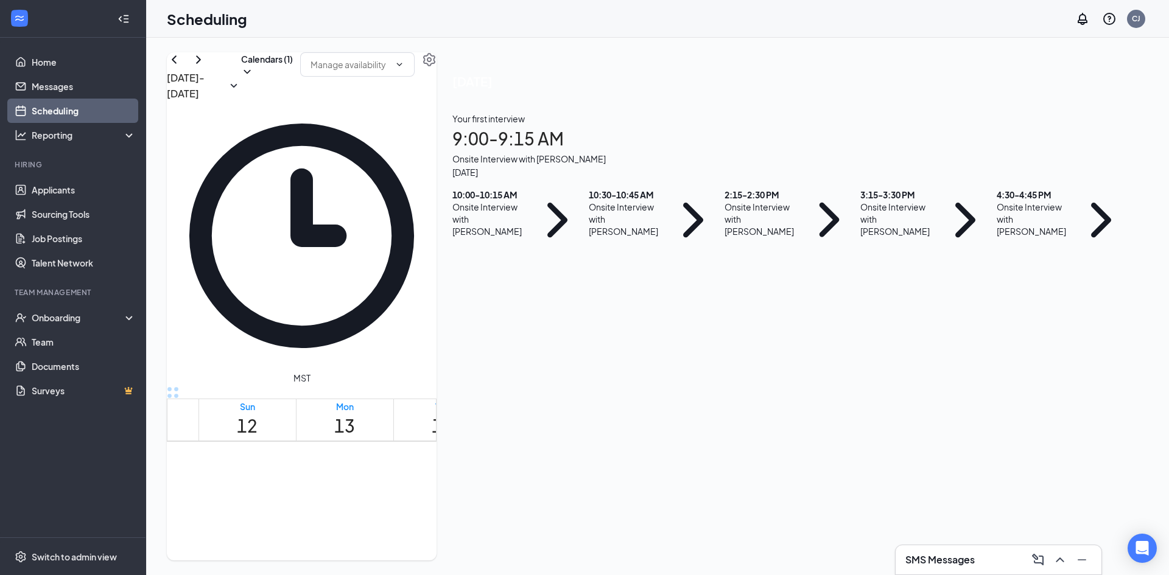
click at [659, 237] on div "Onsite Interview with [PERSON_NAME]" at bounding box center [624, 219] width 71 height 37
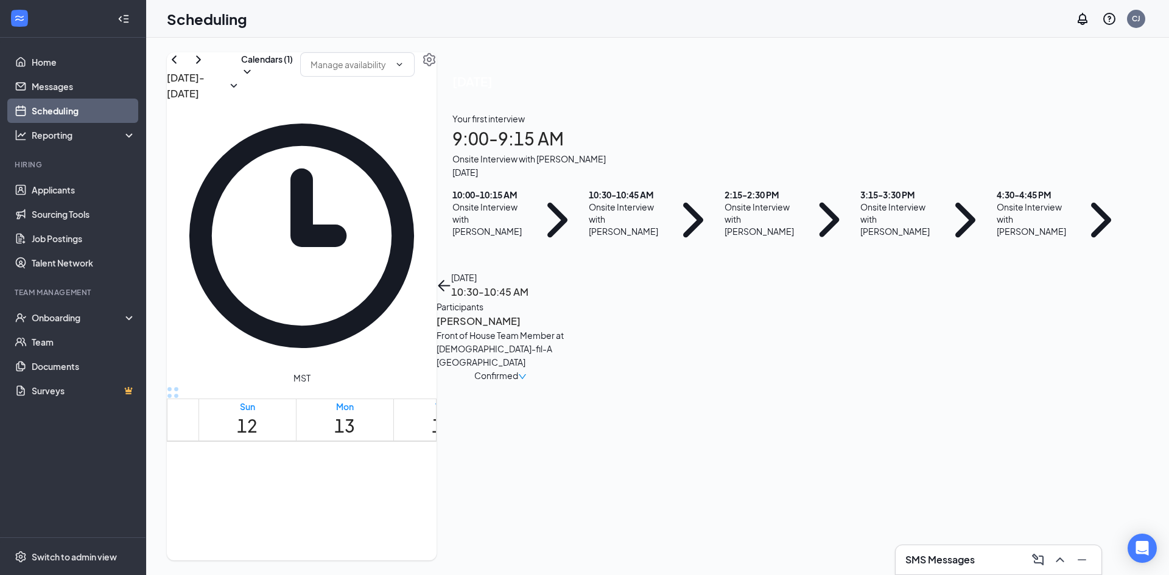
click at [564, 313] on h3 "[PERSON_NAME]" at bounding box center [500, 321] width 128 height 16
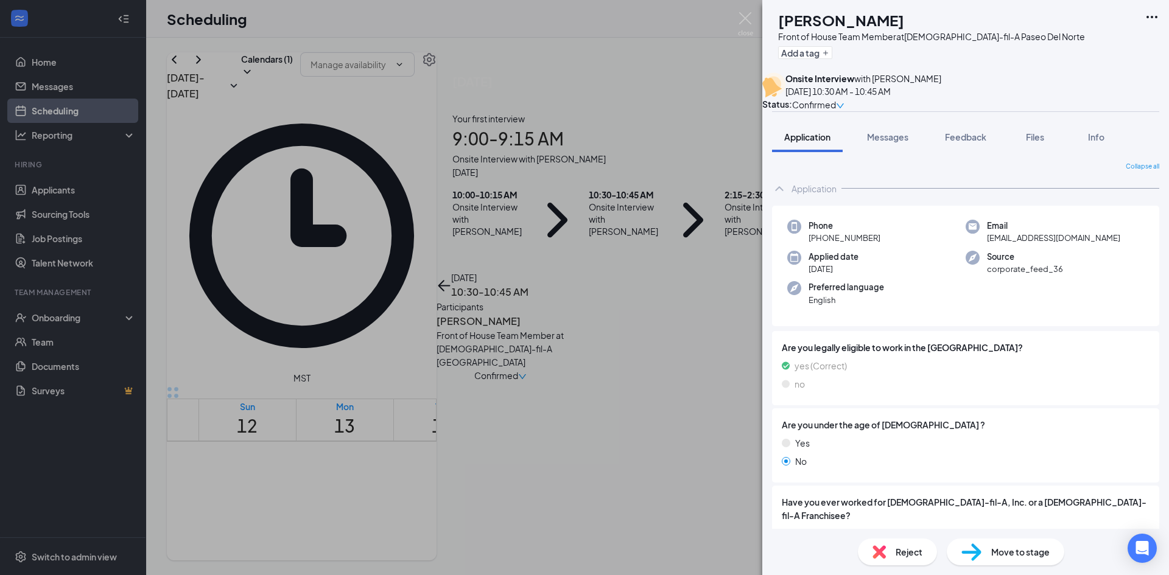
click at [1001, 548] on span "Move to stage" at bounding box center [1020, 551] width 58 height 13
type input "Hiring Complete (final stage)"
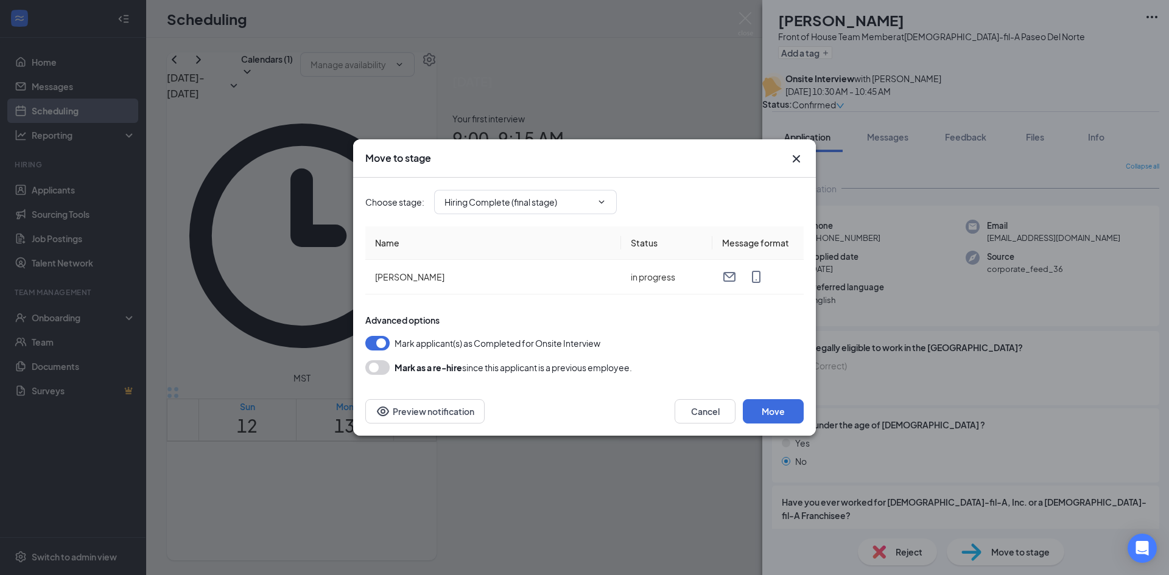
click at [797, 157] on icon "Cross" at bounding box center [796, 159] width 15 height 15
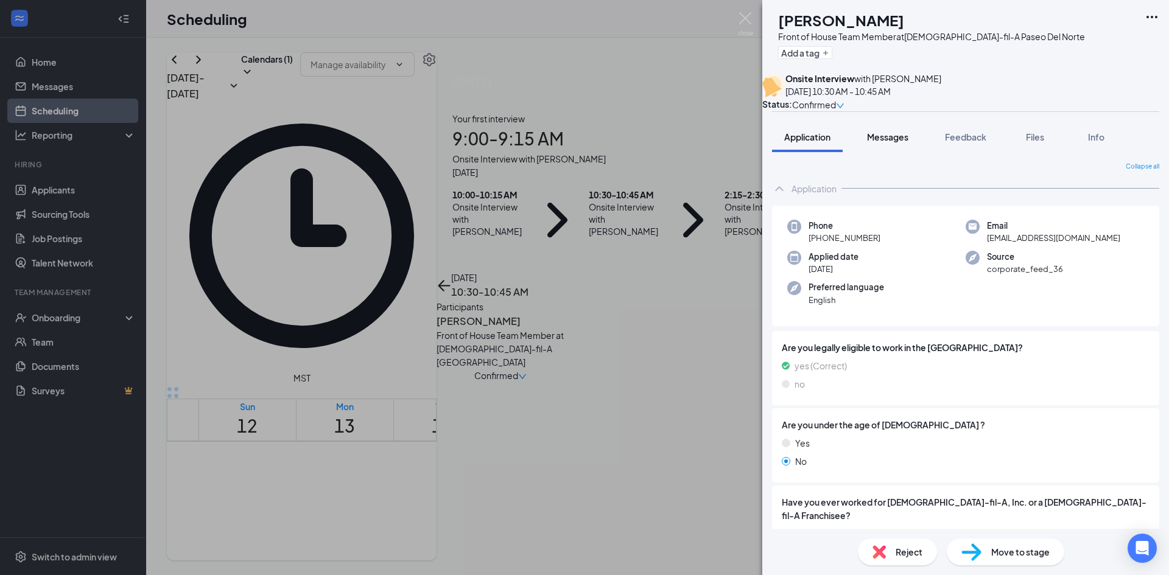
click at [892, 142] on span "Messages" at bounding box center [887, 136] width 41 height 11
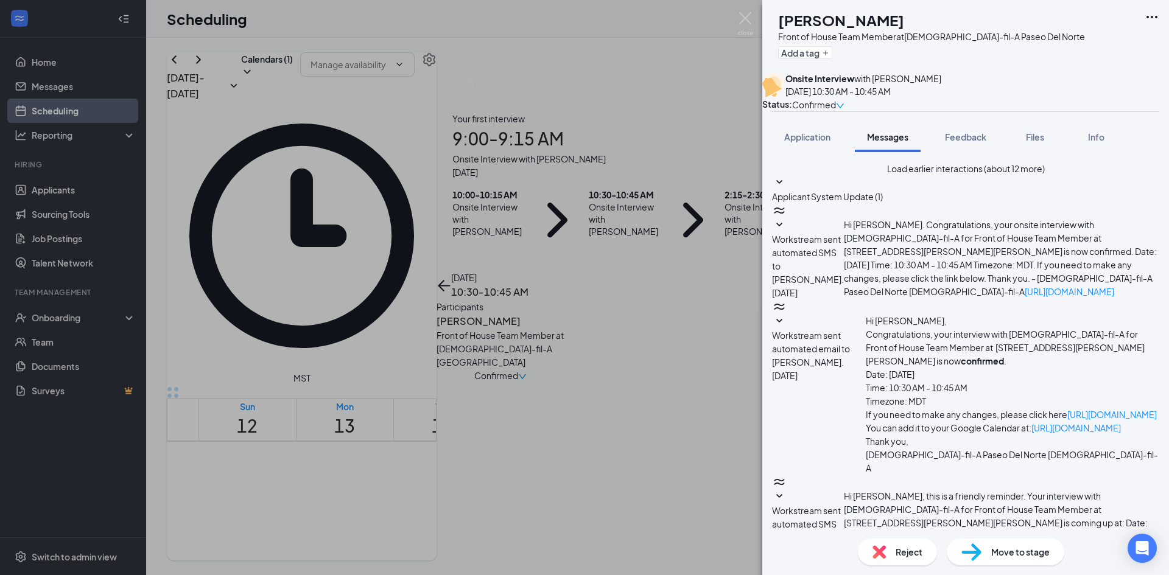
scroll to position [439, 0]
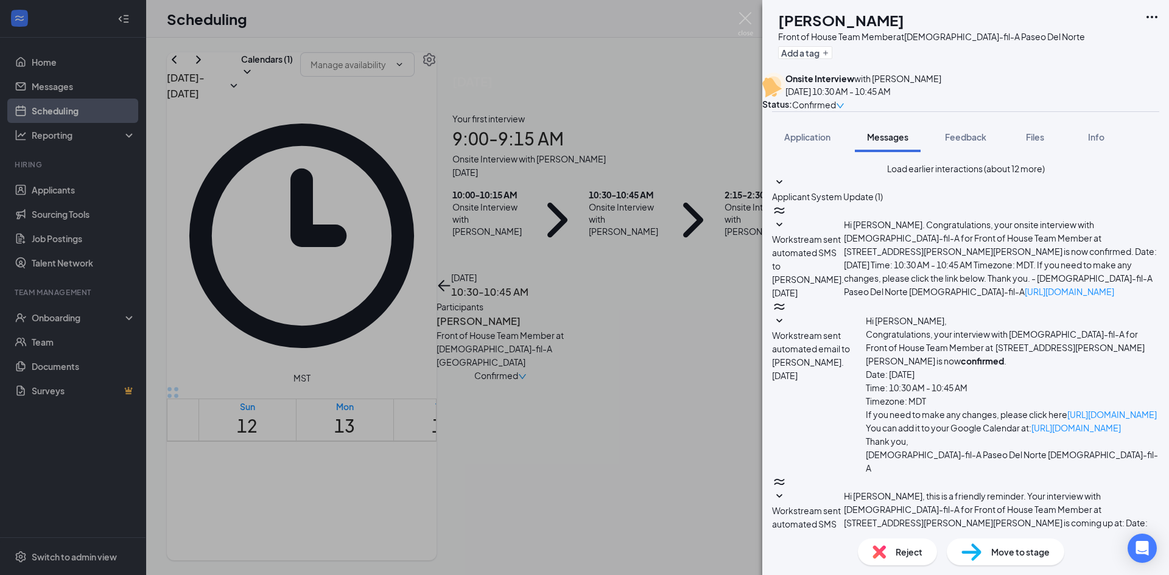
type textarea "Hi [PERSON_NAME]- I've tried to call you a couple times but it goes straight to…"
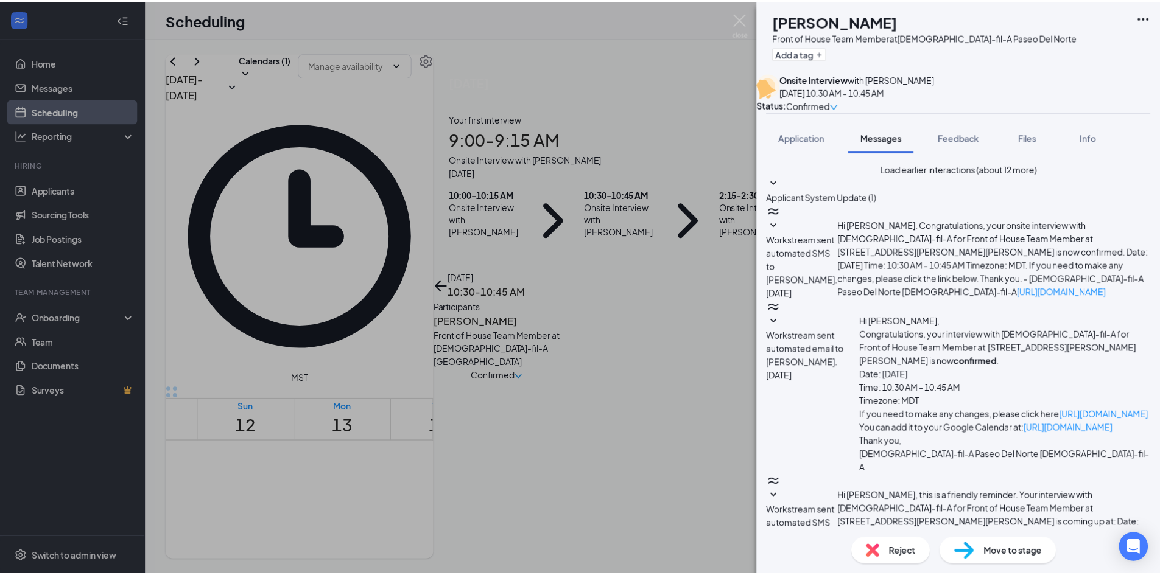
scroll to position [558, 0]
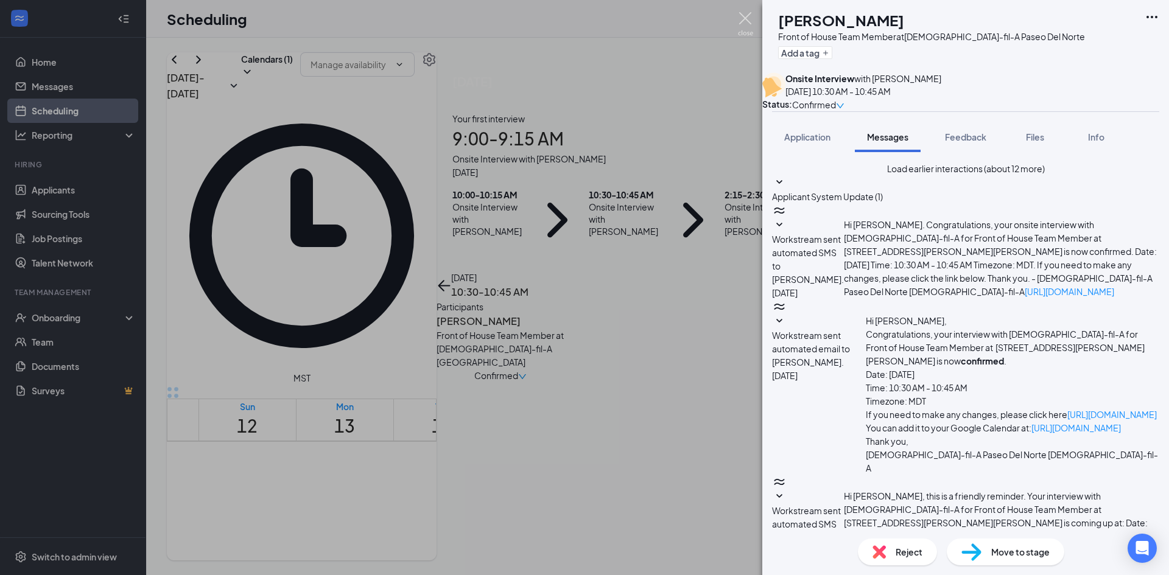
click at [746, 19] on img at bounding box center [745, 24] width 15 height 24
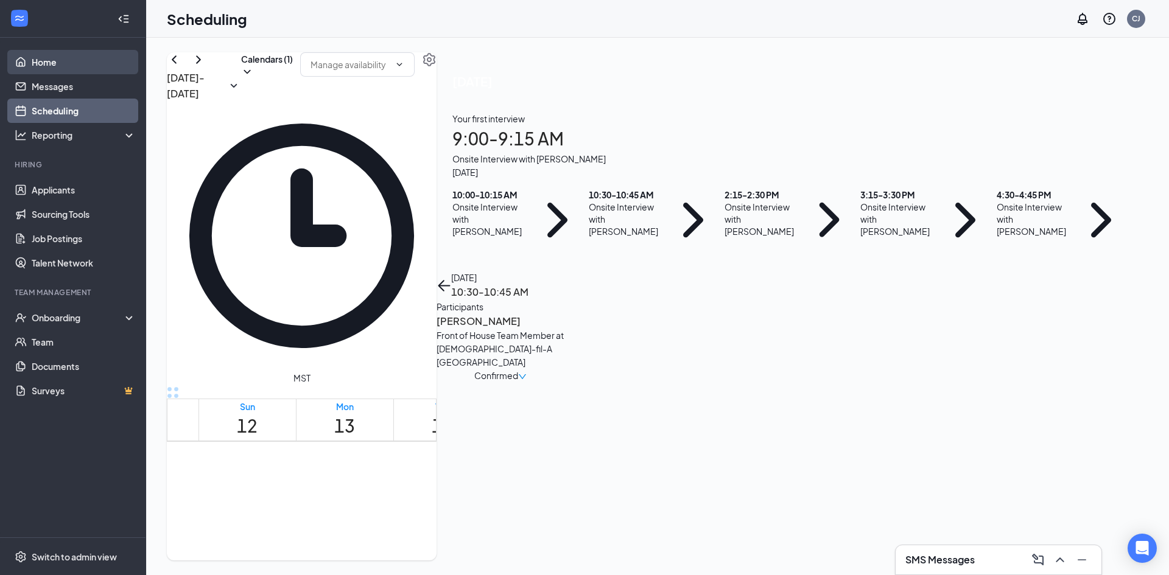
click at [72, 64] on link "Home" at bounding box center [84, 62] width 104 height 24
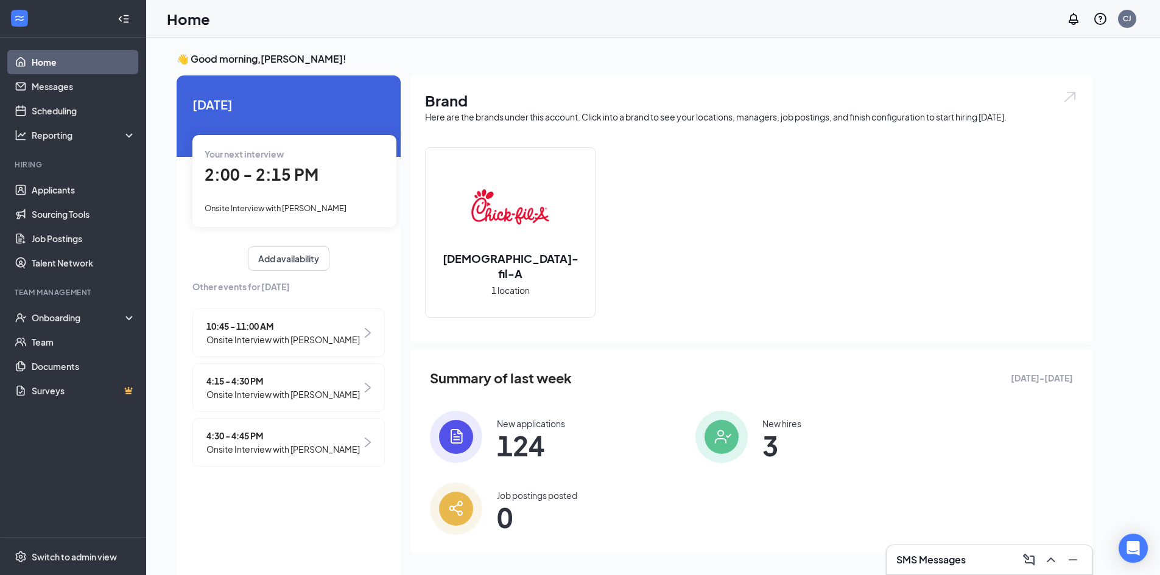
click at [57, 64] on link "Home" at bounding box center [84, 62] width 104 height 24
